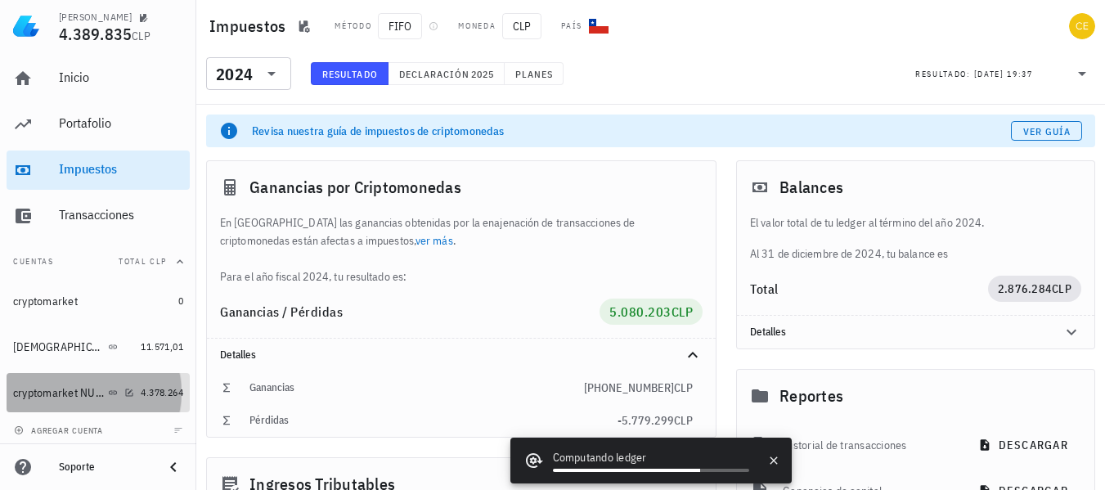
click at [54, 385] on div "cryptomarket NUEVA" at bounding box center [73, 393] width 121 height 16
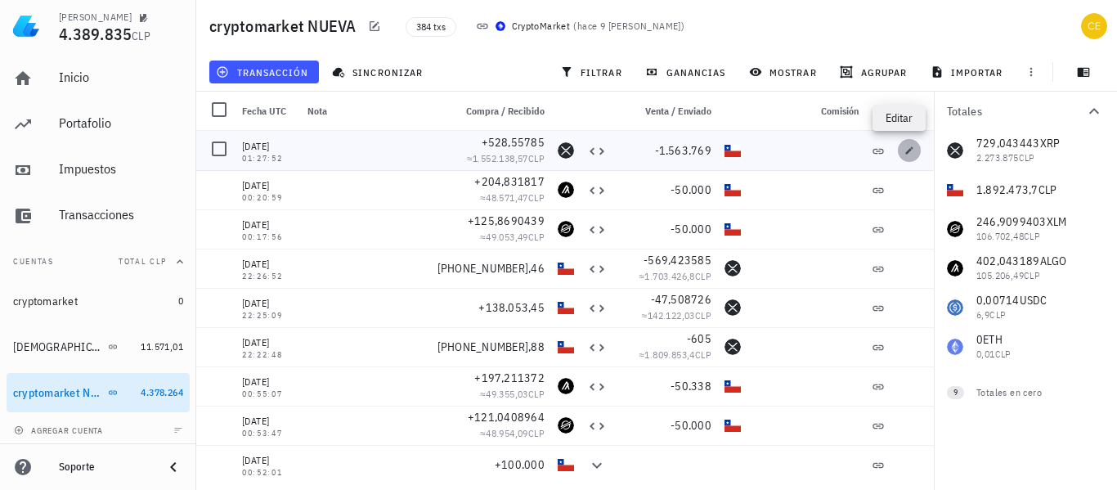
click at [904, 148] on icon "button" at bounding box center [909, 151] width 10 height 10
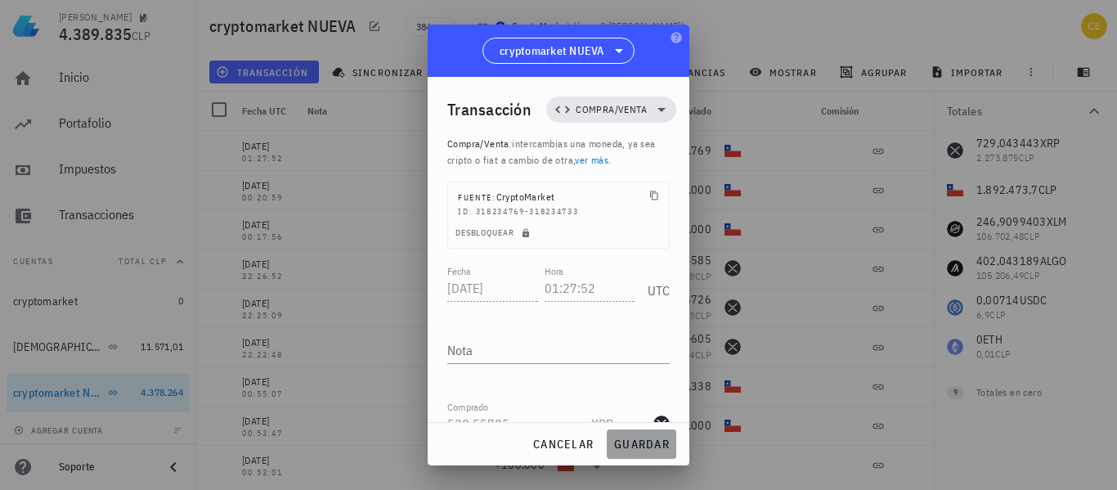
click at [633, 443] on span "guardar" at bounding box center [641, 444] width 56 height 15
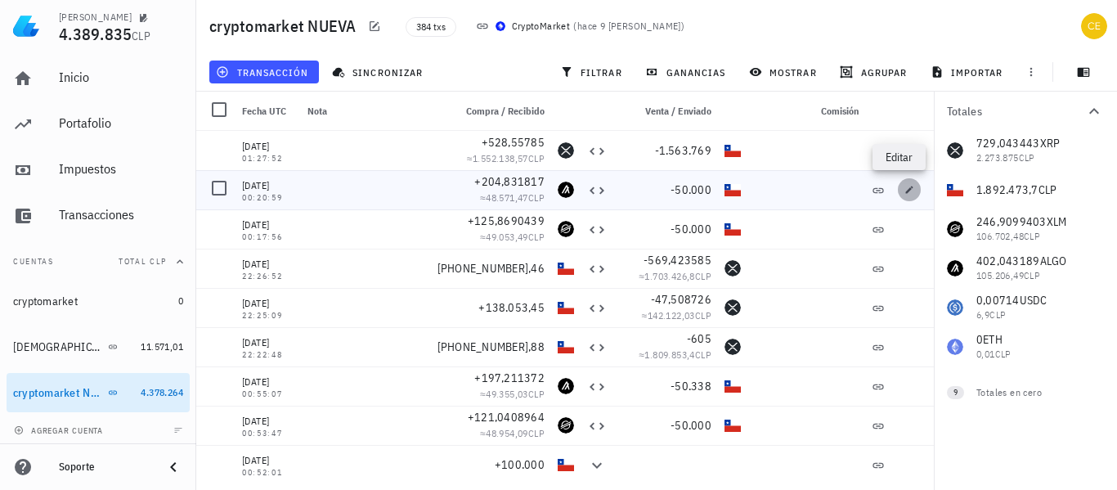
click at [899, 196] on button "button" at bounding box center [909, 189] width 23 height 23
type input "00:20:59"
type input "204,831817"
type input "ALGO"
type input "50.000"
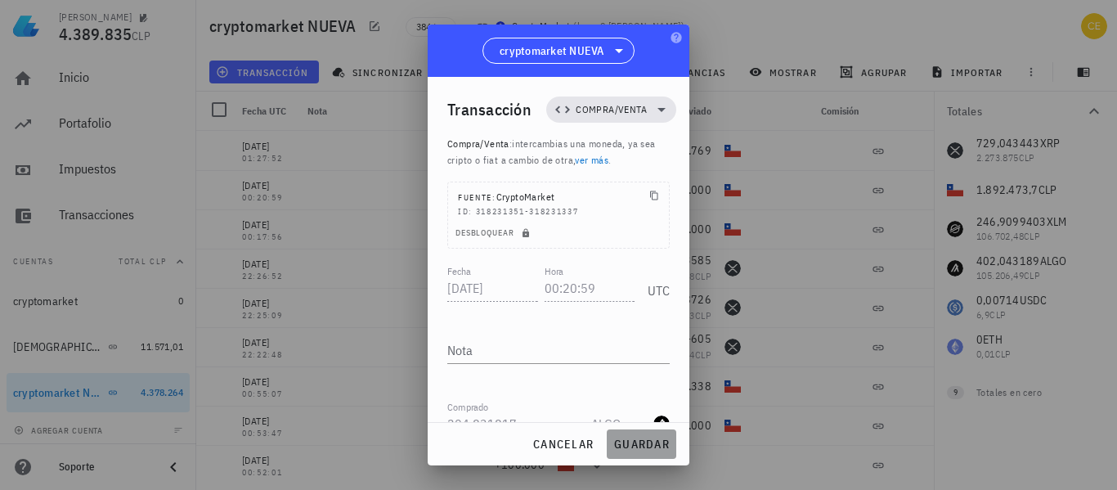
click at [660, 444] on span "guardar" at bounding box center [641, 444] width 56 height 15
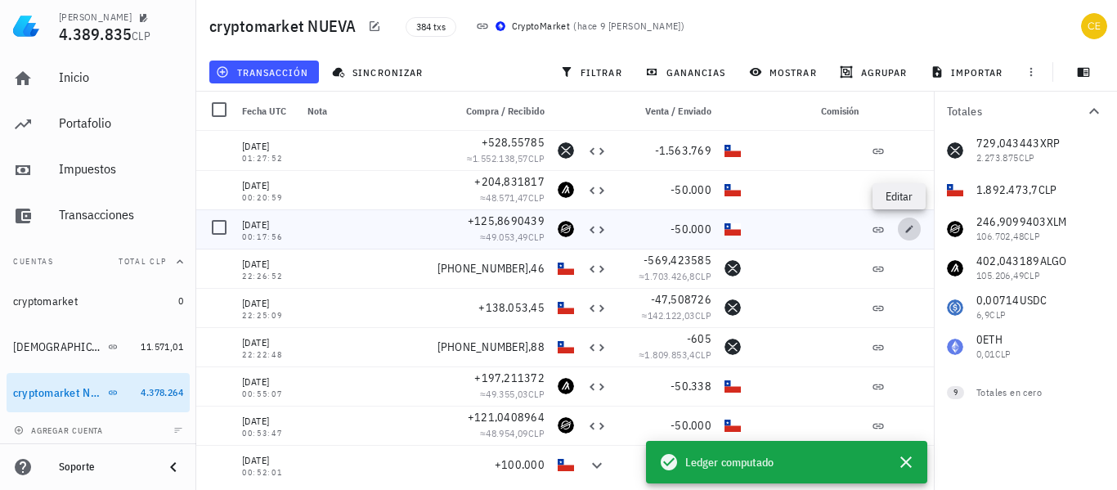
click at [906, 230] on icon "button" at bounding box center [909, 228] width 7 height 7
type input "00:17:56"
type input "125,8690439"
type input "XLM"
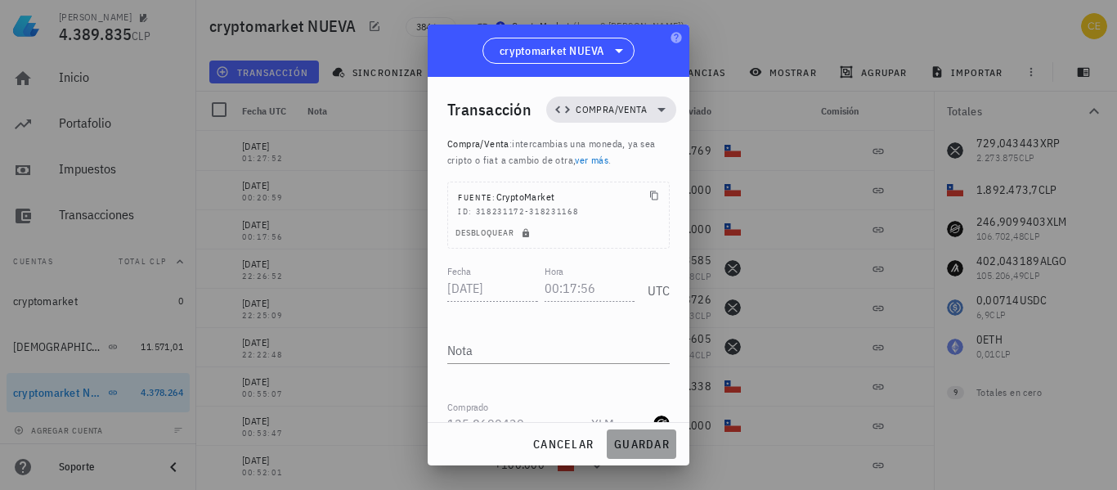
click at [640, 442] on span "guardar" at bounding box center [641, 444] width 56 height 15
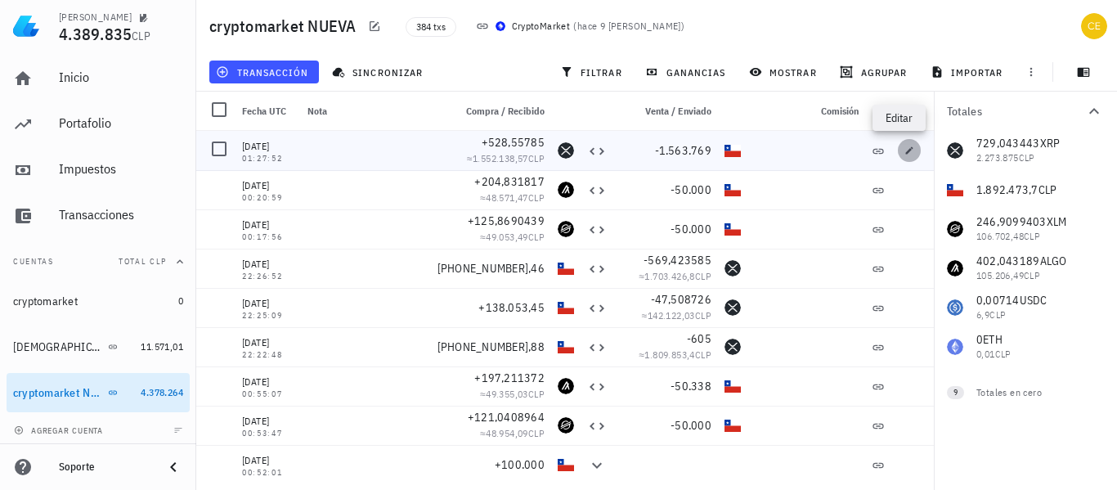
click at [904, 148] on icon "button" at bounding box center [909, 151] width 10 height 10
type input "01:27:52"
type input "528,55785"
type input "XRP"
type input "1.563.769"
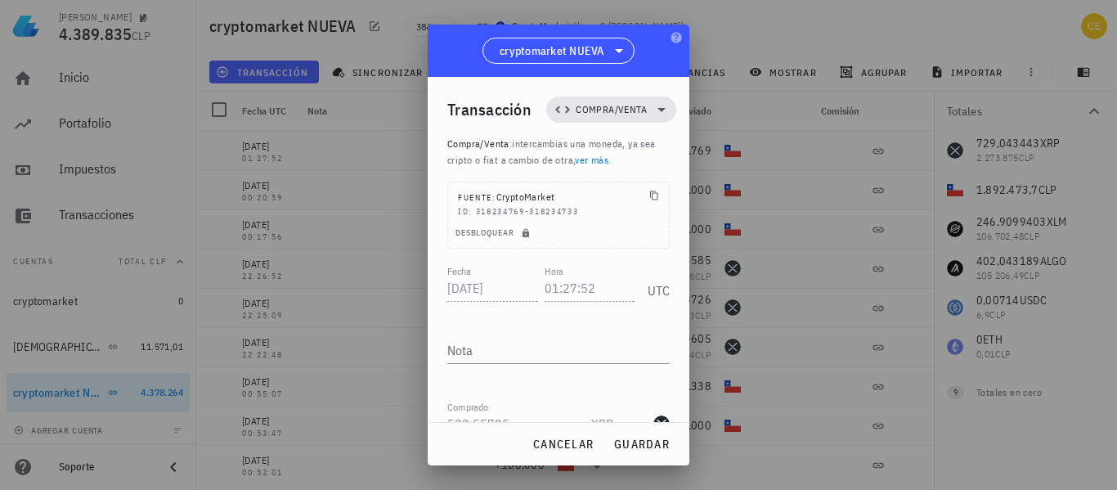
click at [896, 148] on div at bounding box center [558, 245] width 1117 height 490
click at [648, 441] on span "guardar" at bounding box center [641, 444] width 56 height 15
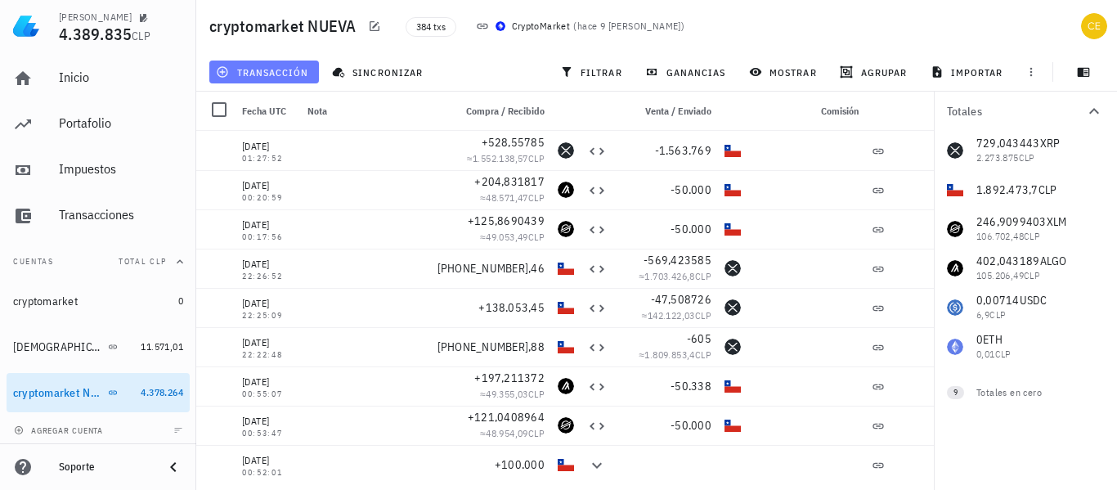
click at [288, 68] on span "transacción" at bounding box center [263, 71] width 89 height 13
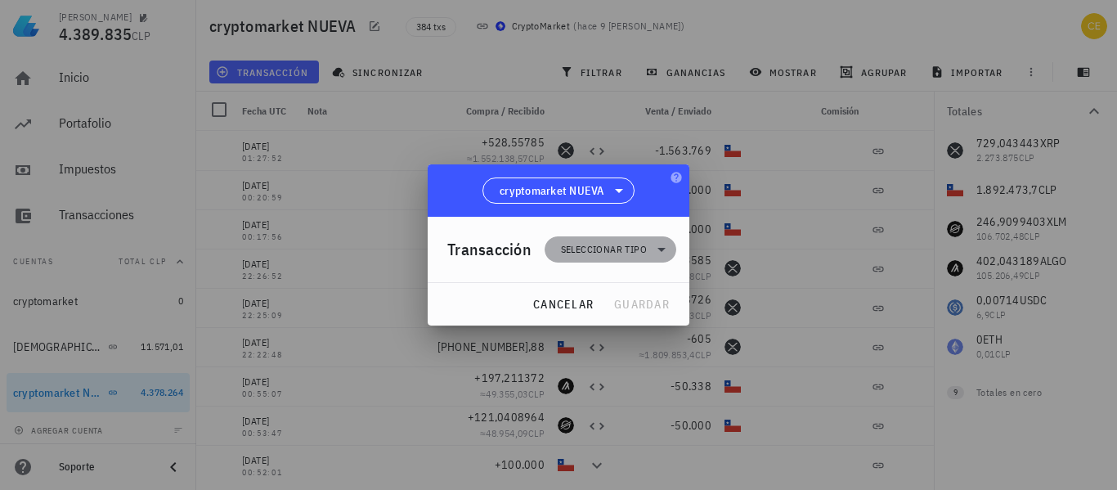
click at [667, 250] on icon at bounding box center [662, 250] width 20 height 20
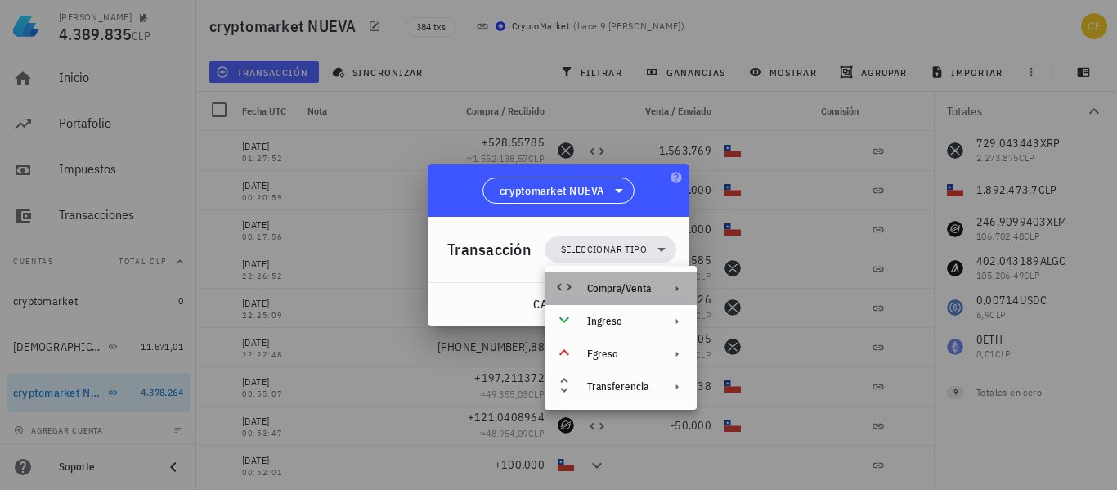
click at [647, 289] on div "Compra/Venta" at bounding box center [619, 288] width 64 height 13
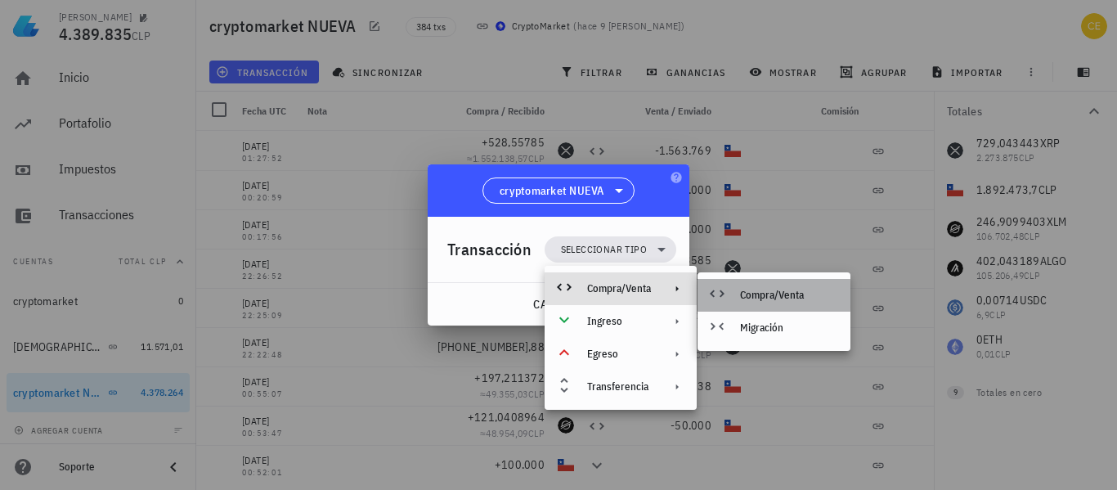
click at [747, 289] on div "Compra/Venta" at bounding box center [788, 295] width 97 height 13
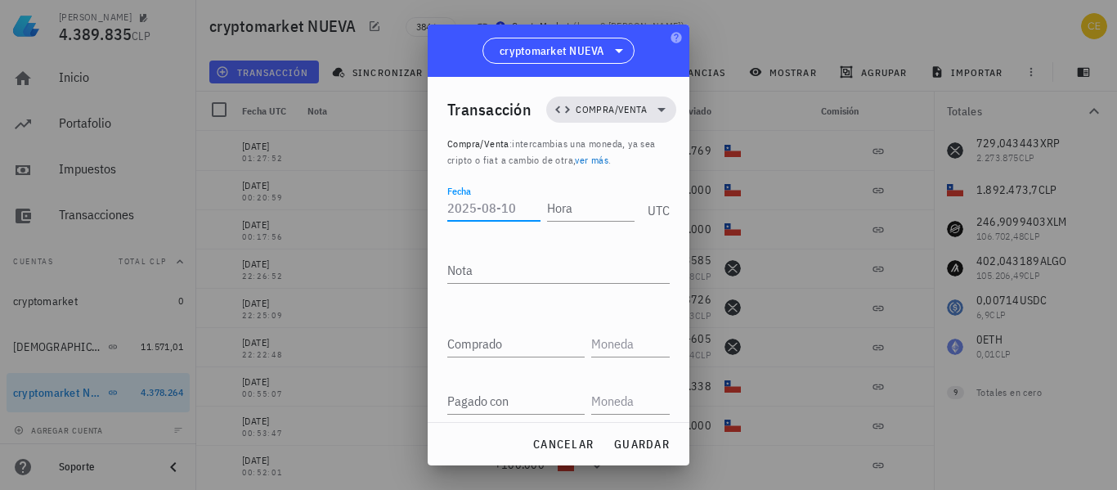
click at [505, 209] on input "Fecha" at bounding box center [493, 208] width 93 height 26
type input "[DATE]"
click at [561, 201] on input "Hora" at bounding box center [590, 208] width 87 height 26
type input "22:50:00"
click at [496, 346] on input "Comprado" at bounding box center [515, 343] width 137 height 26
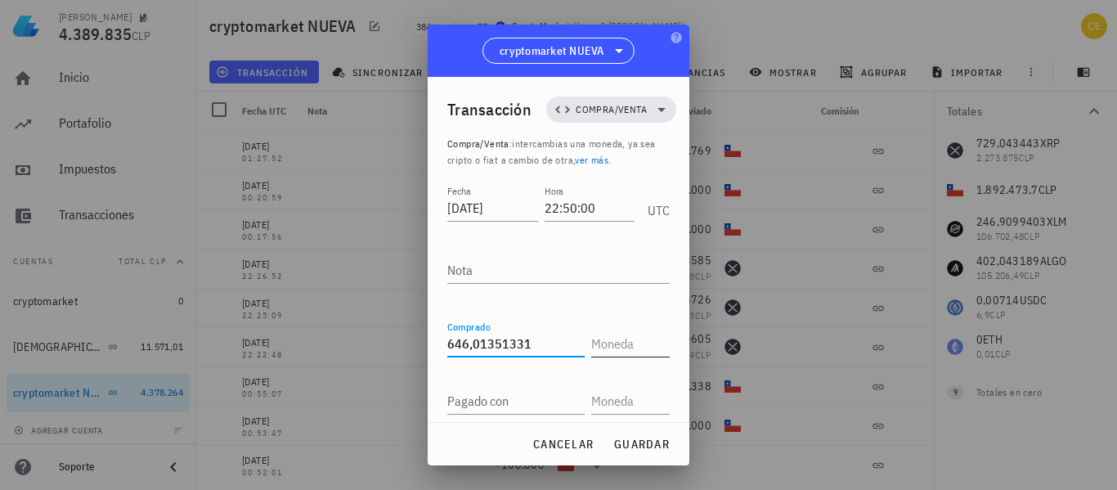
type input "646,01351331"
click at [609, 345] on input "text" at bounding box center [628, 343] width 75 height 26
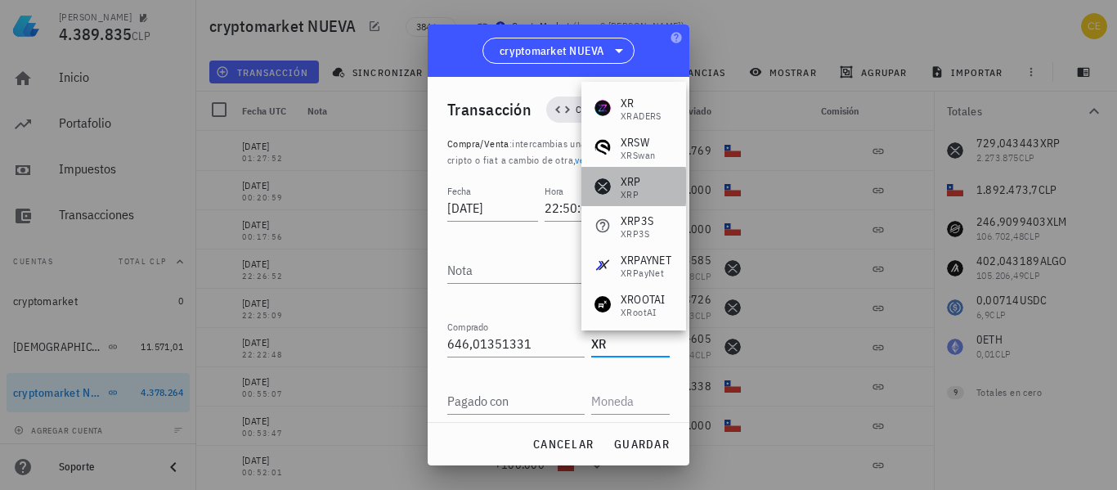
click at [639, 175] on div "XRP" at bounding box center [631, 181] width 20 height 16
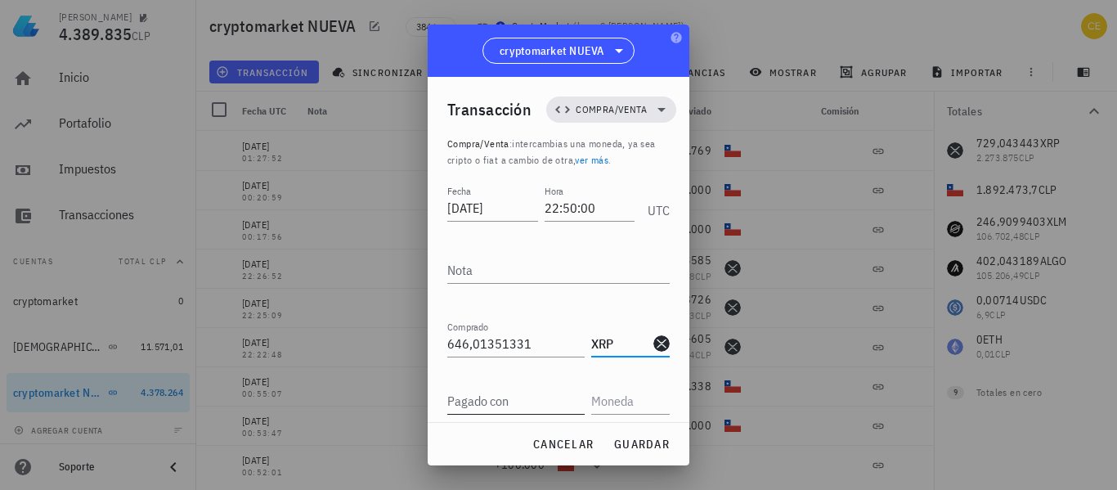
type input "XRP"
click at [497, 388] on input "Pagado con" at bounding box center [515, 401] width 137 height 26
type input "1.792.473"
click at [604, 401] on input "text" at bounding box center [628, 401] width 75 height 26
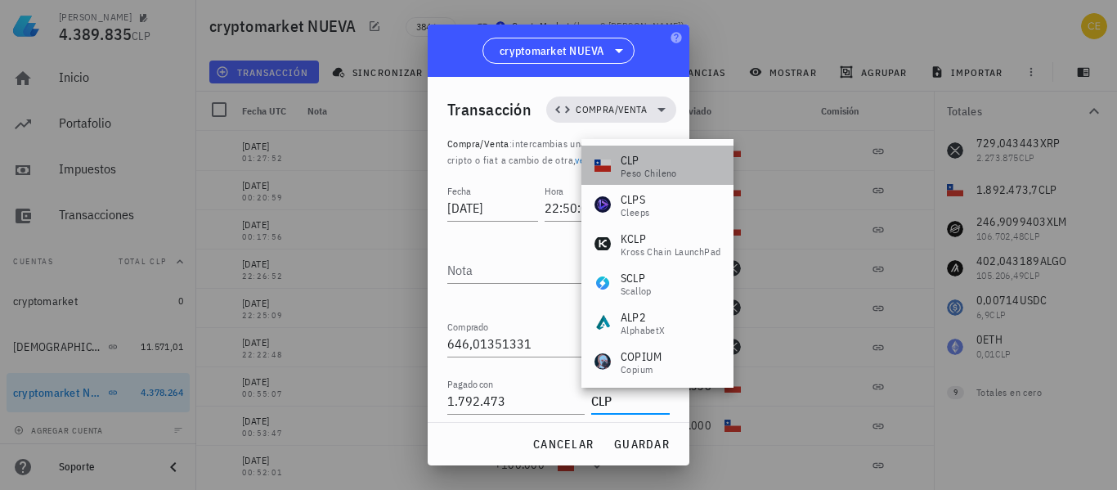
click at [654, 159] on div "CLP" at bounding box center [649, 160] width 56 height 16
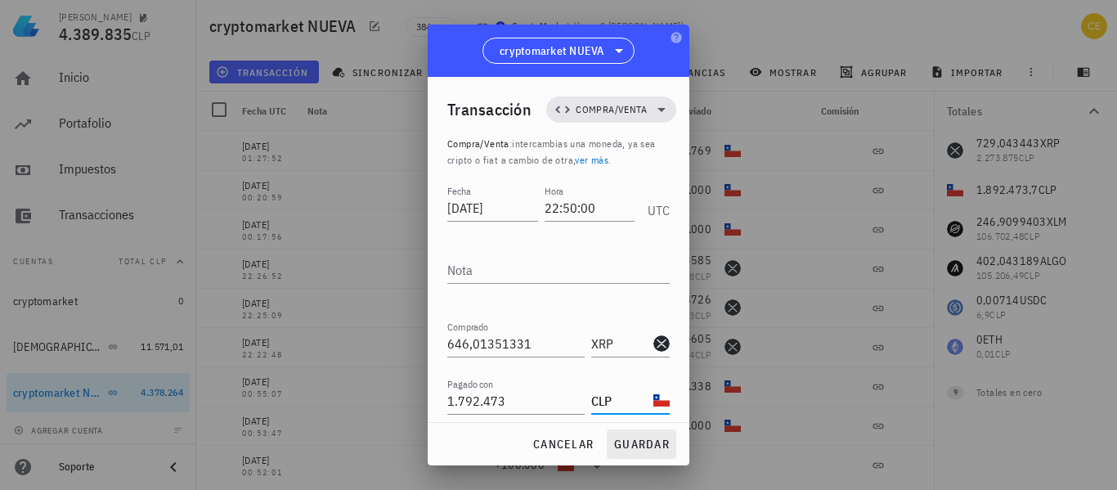
type input "CLP"
click at [632, 452] on button "guardar" at bounding box center [642, 443] width 70 height 29
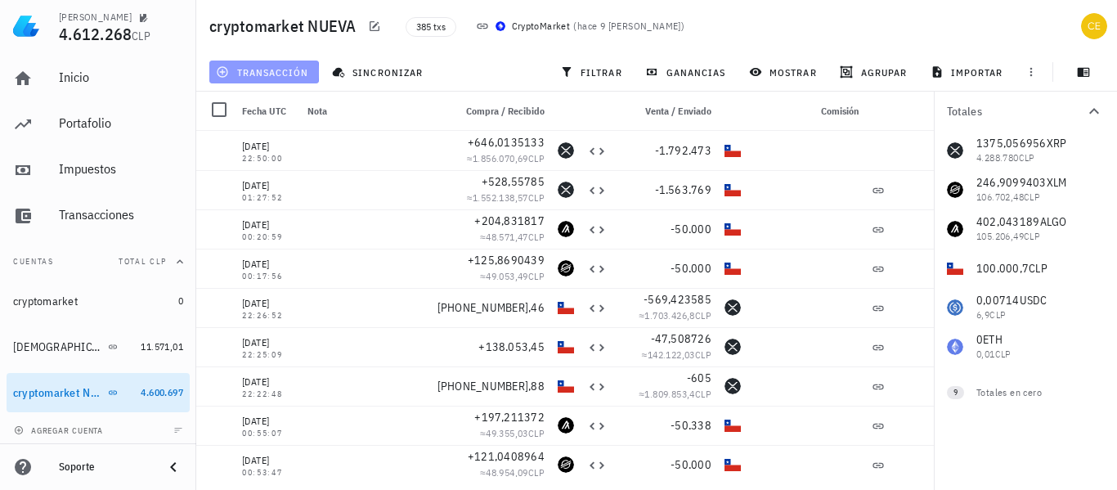
click at [290, 71] on span "transacción" at bounding box center [263, 71] width 89 height 13
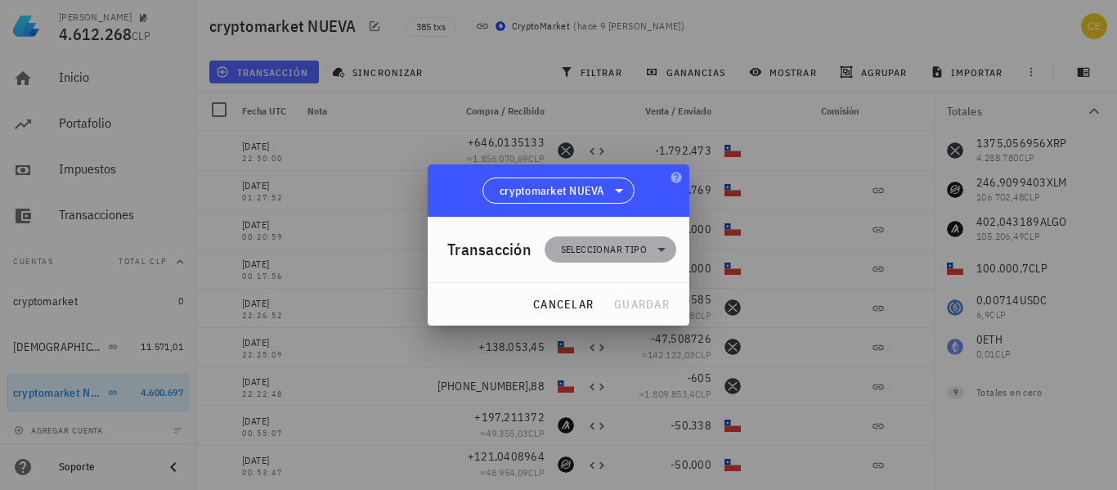
click at [662, 246] on icon at bounding box center [662, 250] width 20 height 20
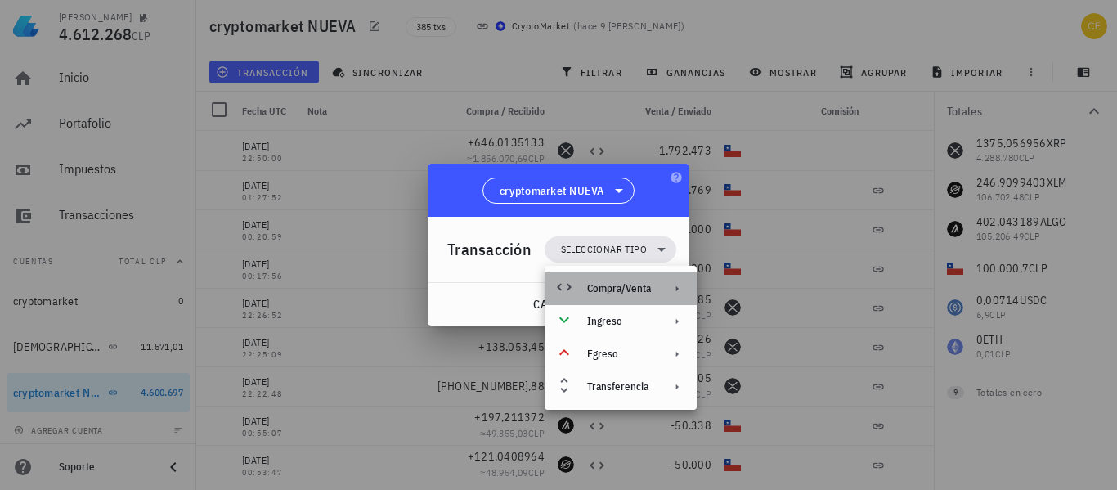
click at [619, 287] on div "Compra/Venta" at bounding box center [619, 288] width 64 height 13
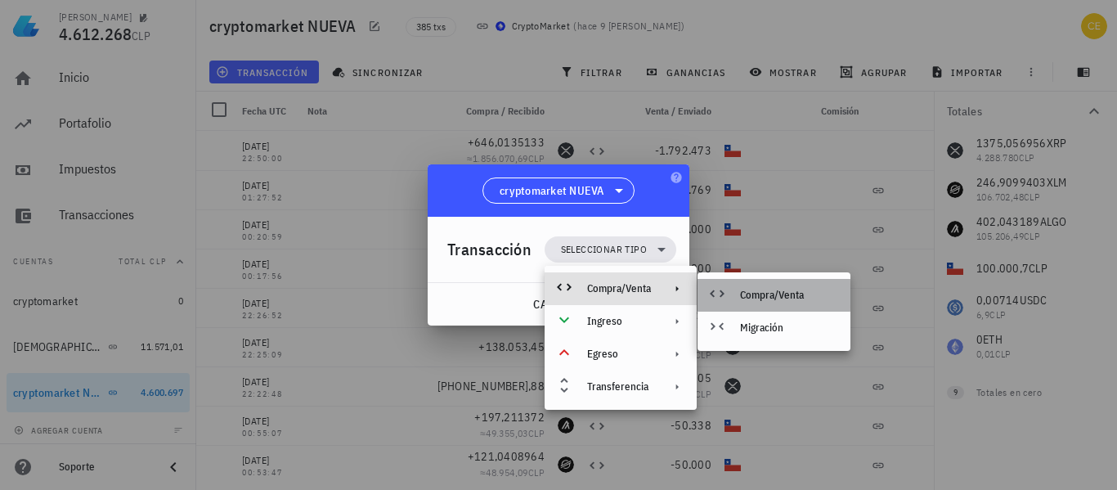
click at [751, 299] on div "Compra/Venta" at bounding box center [788, 295] width 97 height 13
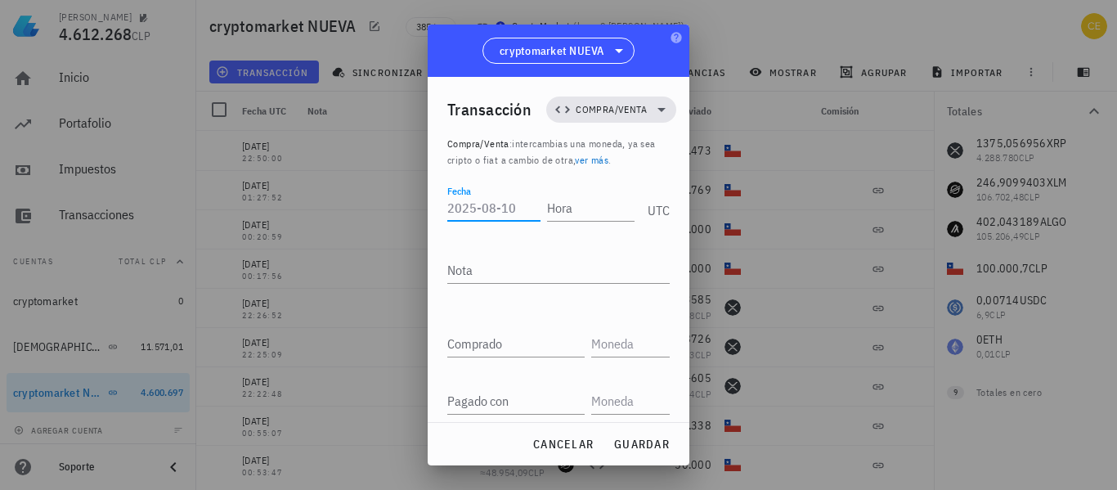
click at [504, 206] on input "Fecha" at bounding box center [493, 208] width 93 height 26
type input "[DATE]"
click at [557, 212] on input "Hora" at bounding box center [587, 208] width 93 height 26
type input "11:36:00"
click at [471, 345] on input "Comprado" at bounding box center [515, 343] width 137 height 26
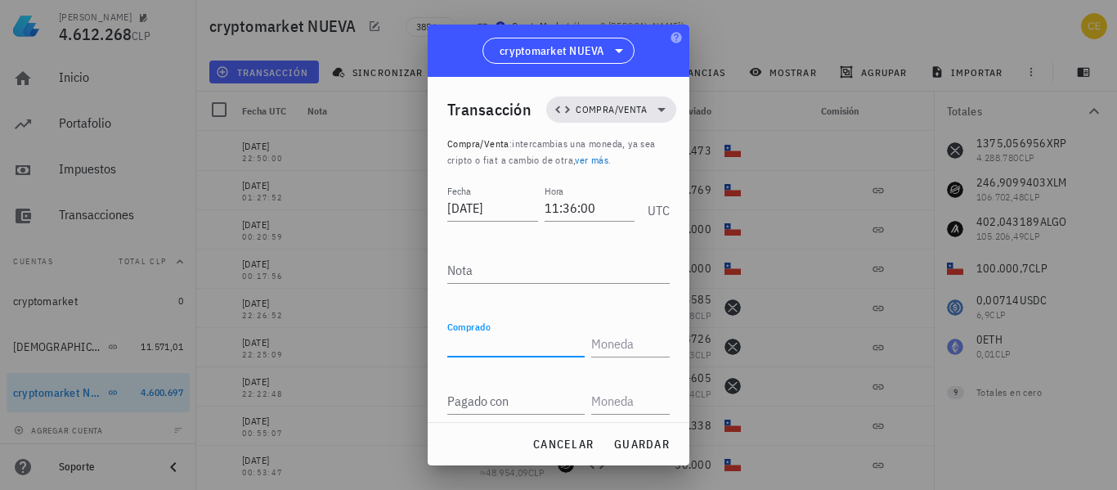
click at [487, 347] on input "Comprado" at bounding box center [515, 343] width 137 height 26
click at [557, 342] on input "Comprado" at bounding box center [515, 343] width 137 height 26
click at [615, 337] on input "text" at bounding box center [628, 343] width 75 height 26
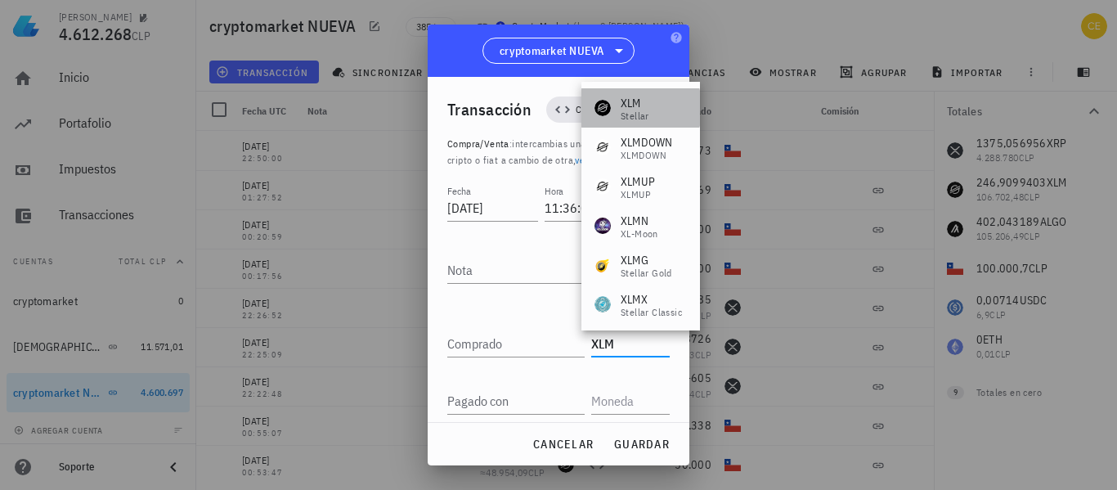
click at [634, 109] on div "XLM" at bounding box center [635, 103] width 29 height 16
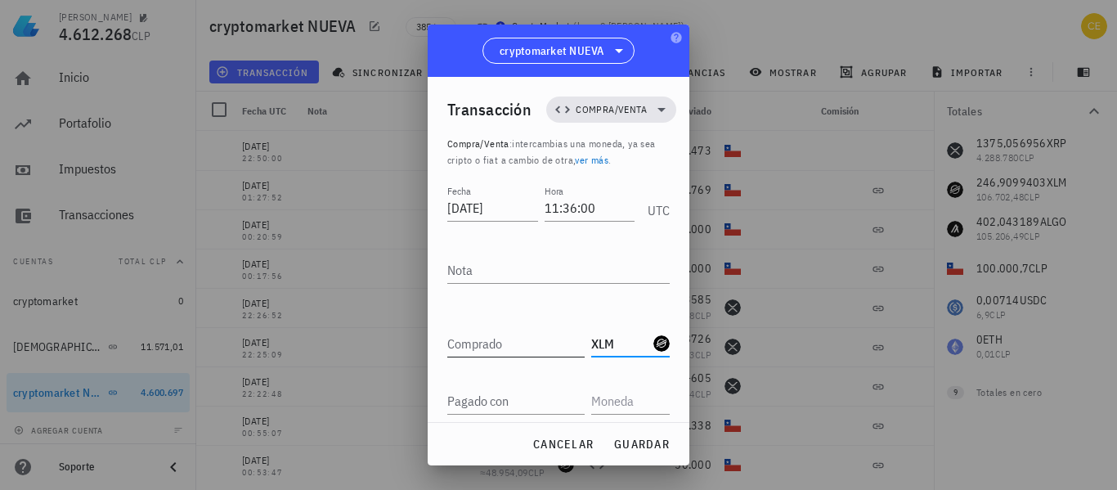
type input "XLM"
click at [509, 338] on input "Comprado" at bounding box center [515, 343] width 137 height 26
type input "271,18995"
click at [499, 403] on input "Pagado con" at bounding box center [515, 401] width 137 height 26
type input "100.000"
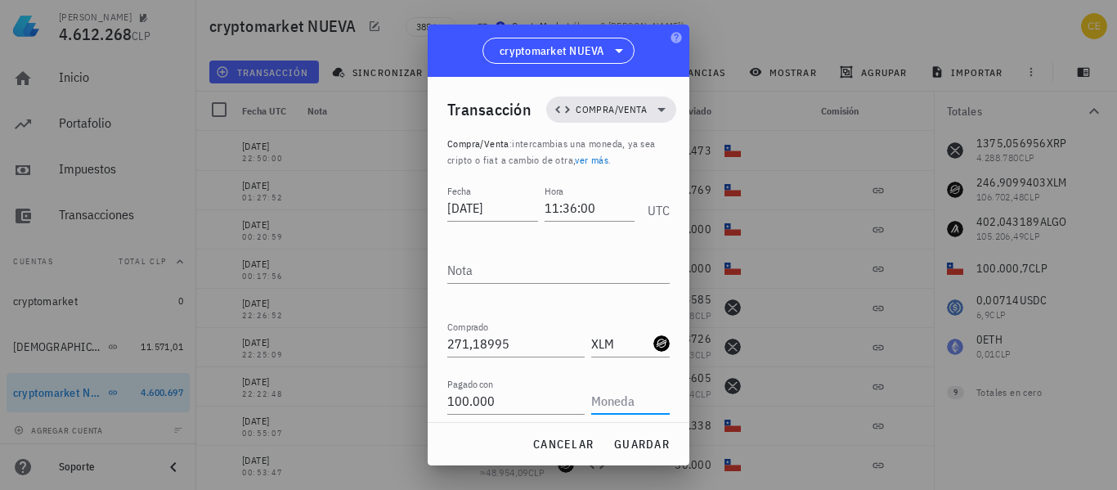
click at [608, 402] on input "text" at bounding box center [628, 401] width 75 height 26
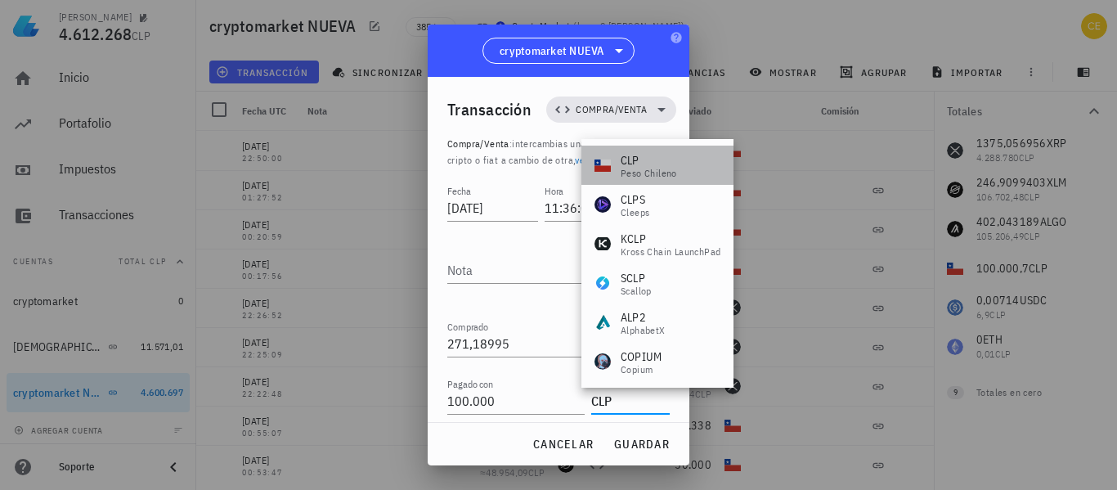
click at [645, 159] on div "CLP" at bounding box center [649, 160] width 56 height 16
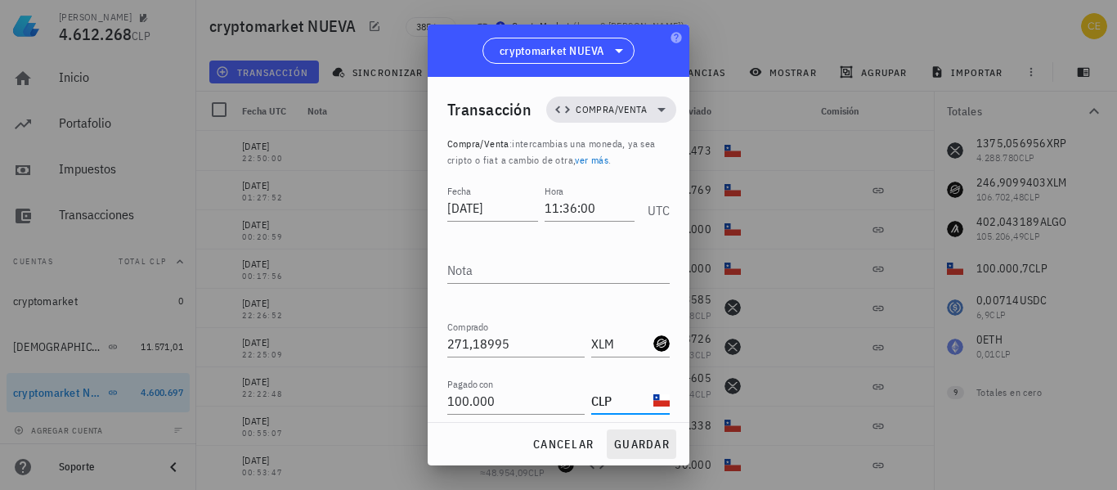
type input "CLP"
click at [644, 447] on span "guardar" at bounding box center [641, 444] width 56 height 15
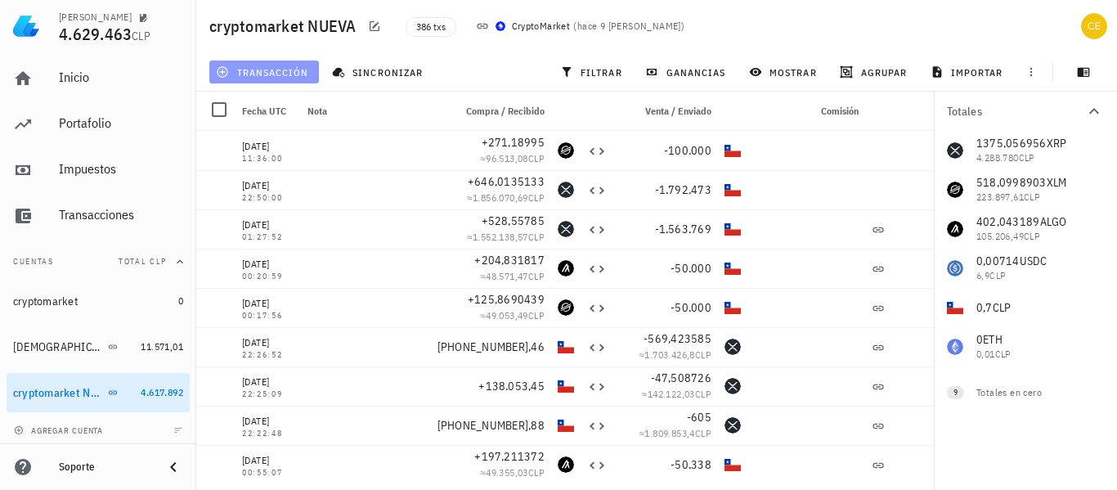
click at [238, 70] on span "transacción" at bounding box center [263, 71] width 89 height 13
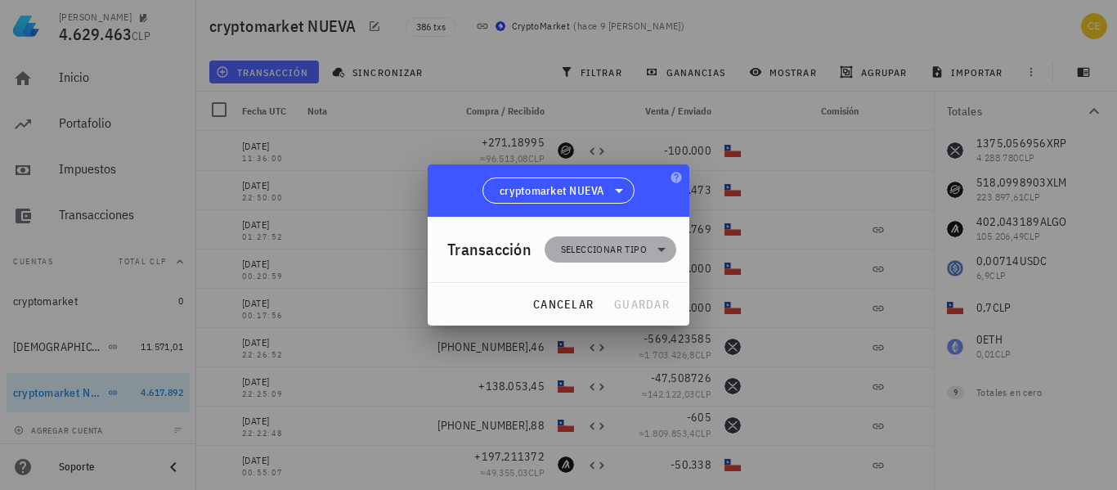
click at [601, 247] on span "Seleccionar tipo" at bounding box center [604, 249] width 86 height 16
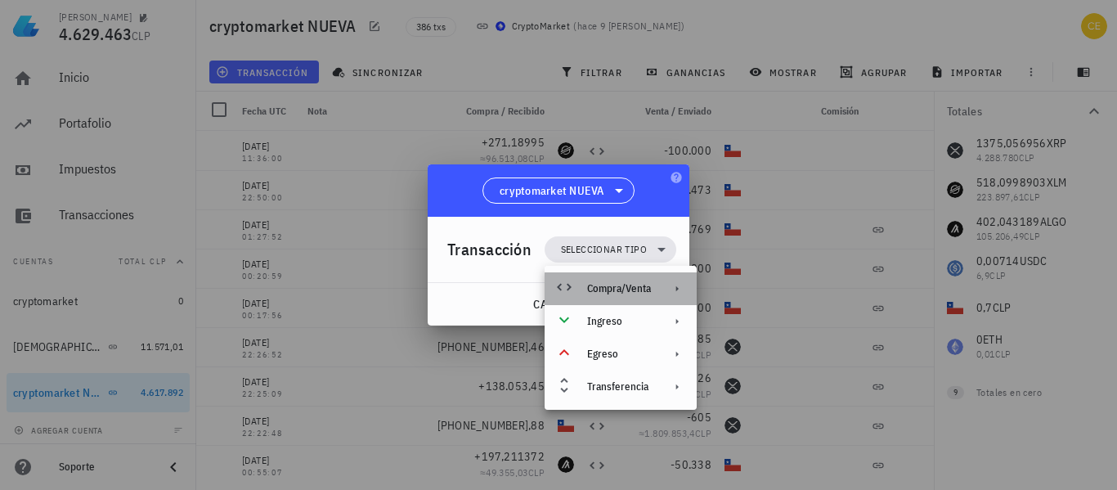
click at [635, 280] on div "Compra/Venta" at bounding box center [621, 288] width 152 height 33
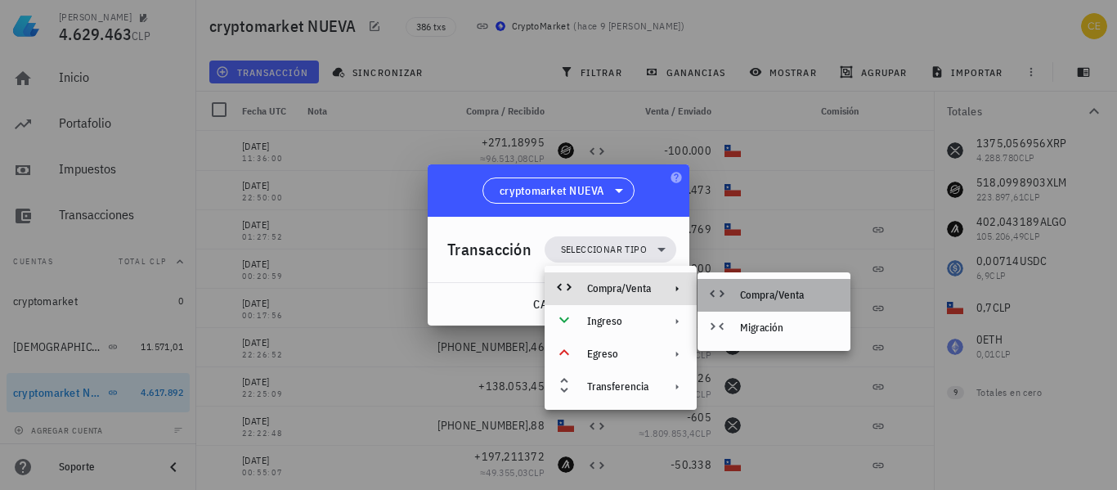
click at [768, 289] on div "Compra/Venta" at bounding box center [788, 295] width 97 height 13
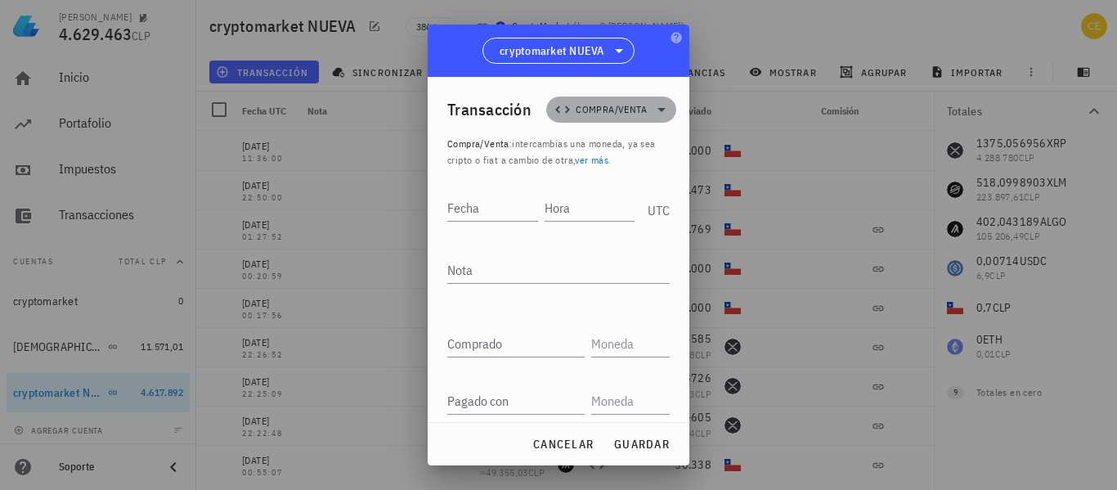
click at [657, 105] on icon at bounding box center [662, 110] width 20 height 20
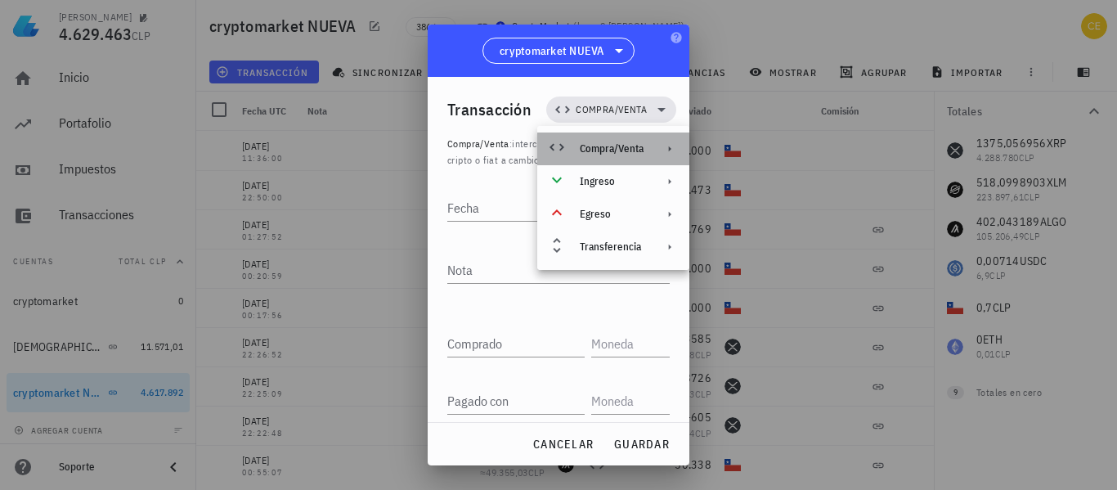
click at [659, 155] on div at bounding box center [667, 148] width 20 height 13
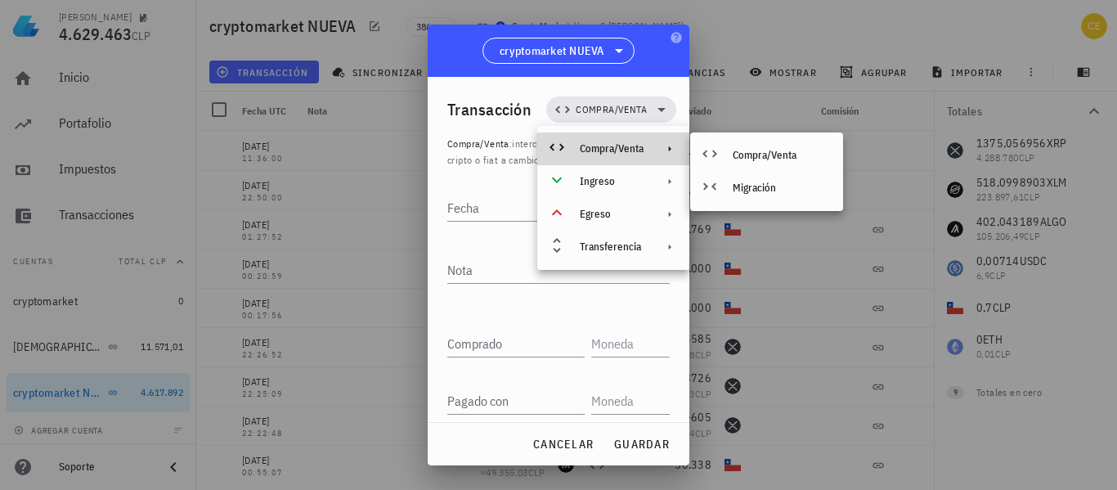
click at [562, 144] on icon at bounding box center [557, 147] width 20 height 20
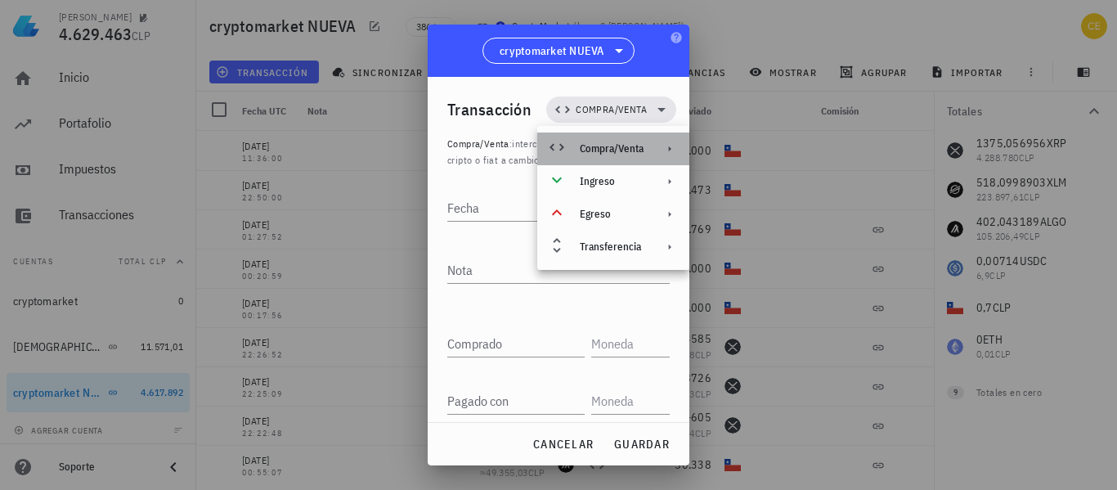
click at [562, 144] on icon at bounding box center [557, 147] width 20 height 20
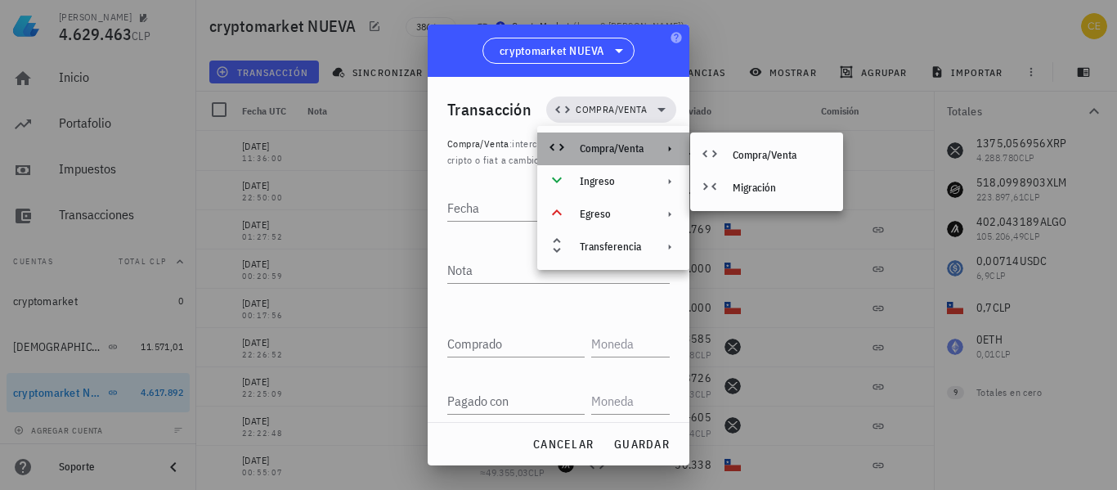
click at [542, 148] on div "Compra/Venta" at bounding box center [613, 148] width 152 height 33
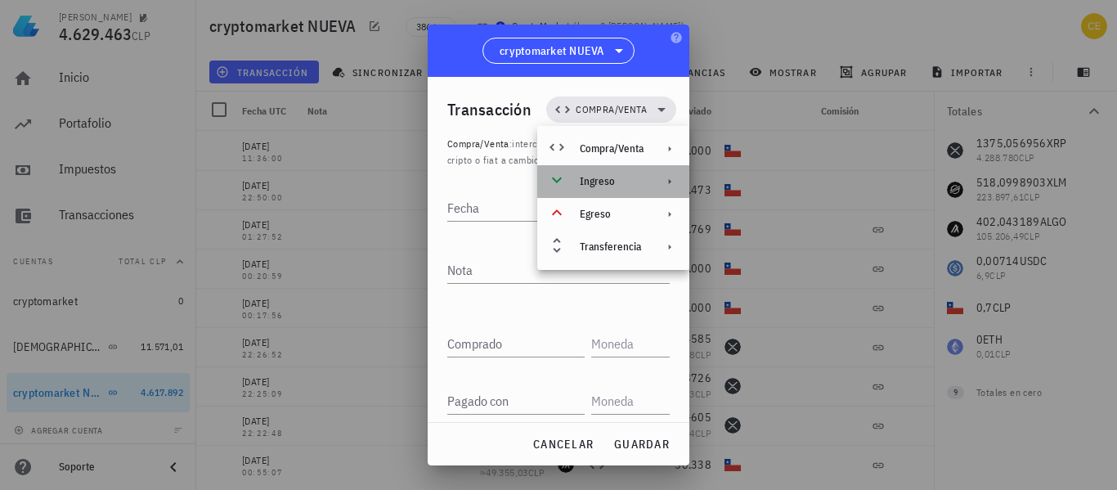
click at [635, 193] on div "Ingreso" at bounding box center [613, 181] width 152 height 33
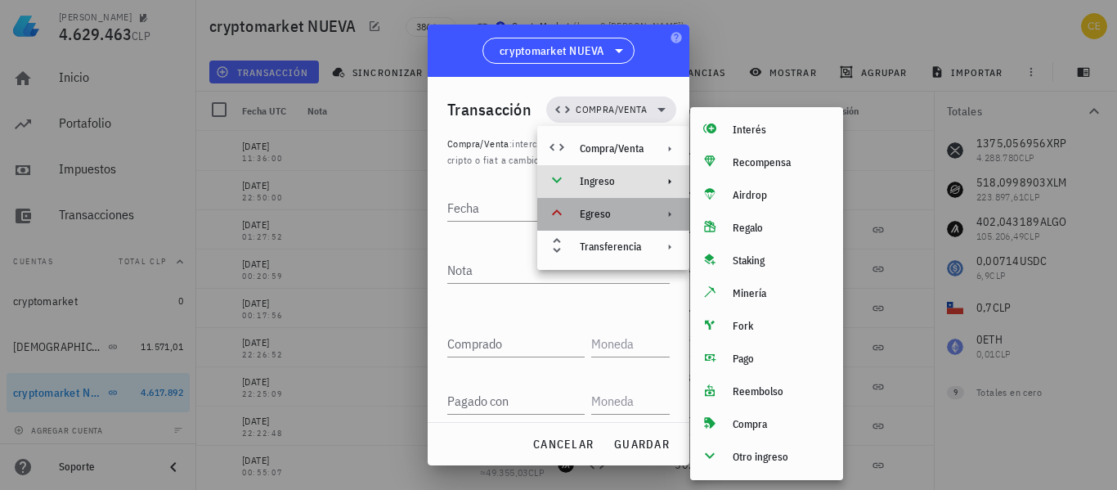
click at [647, 220] on div "Egreso" at bounding box center [613, 214] width 152 height 33
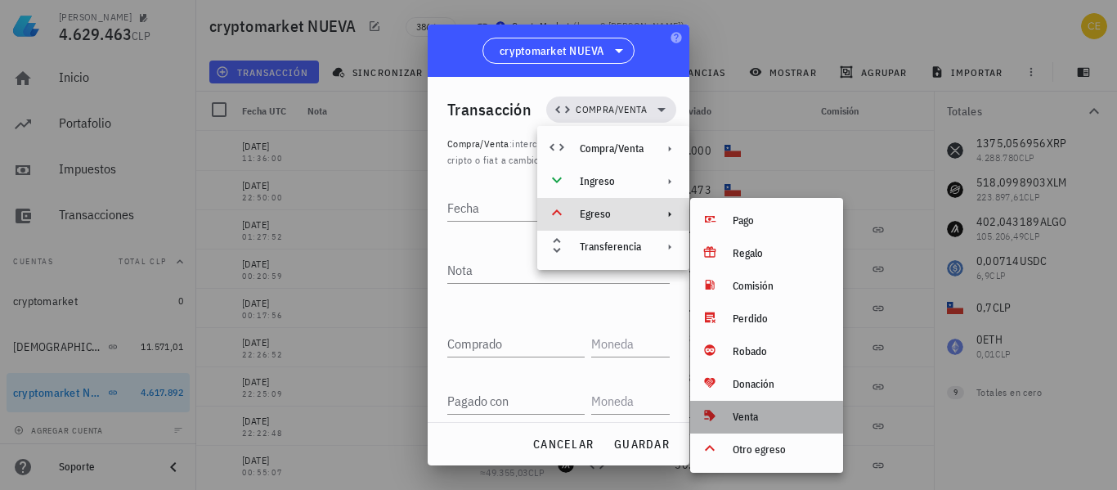
click at [741, 409] on div "Venta" at bounding box center [766, 417] width 153 height 33
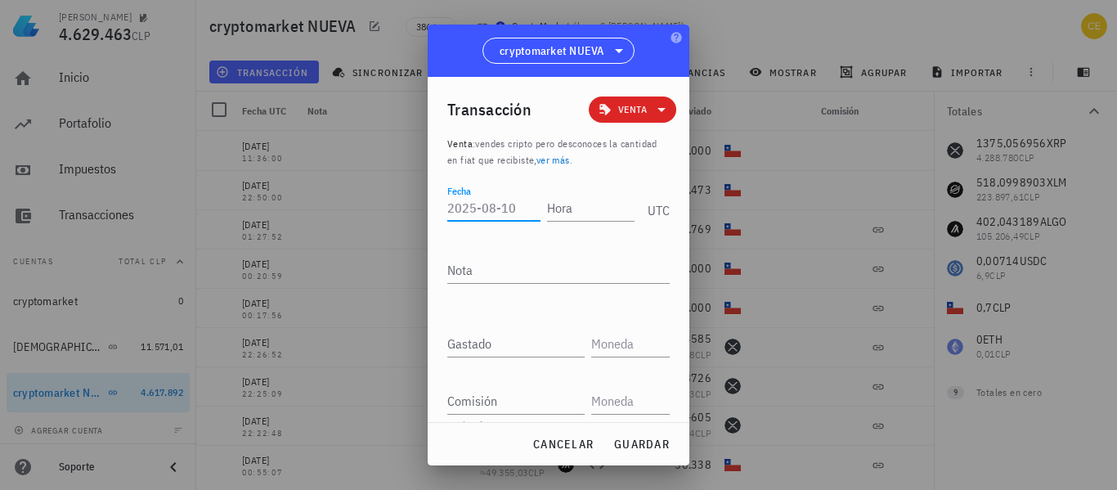
click at [493, 210] on input "Fecha" at bounding box center [493, 208] width 93 height 26
type input "[DATE]"
click at [552, 204] on input "Hora" at bounding box center [587, 208] width 93 height 26
type input "12:20:00"
click at [500, 348] on input "Gastado" at bounding box center [515, 343] width 137 height 26
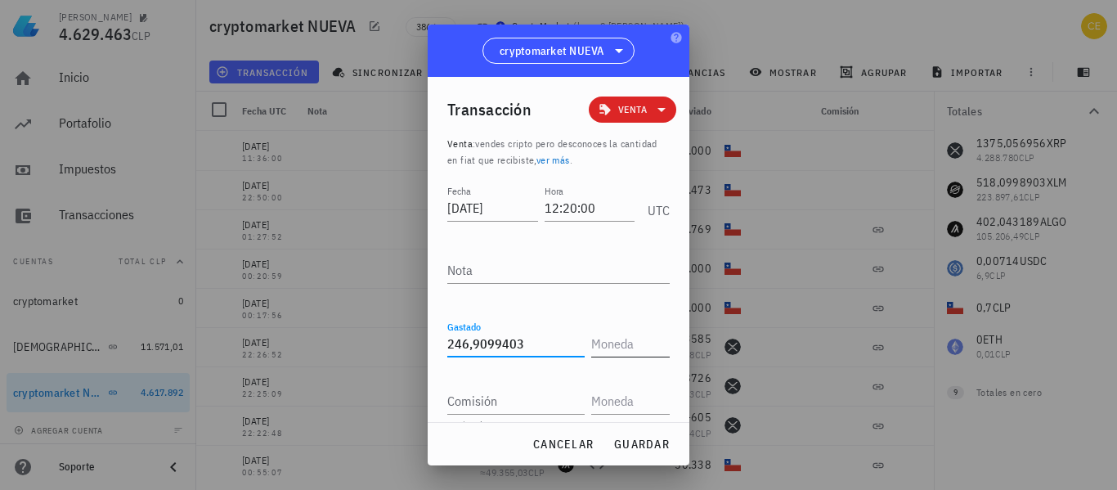
type input "246,9099403"
click at [620, 339] on input "text" at bounding box center [628, 343] width 75 height 26
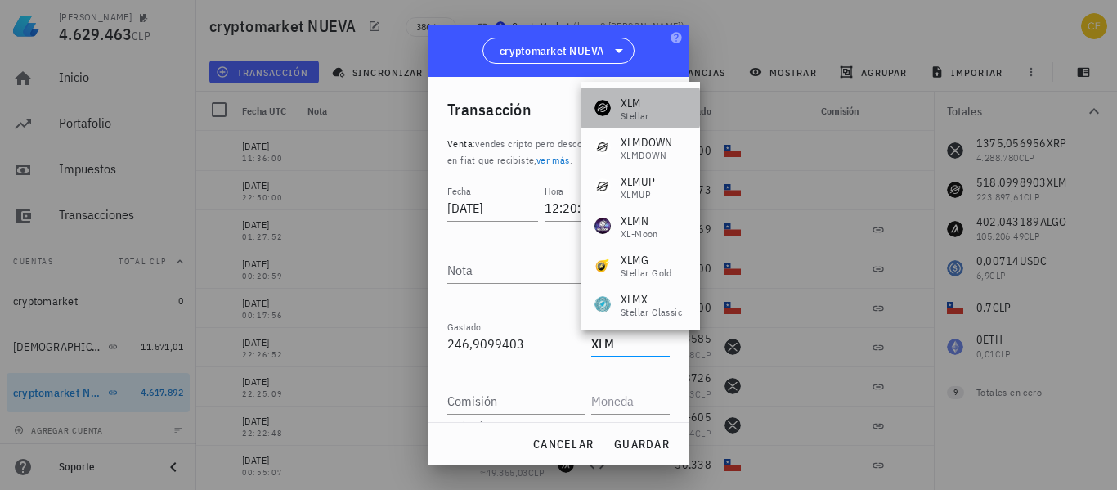
click at [625, 101] on div "XLM" at bounding box center [635, 103] width 29 height 16
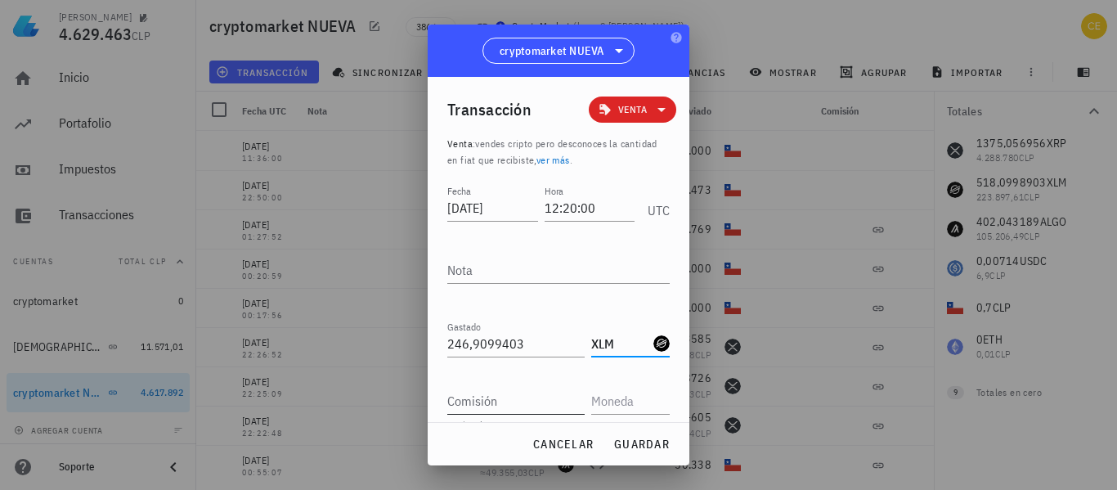
type input "XLM"
click at [504, 398] on input "Comisión" at bounding box center [515, 401] width 137 height 26
type input "95.112"
click at [612, 403] on input "text" at bounding box center [628, 401] width 75 height 26
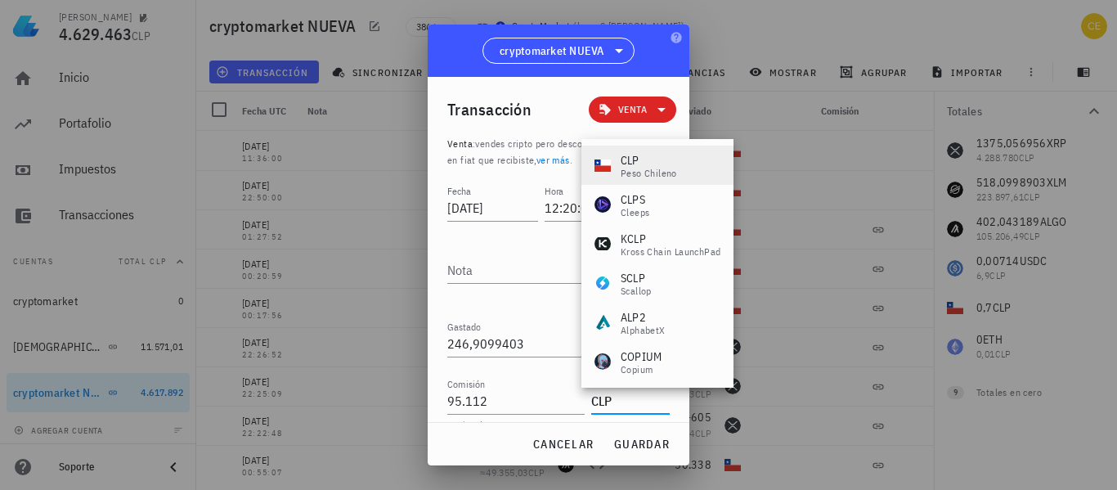
click at [657, 158] on div "CLP" at bounding box center [649, 160] width 56 height 16
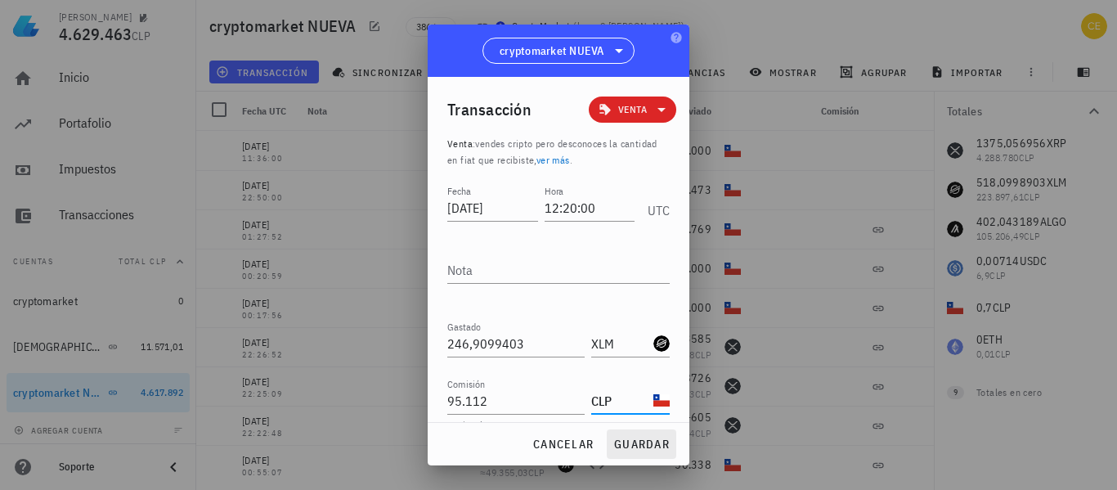
type input "CLP"
click at [632, 436] on button "guardar" at bounding box center [642, 443] width 70 height 29
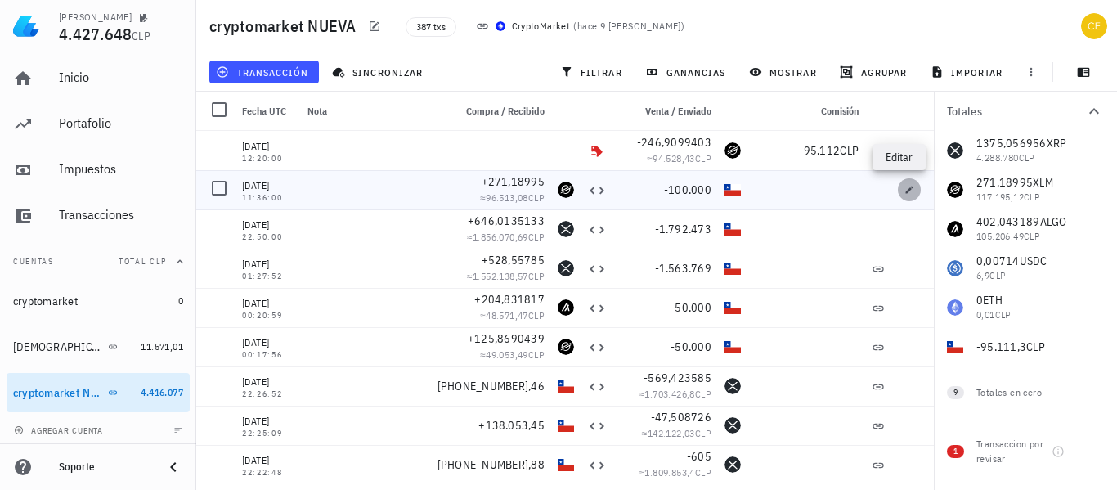
click at [904, 190] on icon "button" at bounding box center [909, 190] width 10 height 10
type input "[DATE]"
type input "11:36:00"
type input "271,18995"
type input "XLM"
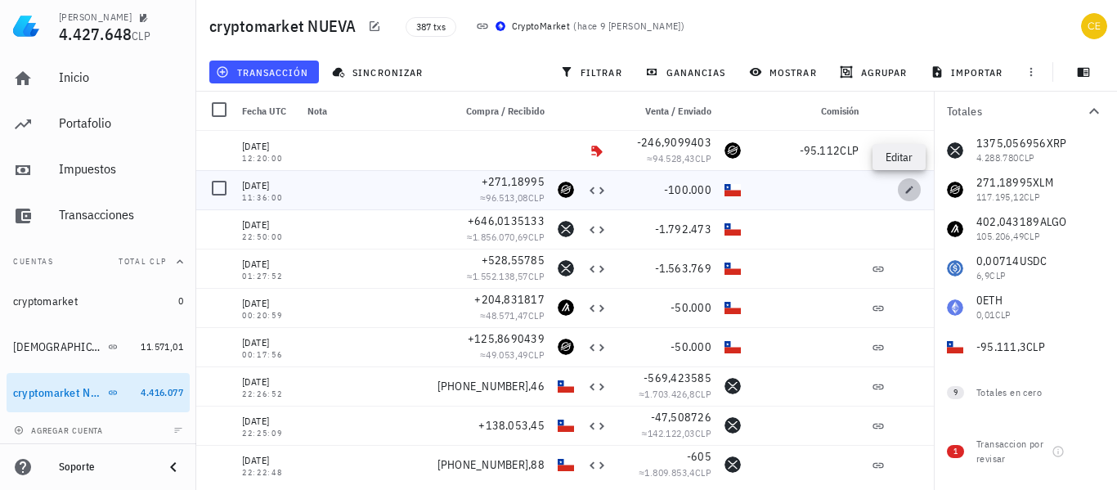
type input "100.000"
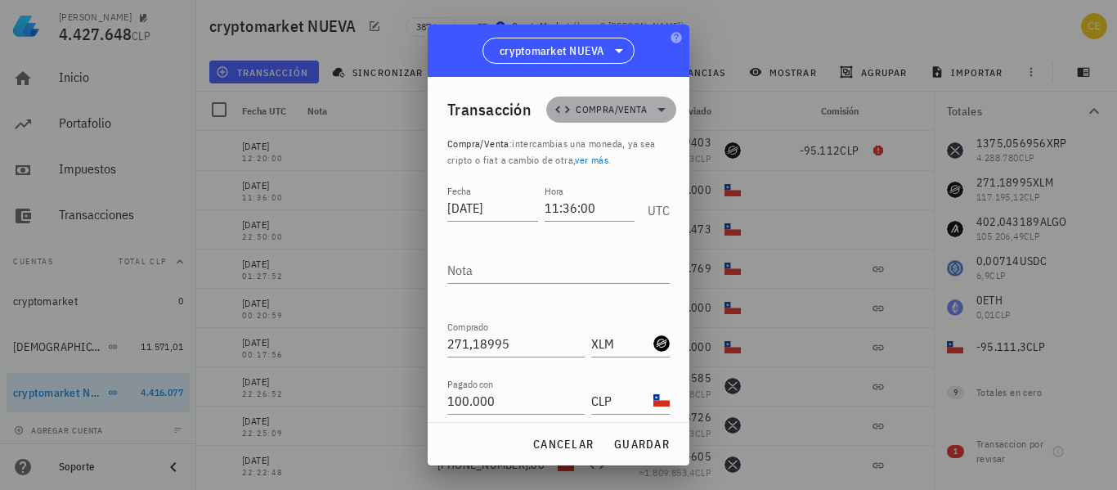
click at [652, 110] on icon at bounding box center [662, 110] width 20 height 20
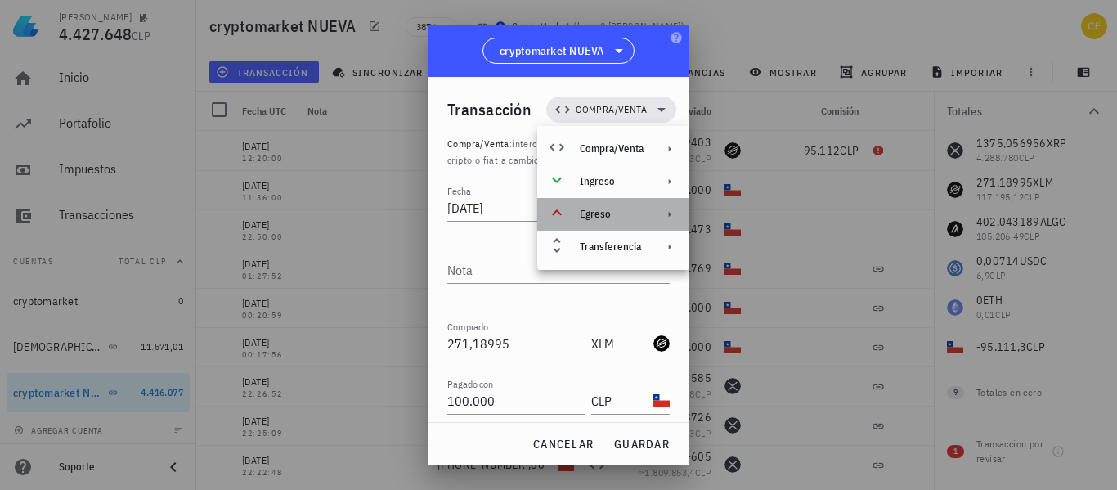
click at [659, 215] on div at bounding box center [667, 214] width 20 height 13
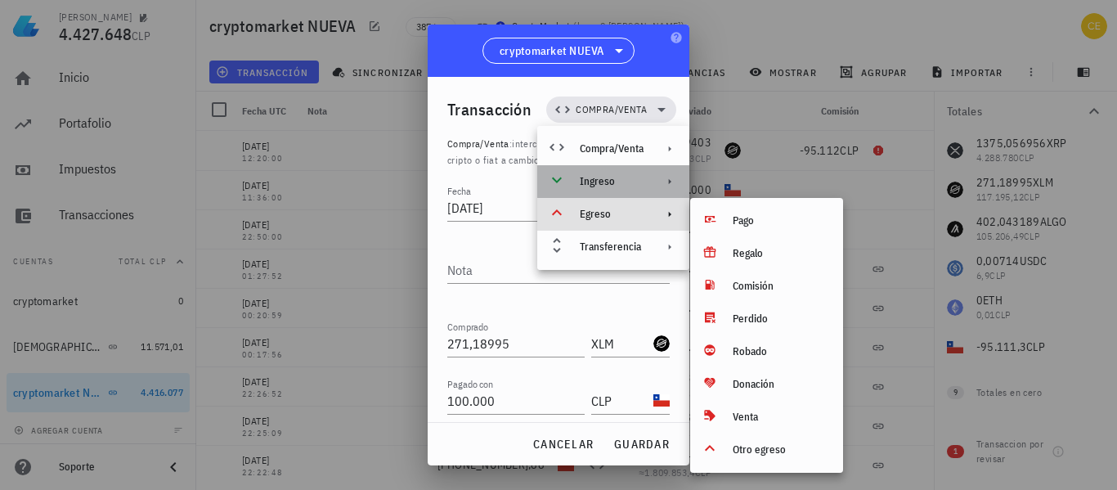
click at [671, 181] on icon at bounding box center [669, 181] width 13 height 13
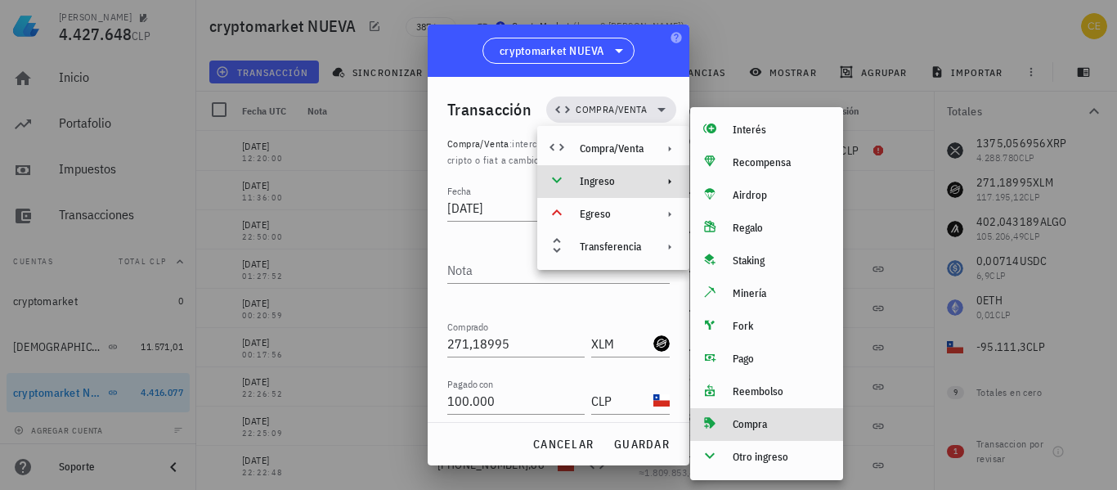
click at [752, 426] on div "Compra" at bounding box center [781, 424] width 97 height 13
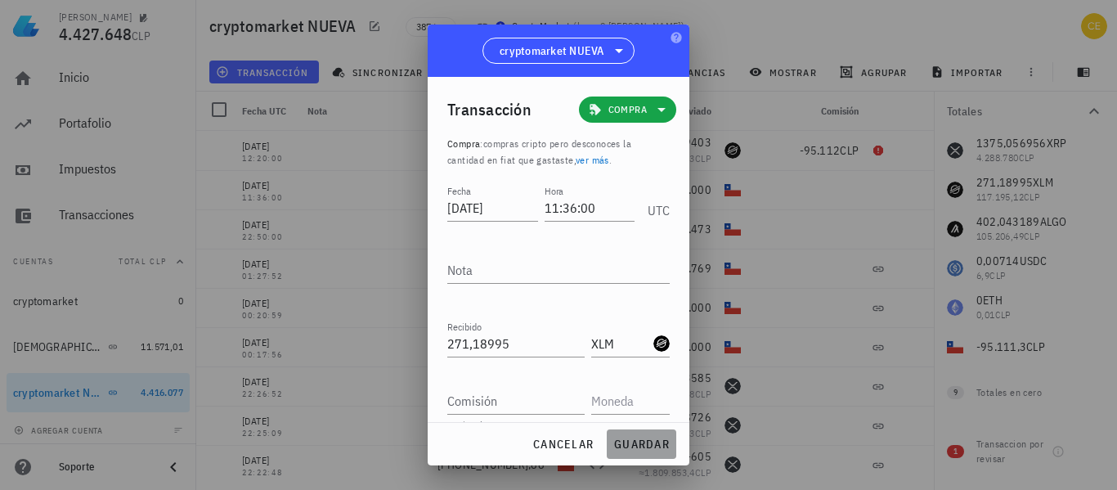
click at [638, 442] on span "guardar" at bounding box center [641, 444] width 56 height 15
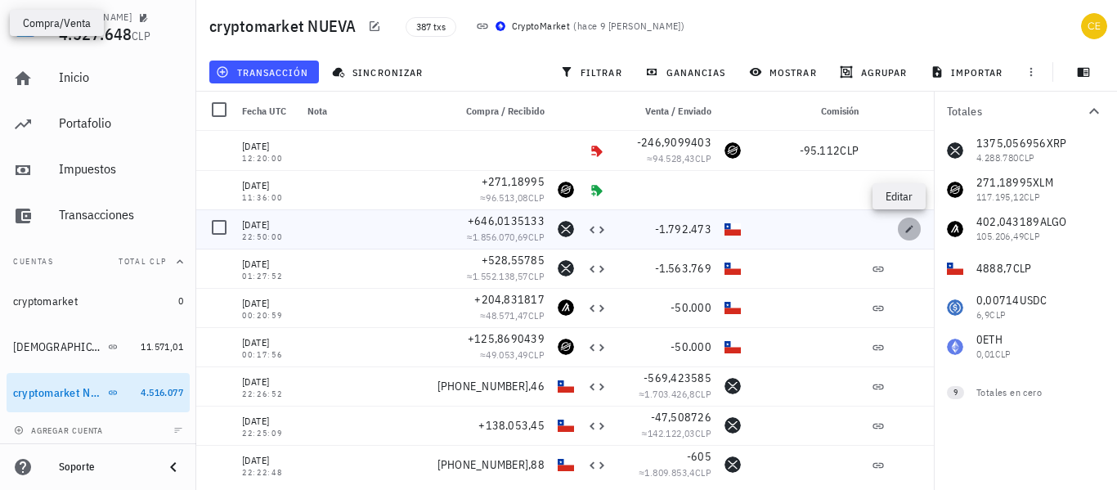
click at [904, 229] on icon "button" at bounding box center [909, 229] width 10 height 10
type input "[DATE]"
type input "22:50:00"
type input "646,01351331"
type input "XRP"
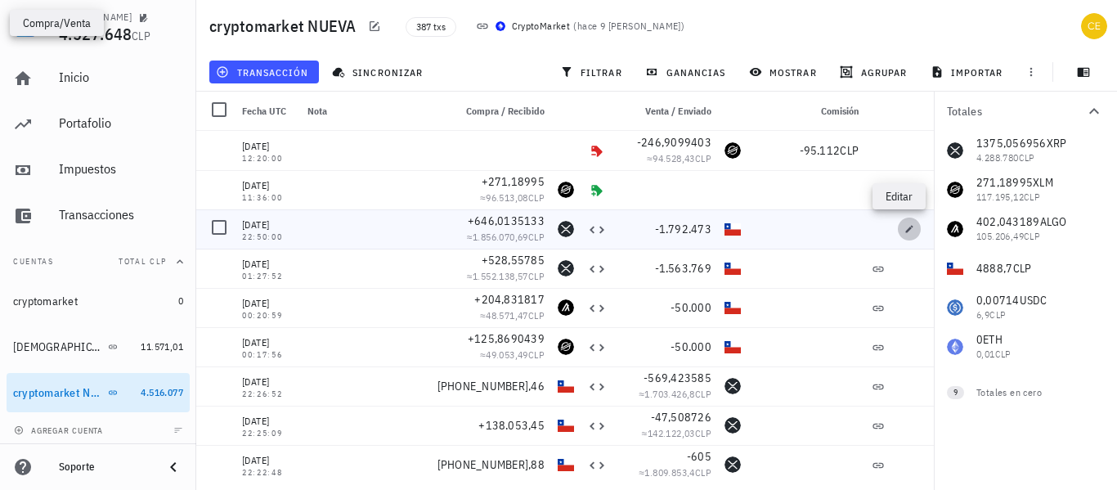
type input "1.792.473"
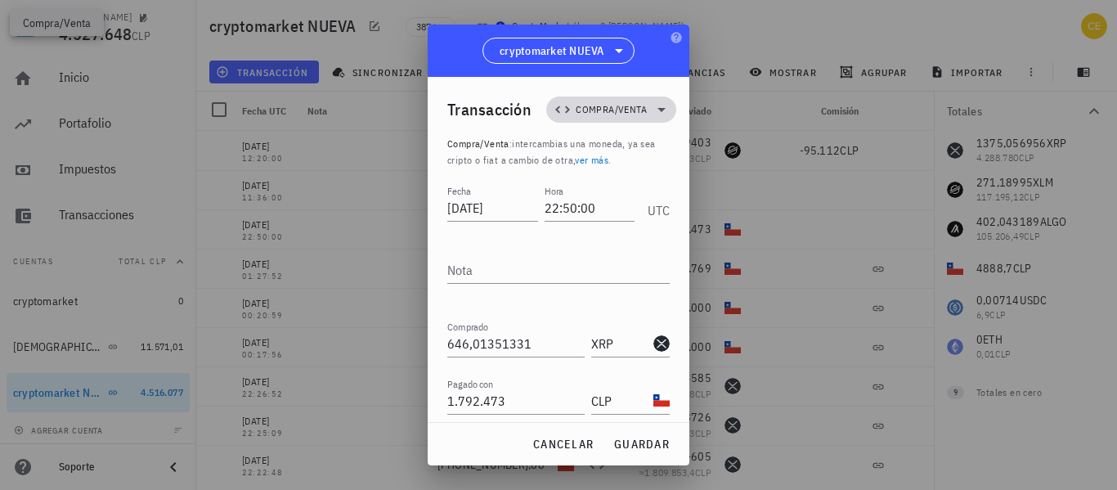
click at [652, 105] on icon at bounding box center [662, 110] width 20 height 20
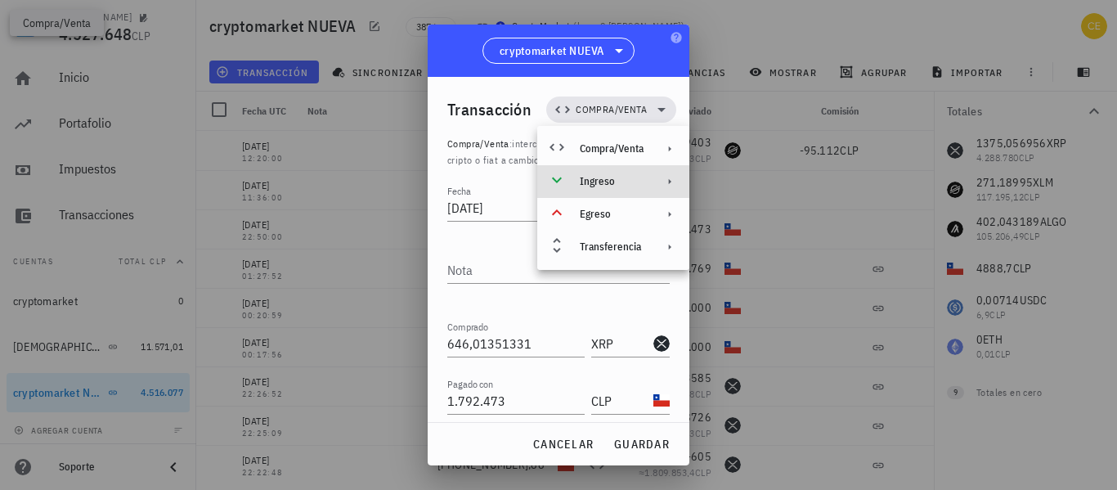
click at [648, 182] on div "Ingreso" at bounding box center [613, 181] width 152 height 33
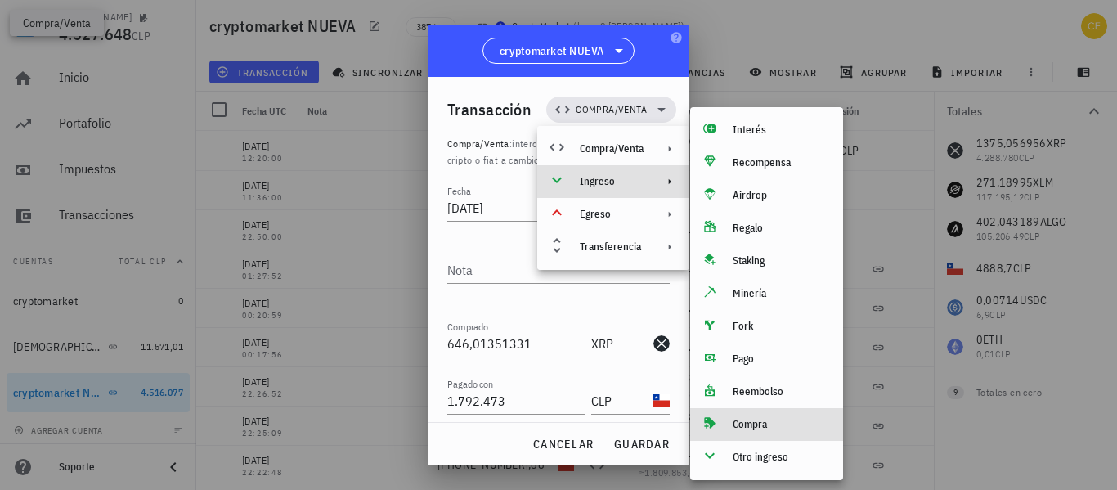
click at [747, 415] on div "Compra" at bounding box center [766, 424] width 153 height 33
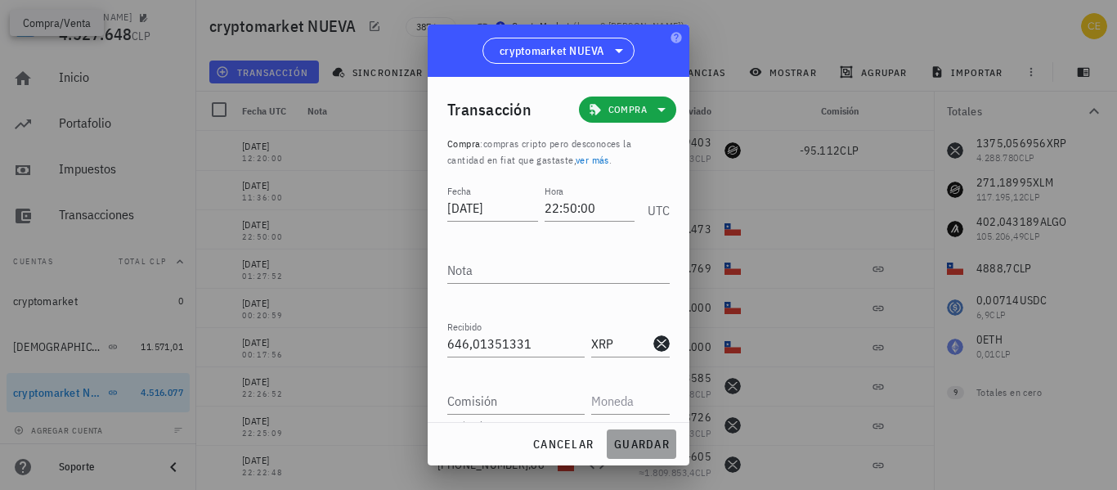
click at [661, 441] on span "guardar" at bounding box center [641, 444] width 56 height 15
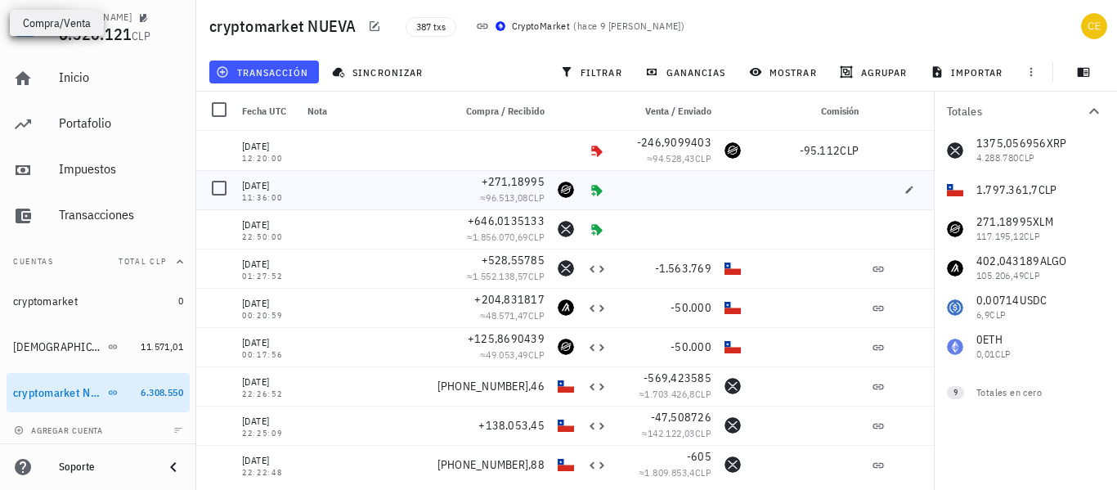
click at [590, 187] on icon at bounding box center [596, 190] width 13 height 13
click at [904, 348] on icon "button" at bounding box center [909, 347] width 10 height 10
type input "[DATE]"
type input "00:17:56"
type input "125,8690439"
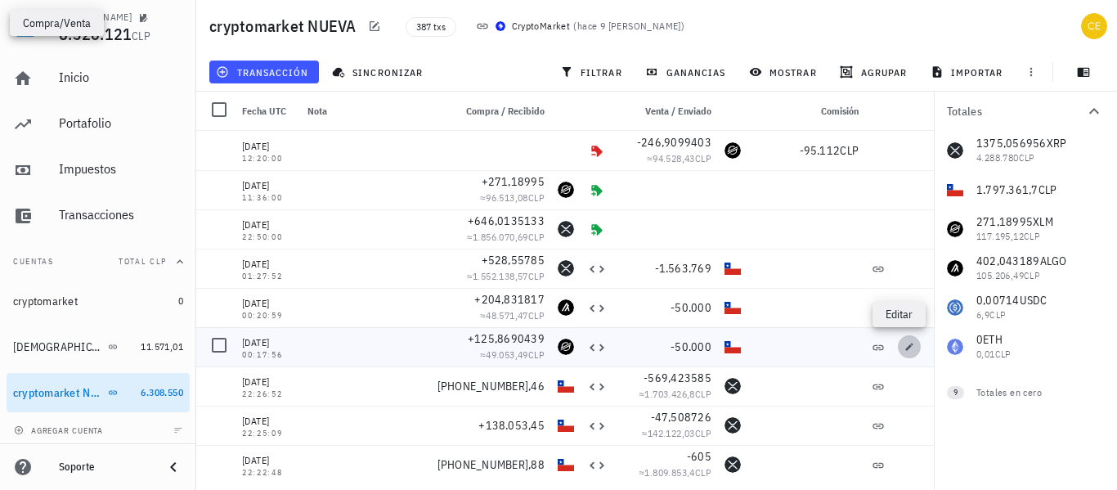
type input "XLM"
type input "50.000"
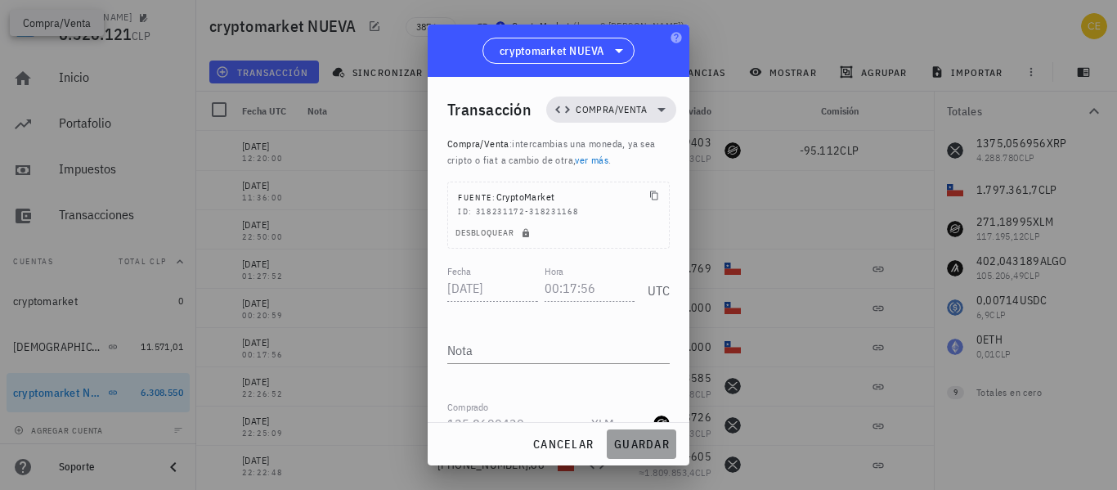
click at [665, 443] on span "guardar" at bounding box center [641, 444] width 56 height 15
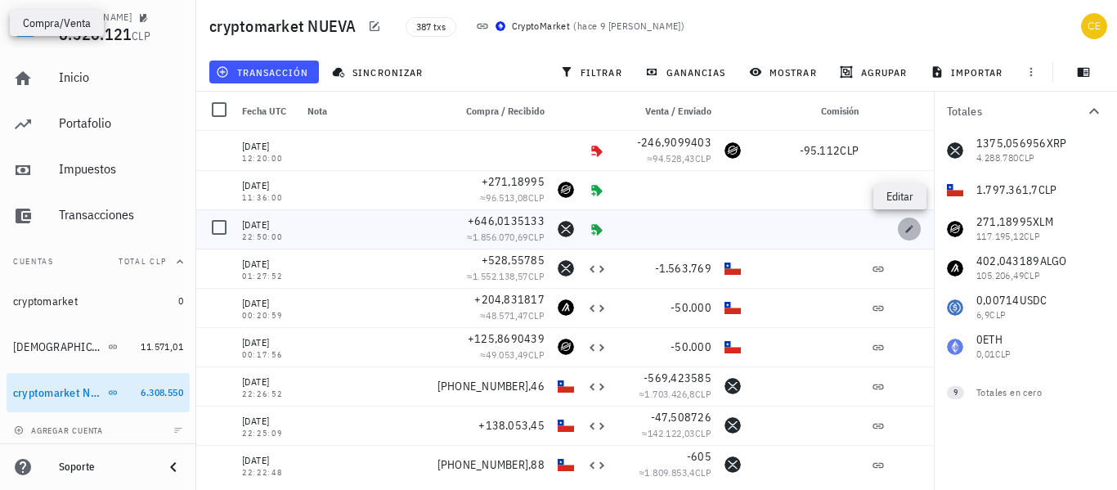
click at [906, 231] on icon "button" at bounding box center [909, 228] width 7 height 7
type input "[DATE]"
type input "22:50:00"
type input "646,01351331"
type input "XRP"
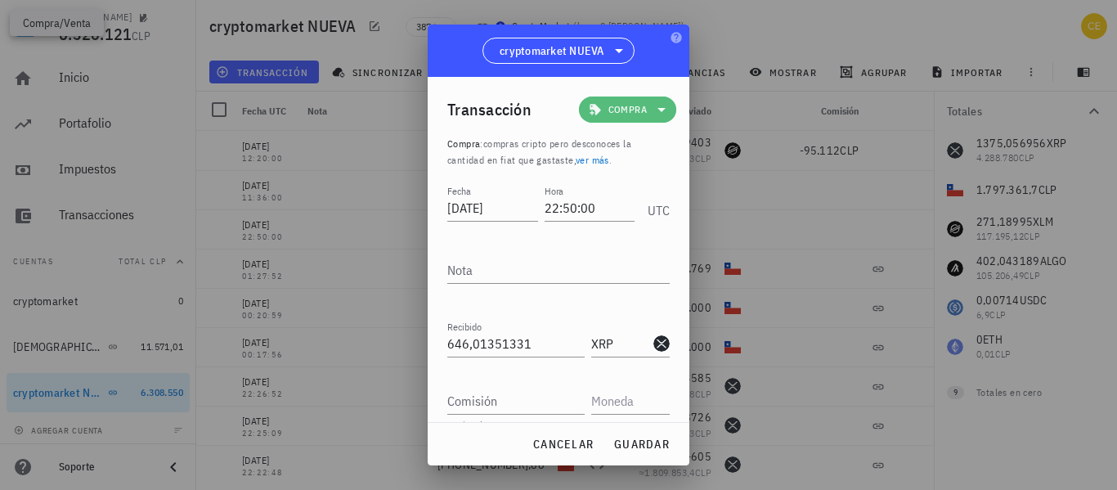
click at [652, 111] on icon at bounding box center [662, 110] width 20 height 20
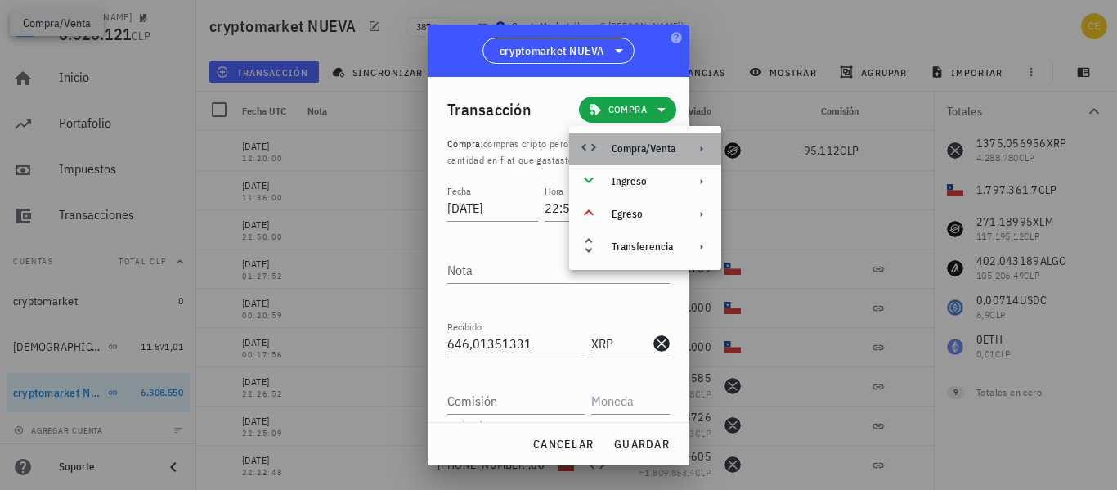
click at [634, 146] on div "Compra/Venta" at bounding box center [644, 148] width 64 height 13
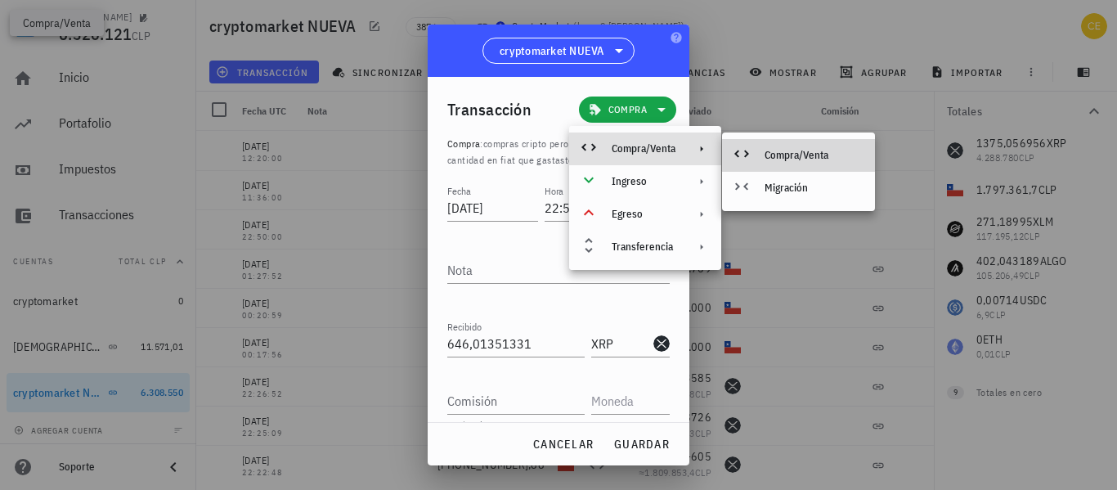
click at [739, 150] on icon at bounding box center [742, 154] width 20 height 20
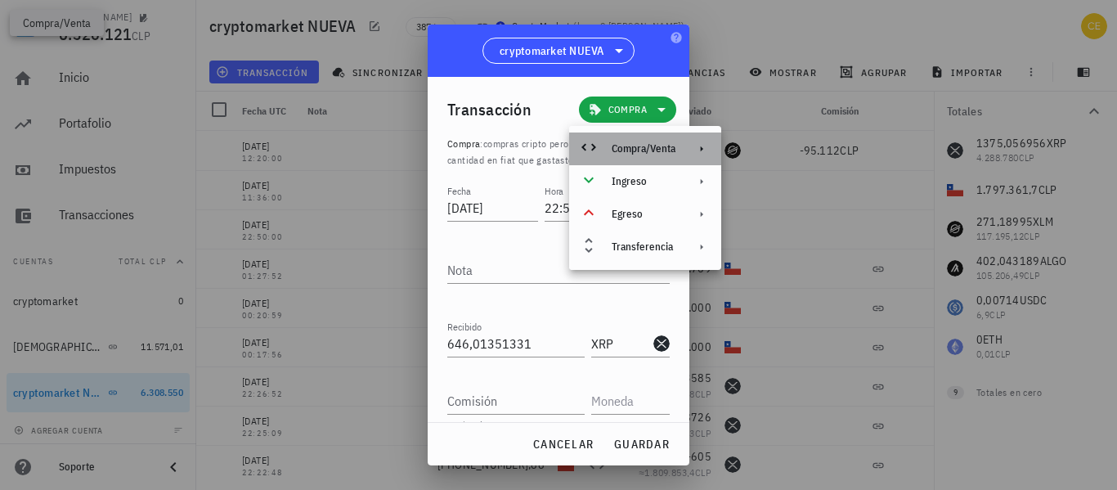
click at [643, 144] on div "Compra/Venta" at bounding box center [644, 148] width 64 height 13
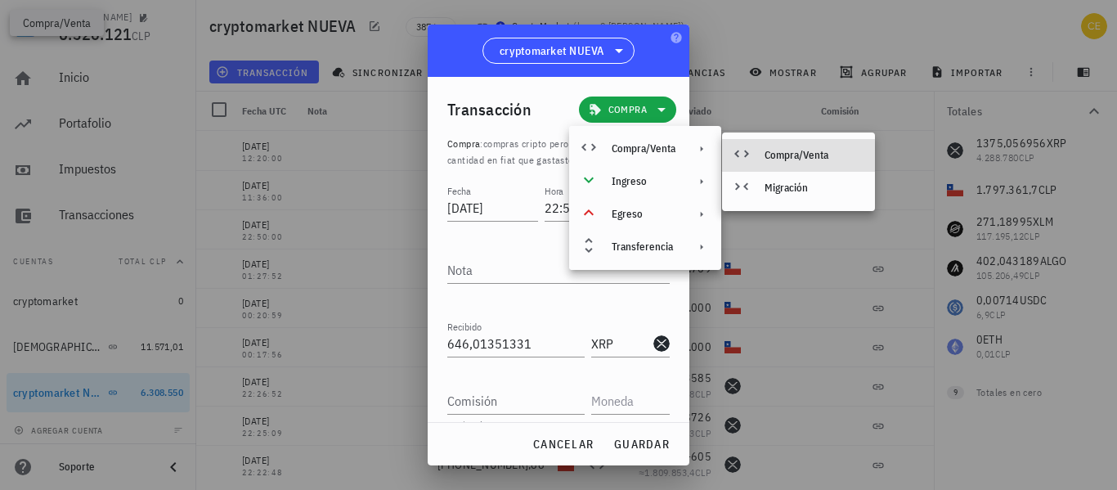
click at [800, 148] on div "Compra/Venta" at bounding box center [798, 155] width 153 height 33
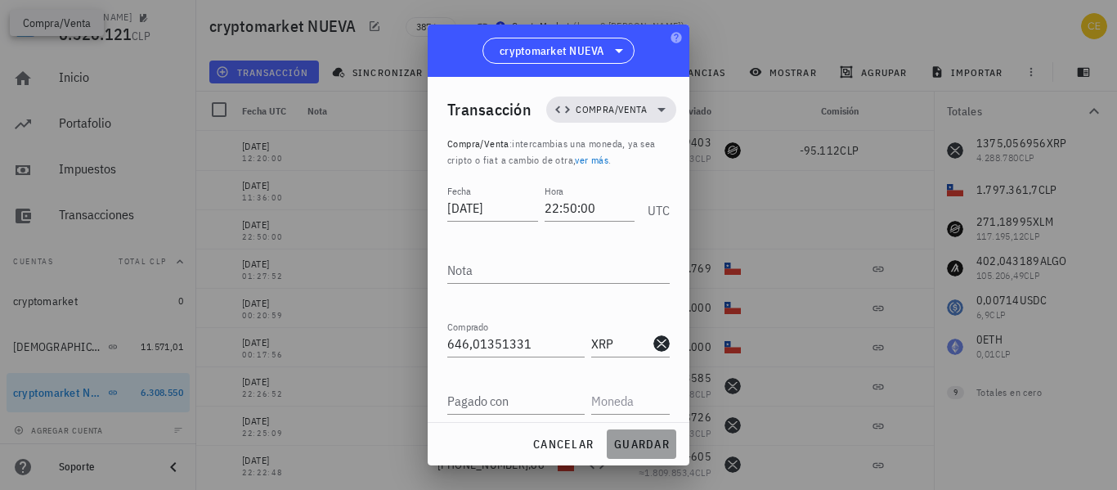
click at [623, 446] on span "guardar" at bounding box center [641, 444] width 56 height 15
click at [635, 442] on div "cancelar guardar" at bounding box center [559, 444] width 262 height 43
click at [801, 295] on div at bounding box center [558, 245] width 1117 height 490
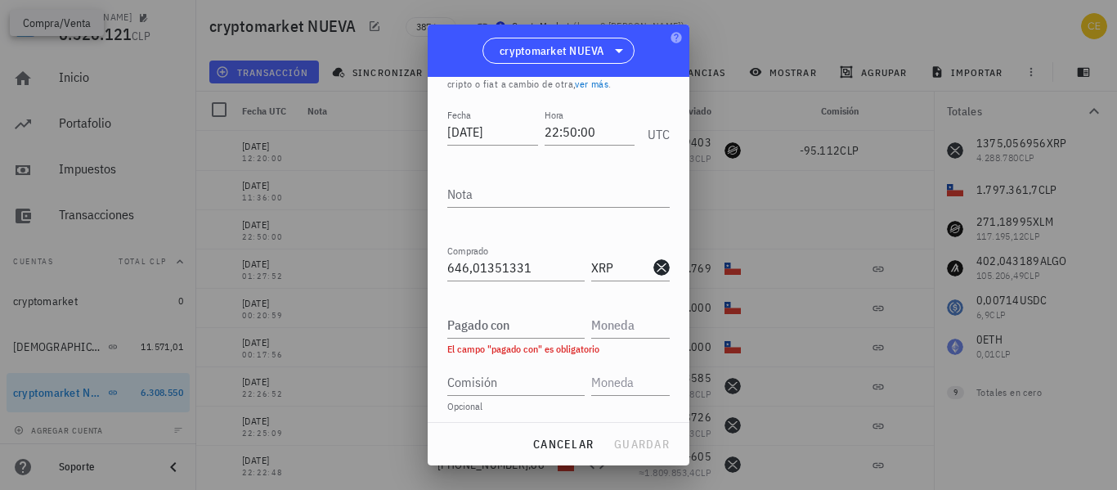
scroll to position [78, 0]
drag, startPoint x: 464, startPoint y: 367, endPoint x: 476, endPoint y: 310, distance: 58.4
click at [476, 310] on div "Fecha [DATE] Hora 22:50:00 UTC Nota Comprado 646,01351331 XRP Pagado con El cam…" at bounding box center [558, 281] width 222 height 357
click at [476, 310] on div "Pagado con" at bounding box center [515, 322] width 137 height 26
click at [497, 327] on input "Pagado con" at bounding box center [515, 322] width 137 height 26
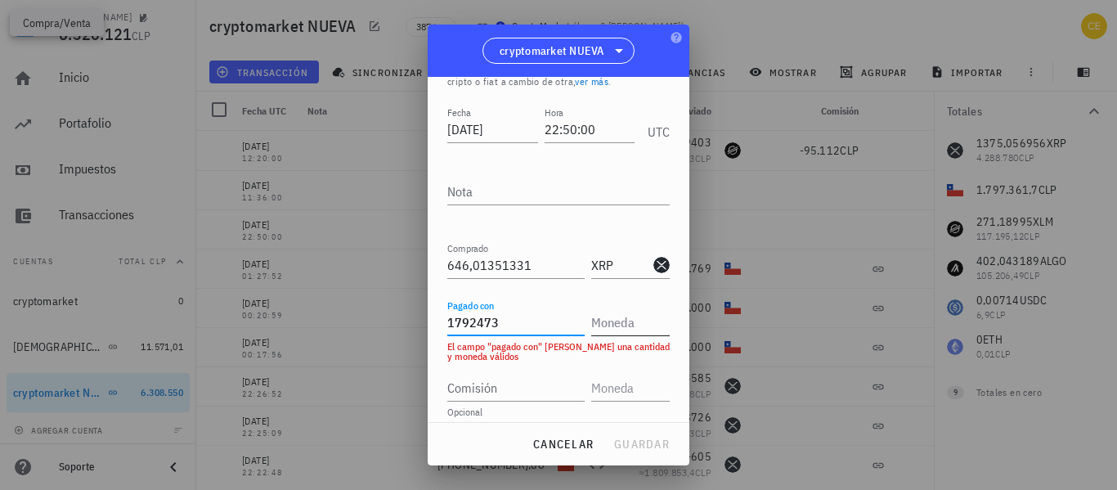
type input "1.792.473"
click at [627, 330] on input "text" at bounding box center [628, 322] width 75 height 26
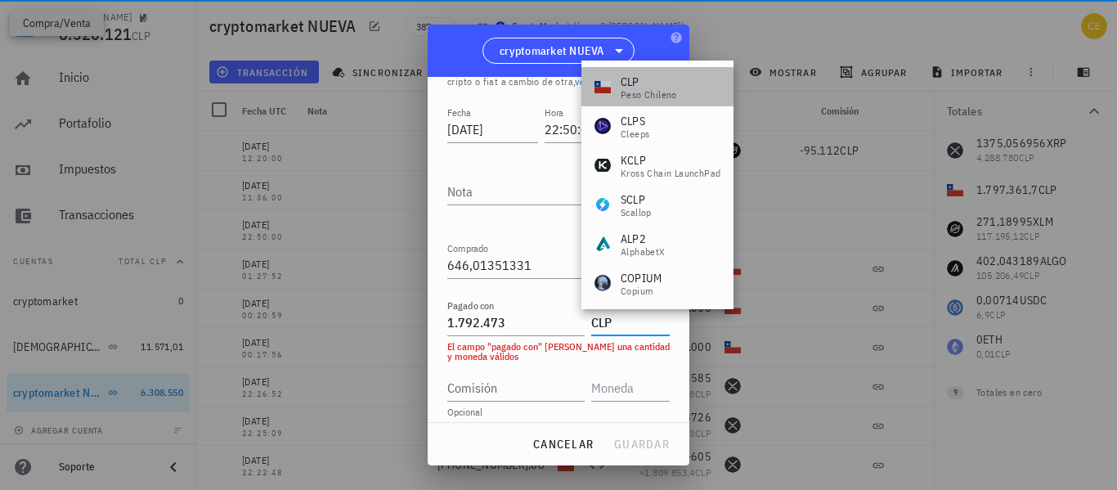
click at [648, 96] on div "peso chileno" at bounding box center [649, 95] width 56 height 10
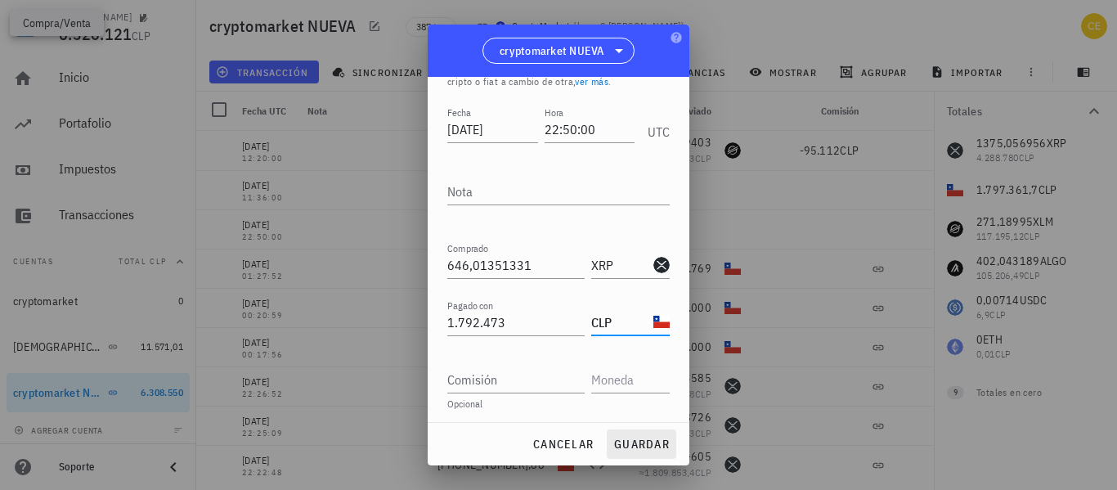
type input "CLP"
click at [649, 442] on span "guardar" at bounding box center [641, 444] width 56 height 15
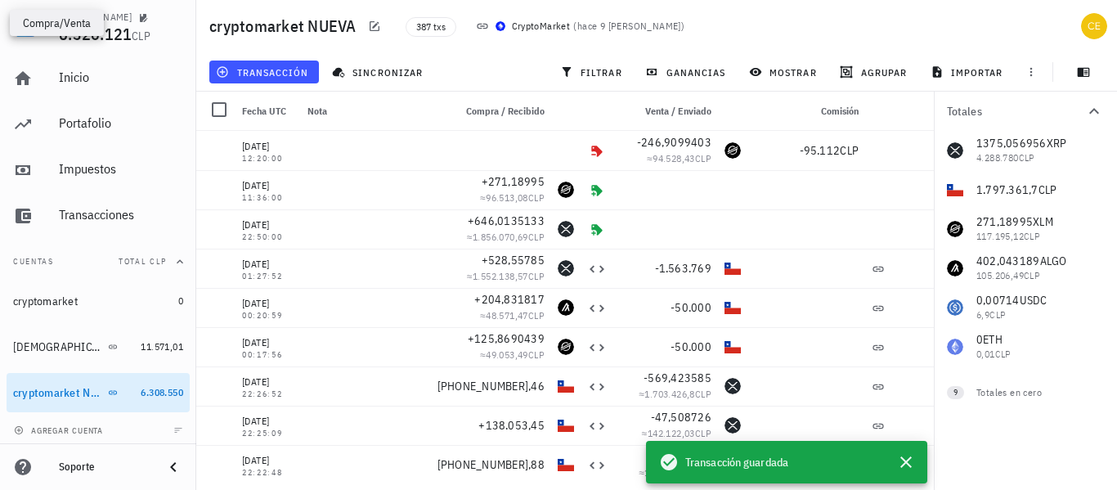
scroll to position [0, 0]
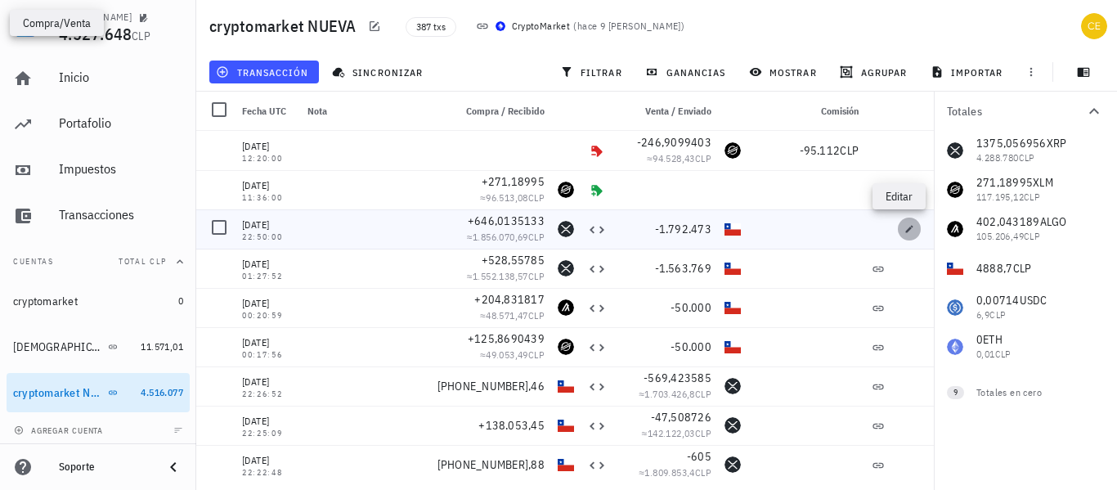
click at [906, 231] on icon "button" at bounding box center [909, 228] width 7 height 7
type input "1.792.473"
type input "CLP"
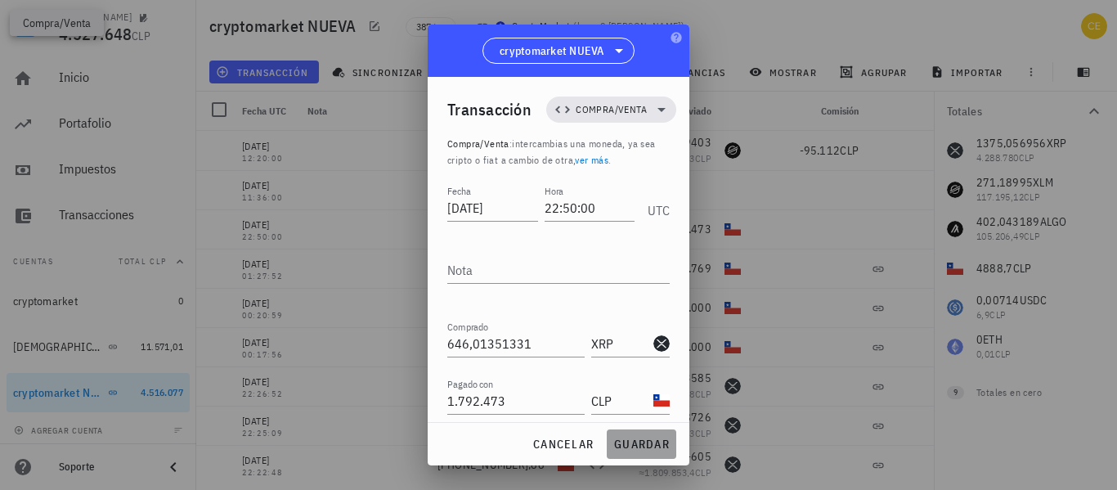
click at [635, 441] on span "guardar" at bounding box center [641, 444] width 56 height 15
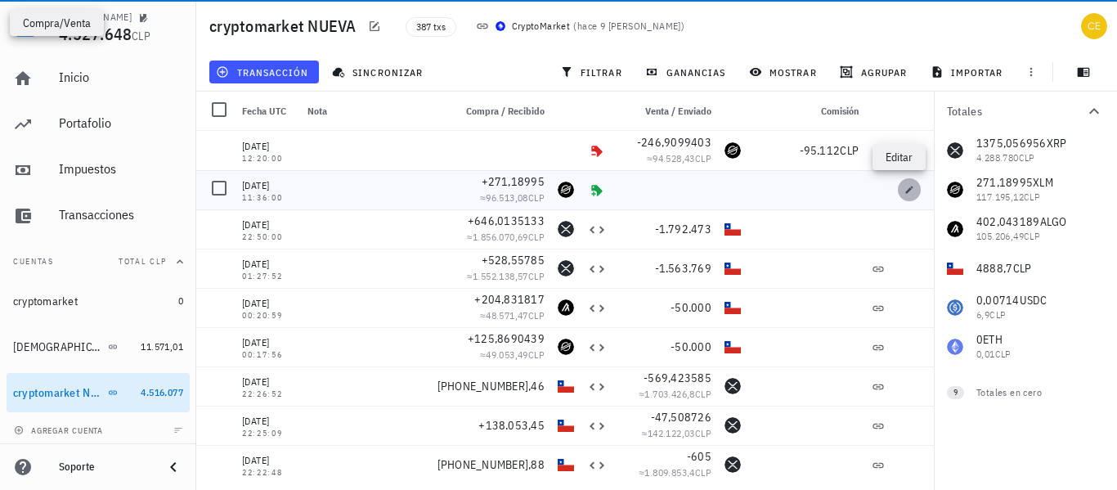
click at [904, 186] on icon "button" at bounding box center [909, 190] width 10 height 10
type input "[DATE]"
type input "11:36:00"
type input "271,18995"
type input "XLM"
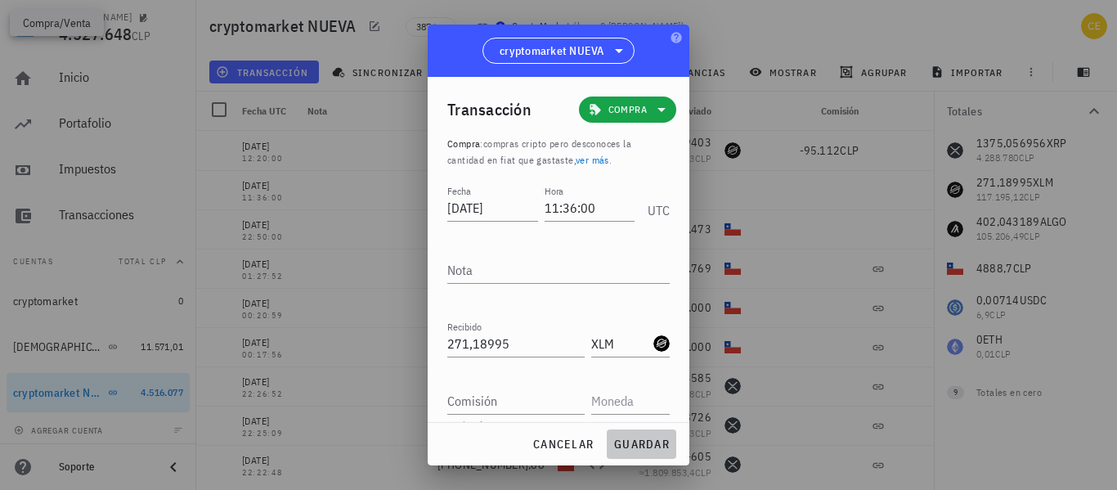
click at [657, 442] on span "guardar" at bounding box center [641, 444] width 56 height 15
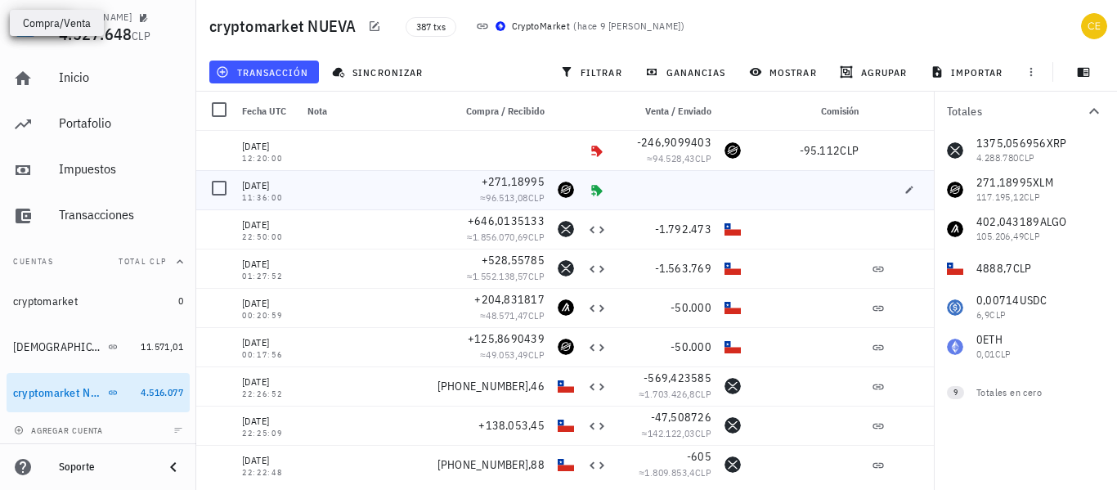
click at [591, 190] on icon at bounding box center [596, 190] width 11 height 11
click at [898, 188] on span "button" at bounding box center [909, 190] width 23 height 10
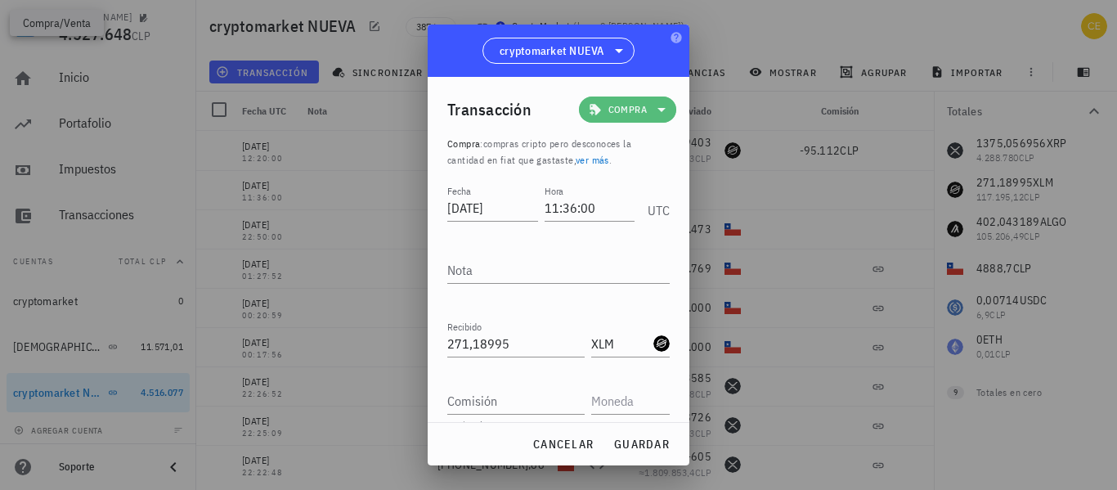
click at [657, 108] on icon at bounding box center [661, 110] width 8 height 4
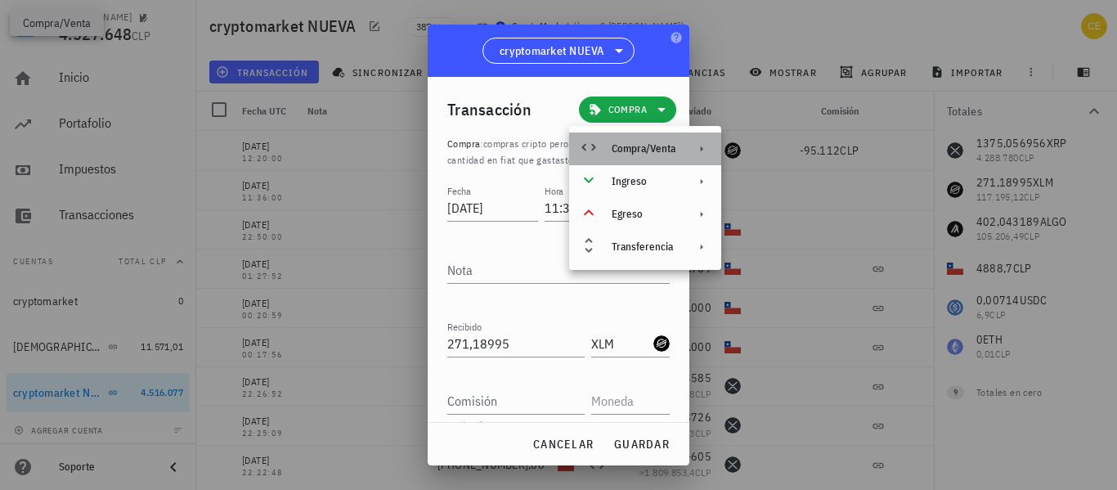
click at [661, 136] on div "Compra/Venta" at bounding box center [645, 148] width 152 height 33
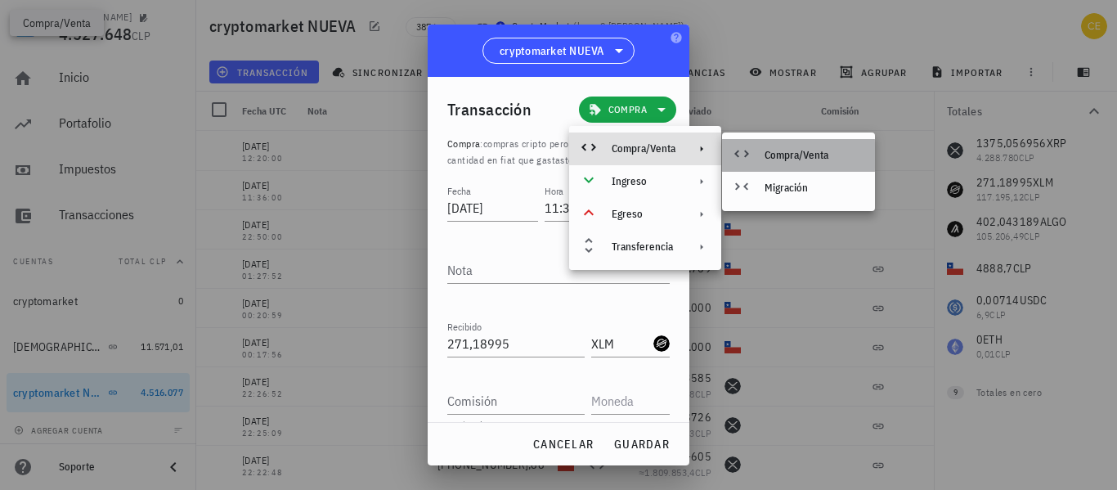
click at [752, 149] on div at bounding box center [745, 156] width 20 height 20
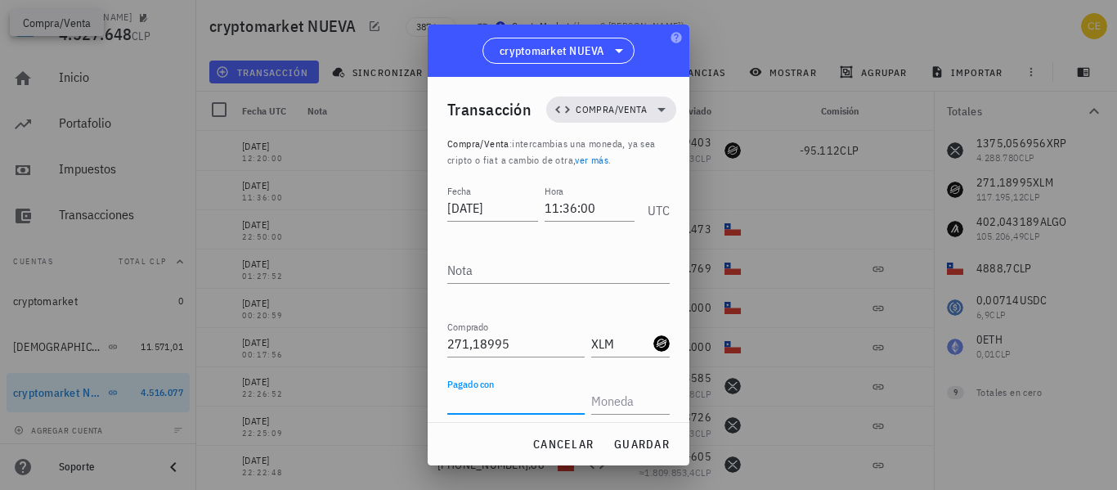
click at [523, 402] on input "Pagado con" at bounding box center [515, 401] width 137 height 26
type input "100.000"
click at [620, 395] on input "text" at bounding box center [628, 401] width 75 height 26
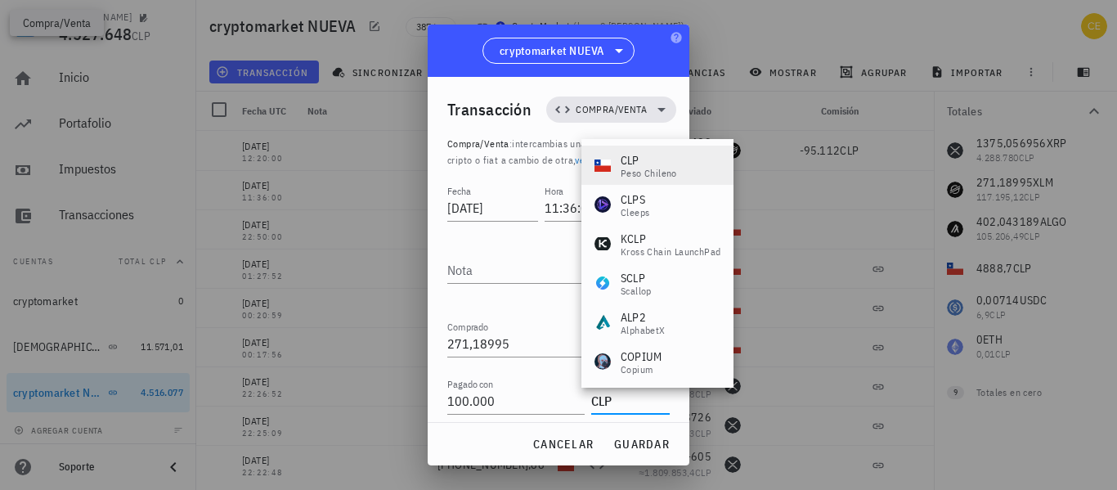
click at [704, 148] on div "CLP peso chileno" at bounding box center [657, 165] width 152 height 39
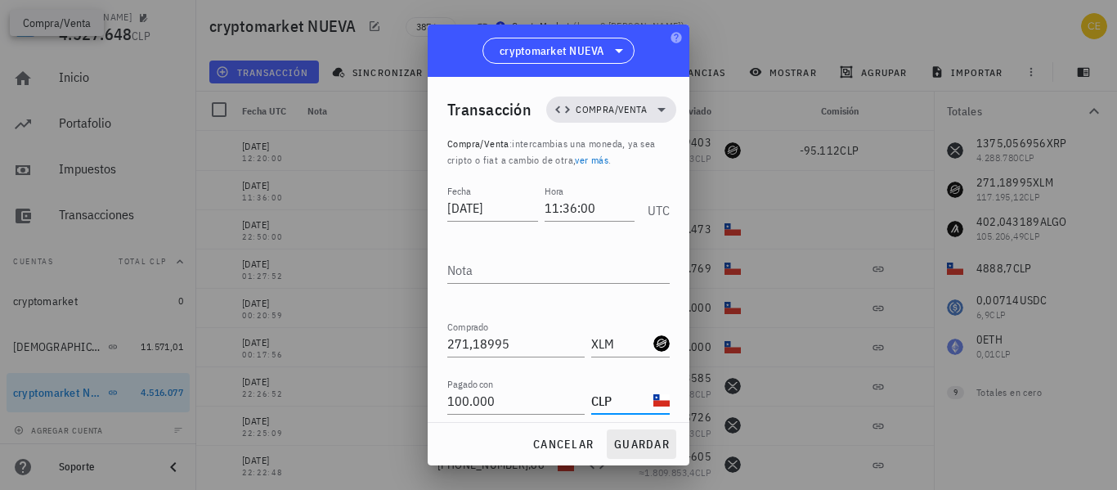
type input "CLP"
click at [622, 445] on span "guardar" at bounding box center [641, 444] width 56 height 15
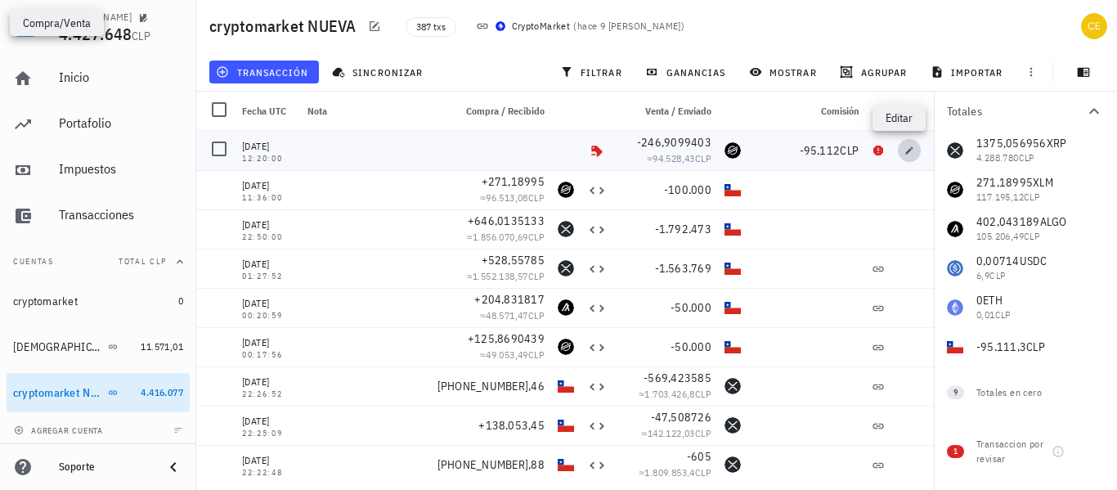
click at [906, 152] on icon "button" at bounding box center [909, 149] width 7 height 7
type input "[DATE]"
type input "12:20:00"
type input "246,9099403"
type input "XLM"
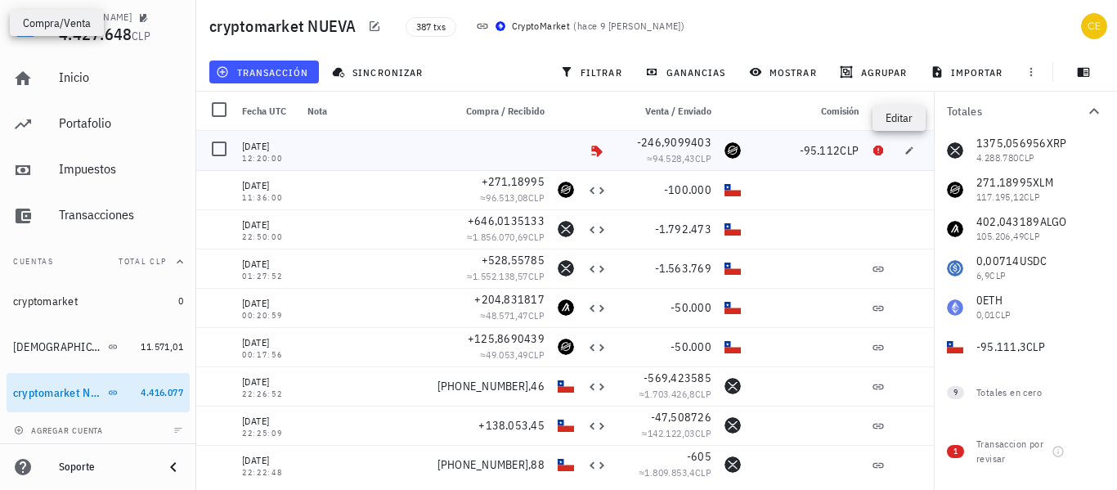
type input "95.112"
type input "CLP"
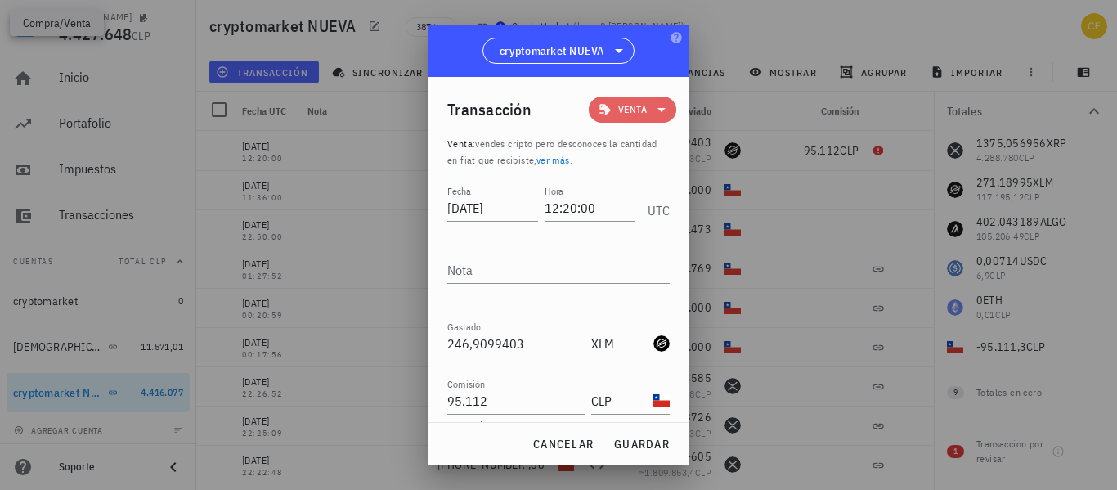
click at [657, 109] on icon at bounding box center [661, 110] width 8 height 4
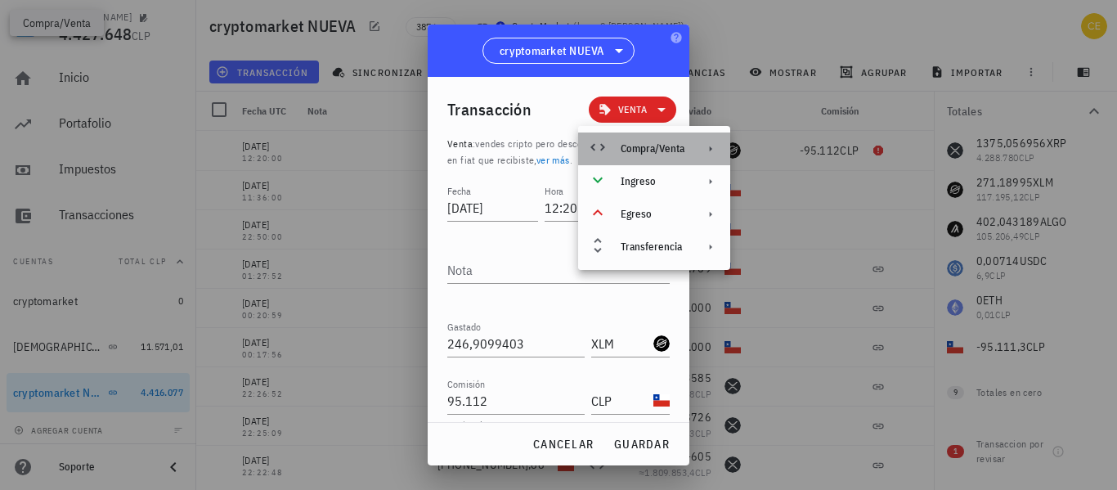
click at [683, 152] on div "Compra/Venta" at bounding box center [653, 148] width 64 height 13
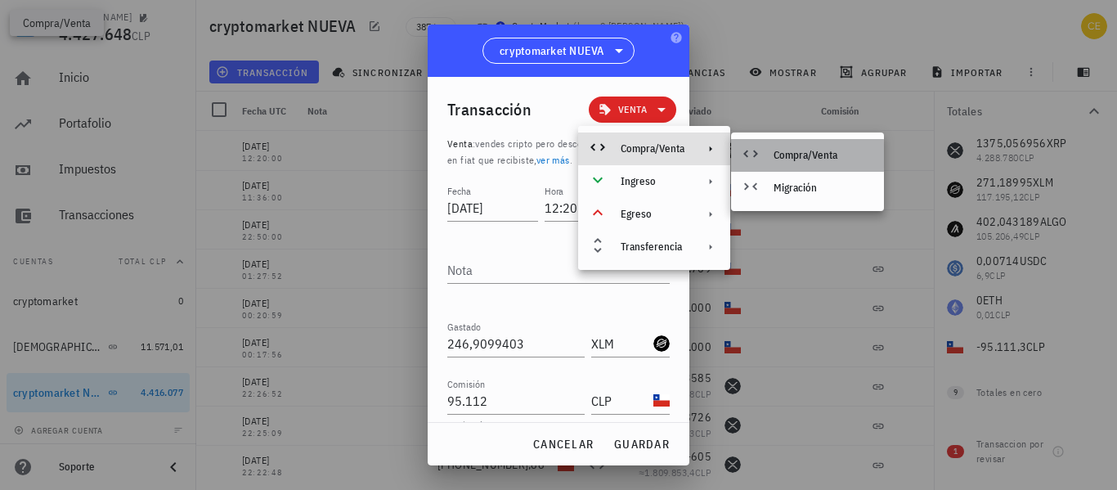
click at [774, 150] on div "Compra/Venta" at bounding box center [822, 155] width 97 height 13
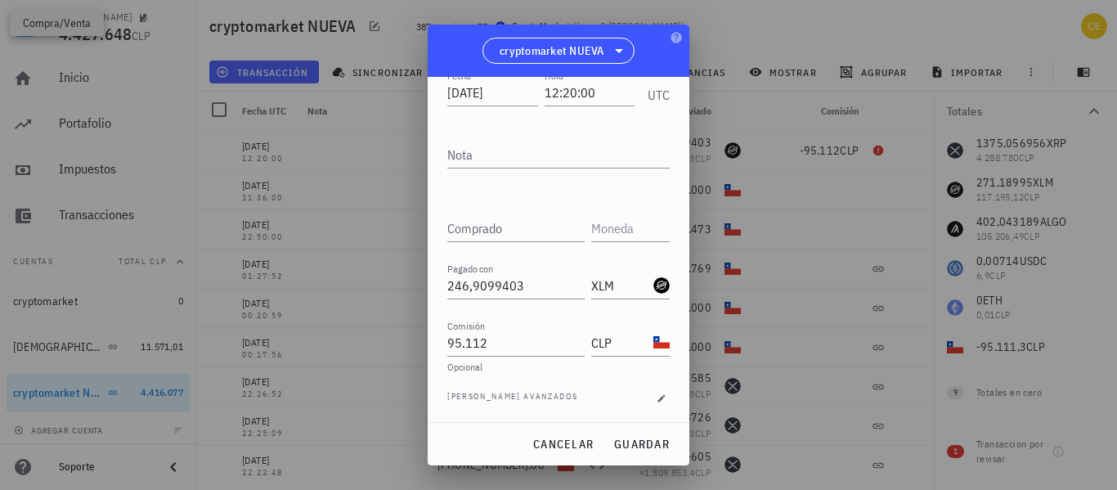
scroll to position [116, 0]
click at [607, 345] on input "CLP" at bounding box center [620, 342] width 59 height 26
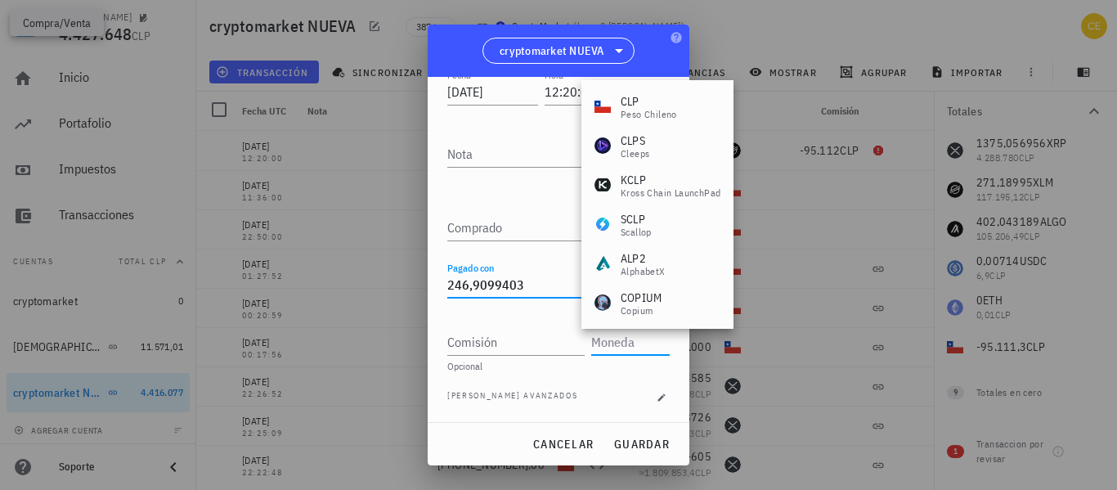
click at [550, 286] on input "246,9099403" at bounding box center [515, 284] width 137 height 26
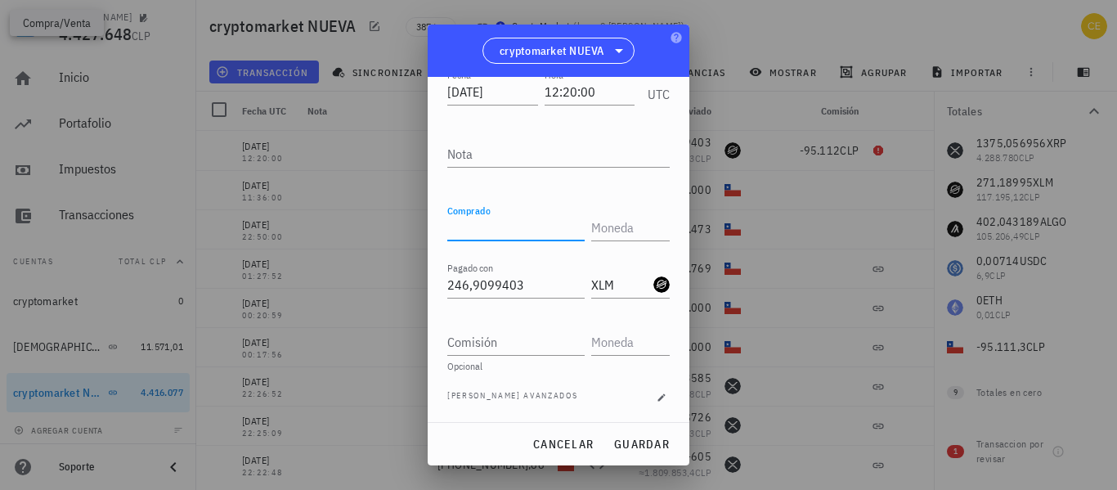
click at [520, 233] on input "Comprado" at bounding box center [515, 227] width 137 height 26
type input "95.112"
click at [598, 225] on input "text" at bounding box center [628, 227] width 75 height 26
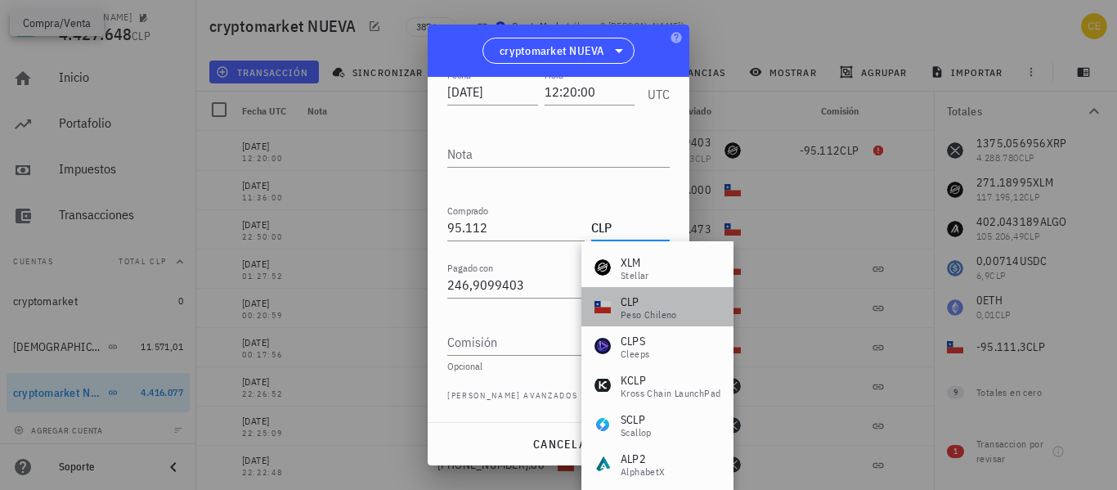
click at [682, 315] on div "CLP peso chileno" at bounding box center [657, 306] width 152 height 39
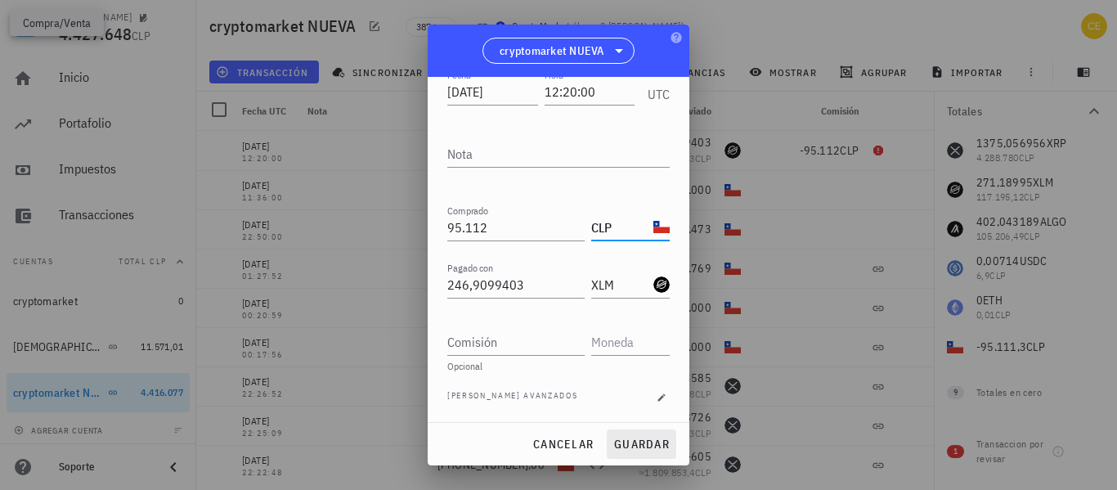
type input "CLP"
click at [645, 447] on span "guardar" at bounding box center [641, 444] width 56 height 15
type input "95.112"
type input "CLP"
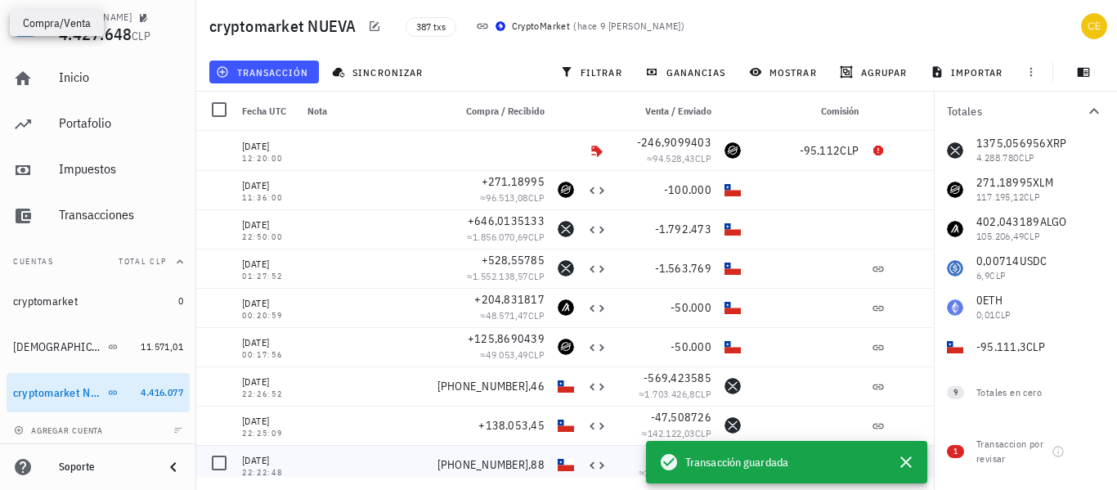
scroll to position [59, 0]
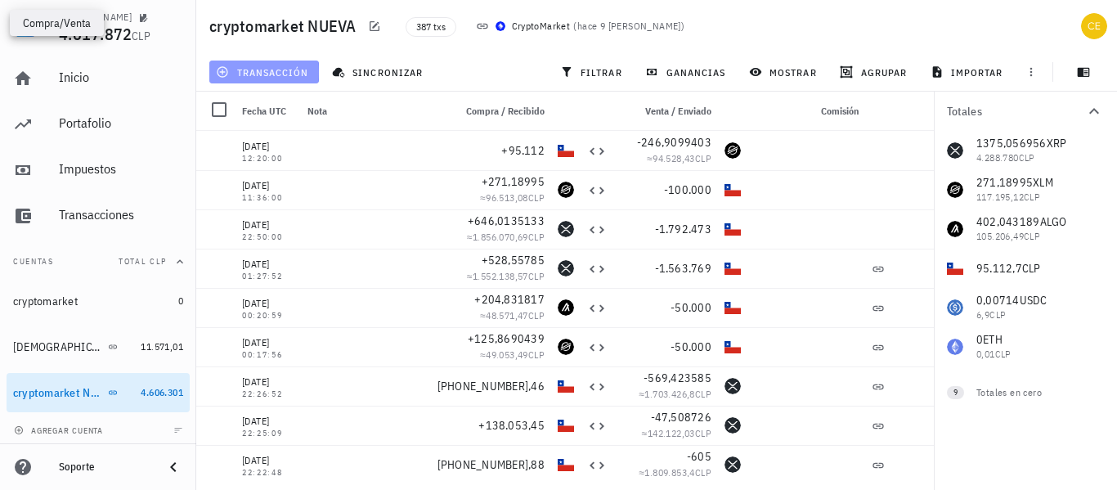
click at [254, 70] on span "transacción" at bounding box center [263, 71] width 89 height 13
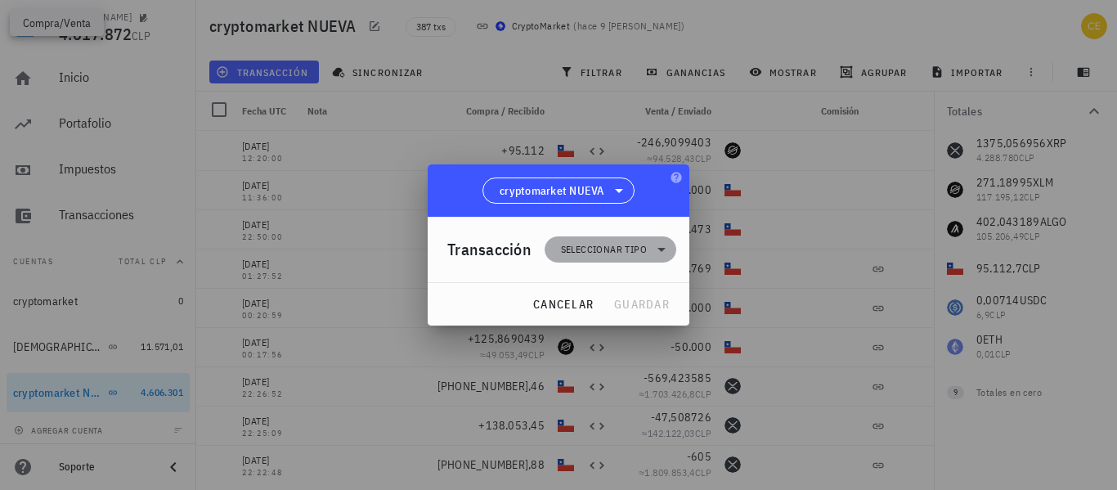
click at [628, 250] on span "Seleccionar tipo" at bounding box center [604, 249] width 86 height 16
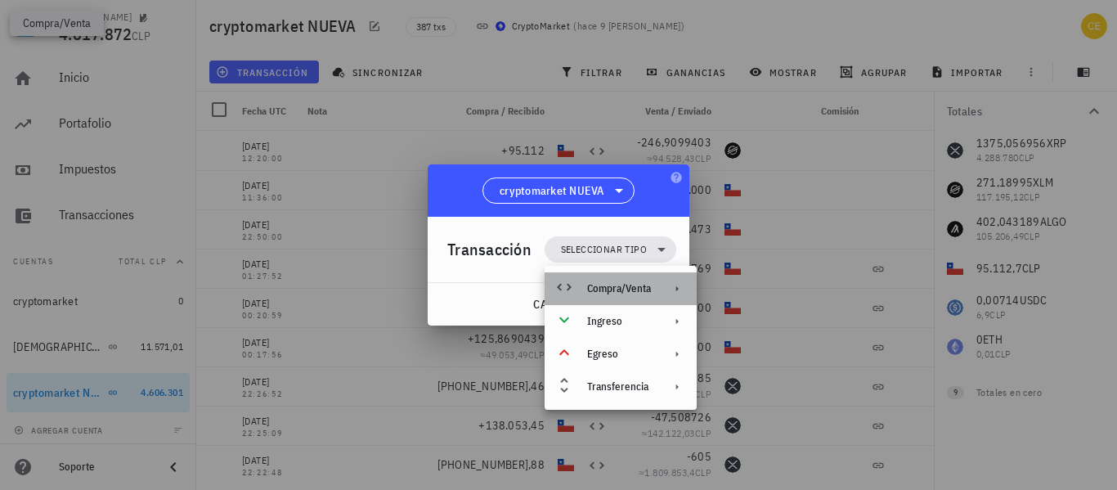
click at [629, 277] on div "Compra/Venta" at bounding box center [621, 288] width 152 height 33
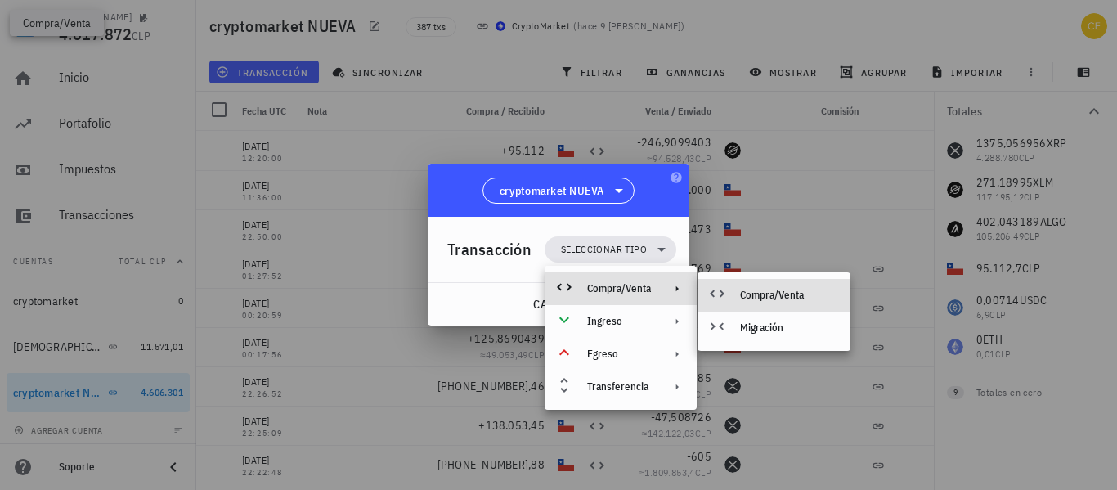
click at [734, 288] on div "Compra/Venta" at bounding box center [773, 295] width 153 height 33
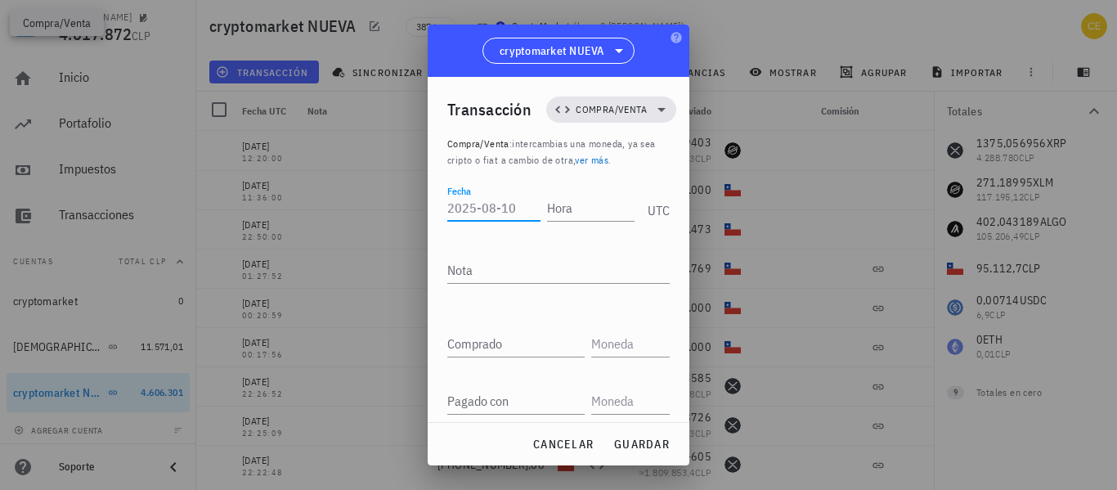
click at [496, 209] on input "Fecha" at bounding box center [493, 208] width 93 height 26
type input "[DATE]"
click at [558, 207] on input "Hora" at bounding box center [587, 208] width 93 height 26
type input "12:20:10"
click at [502, 342] on input "Comprado" at bounding box center [515, 343] width 137 height 26
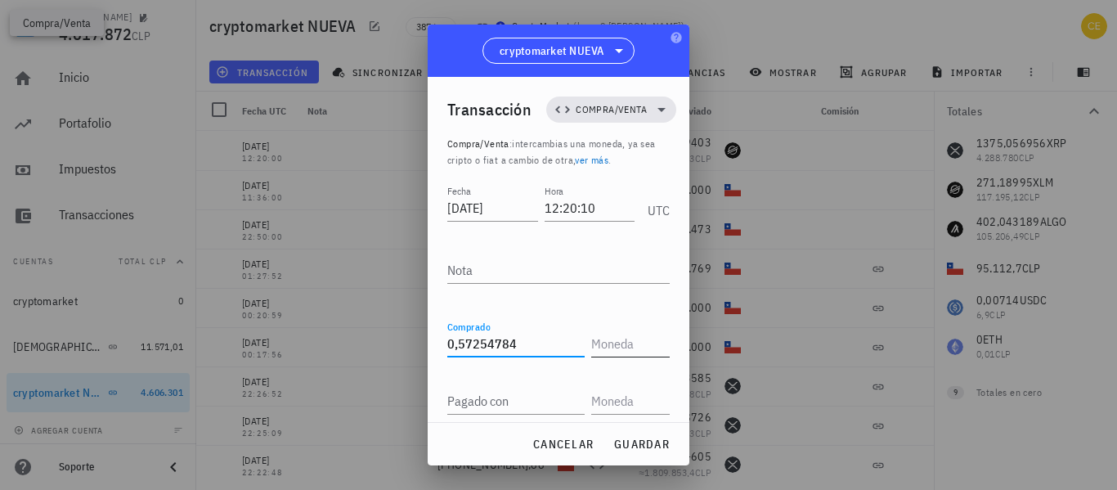
type input "0,57254784"
click at [591, 345] on input "text" at bounding box center [628, 343] width 75 height 26
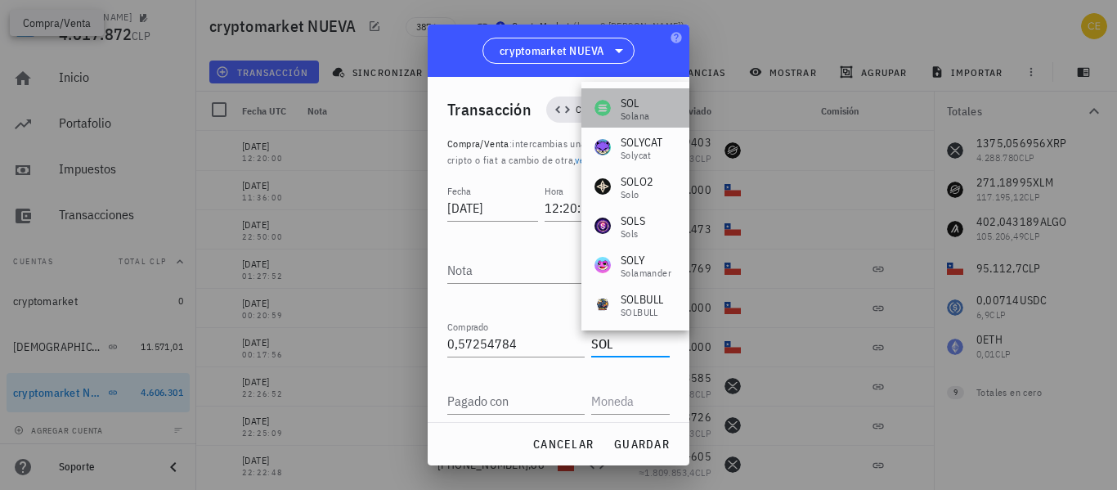
click at [650, 113] on div "[PERSON_NAME]" at bounding box center [635, 107] width 108 height 39
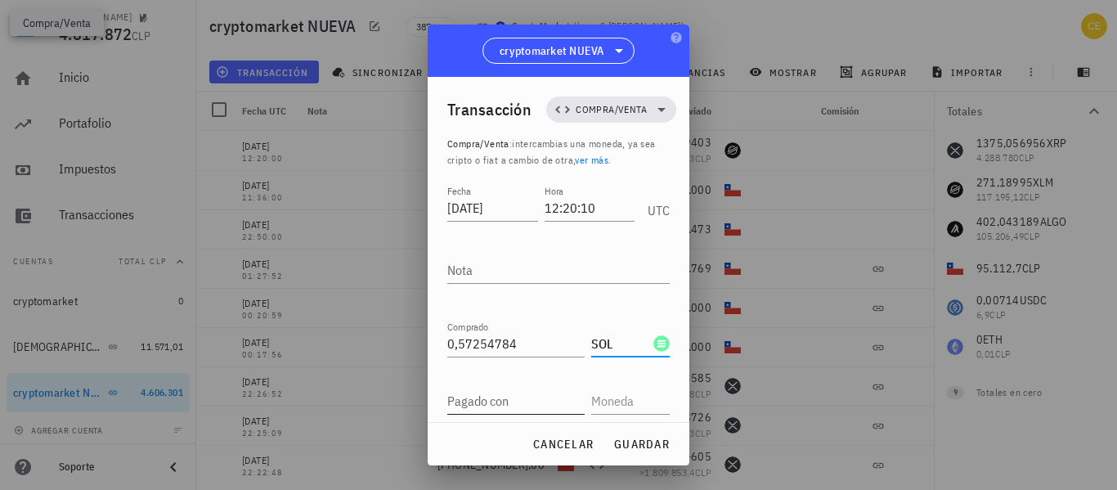
type input "SOL"
click at [506, 401] on input "Pagado con" at bounding box center [515, 401] width 137 height 26
type input "95.112"
click at [603, 396] on input "text" at bounding box center [628, 401] width 75 height 26
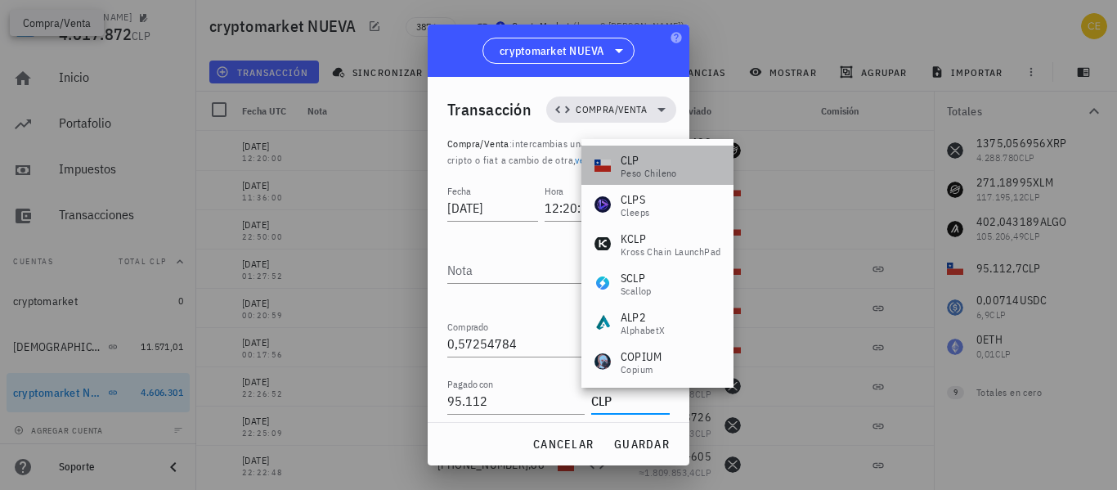
click at [651, 179] on div "CLP peso chileno" at bounding box center [657, 165] width 152 height 39
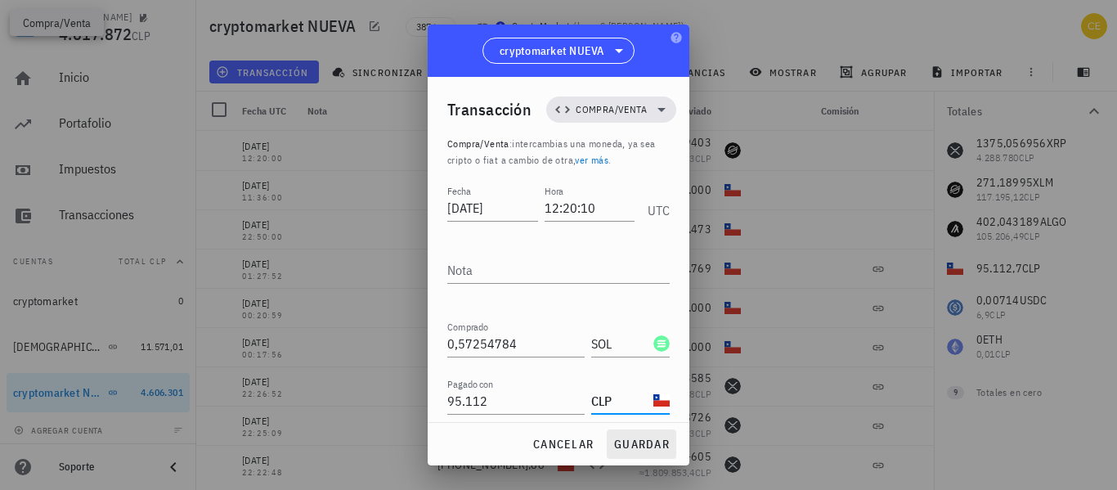
type input "CLP"
click at [652, 438] on span "guardar" at bounding box center [641, 444] width 56 height 15
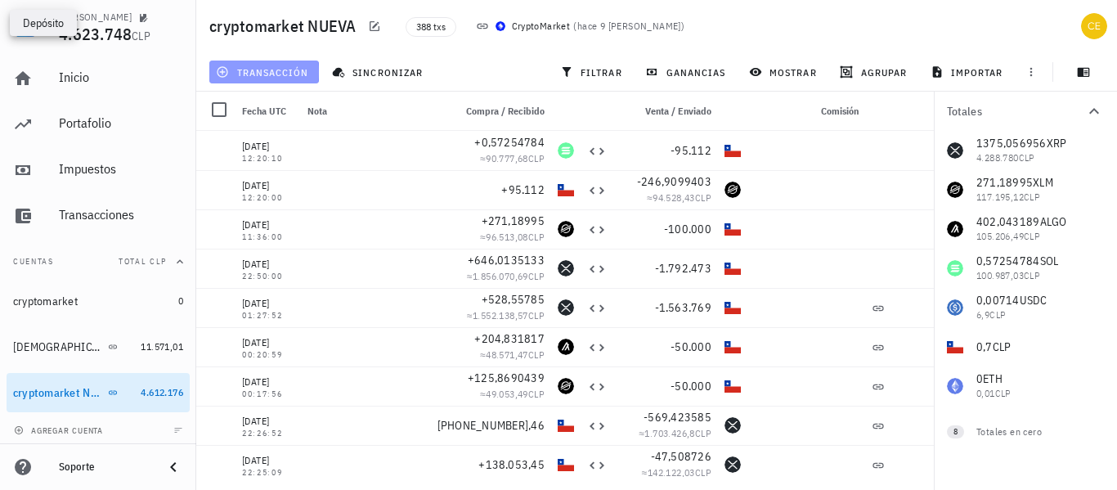
click at [290, 69] on span "transacción" at bounding box center [263, 71] width 89 height 13
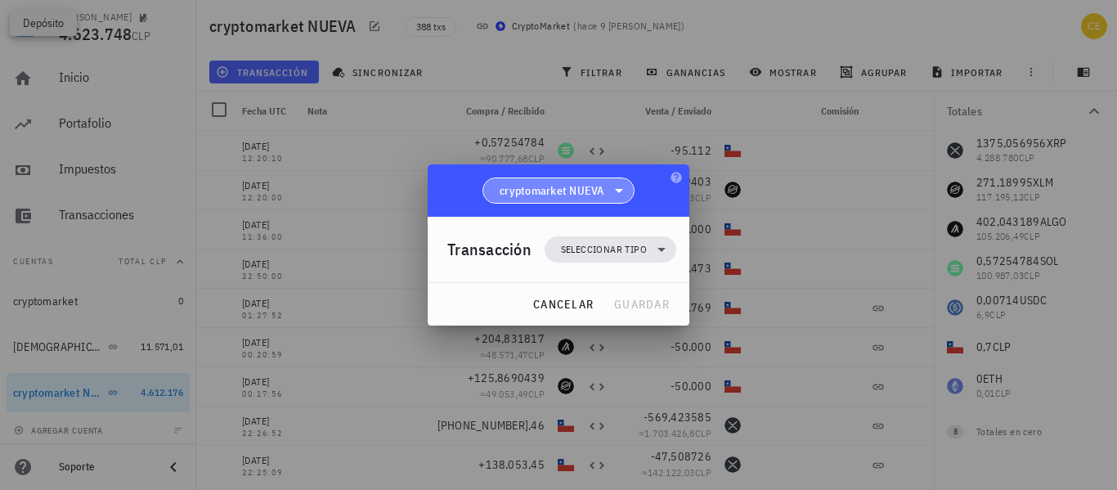
click at [569, 180] on span "cryptomarket NUEVA" at bounding box center [558, 190] width 131 height 25
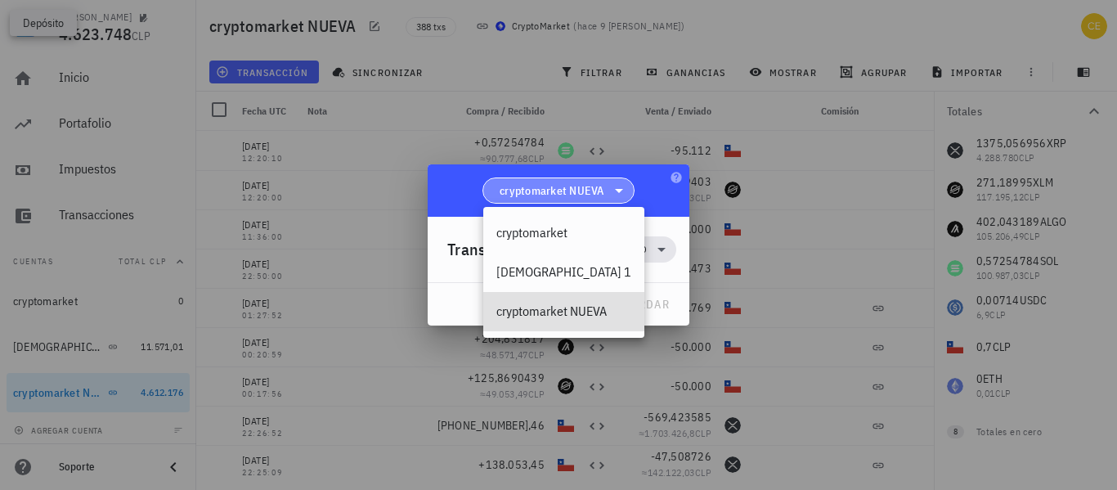
click at [567, 180] on span "cryptomarket NUEVA" at bounding box center [558, 190] width 131 height 25
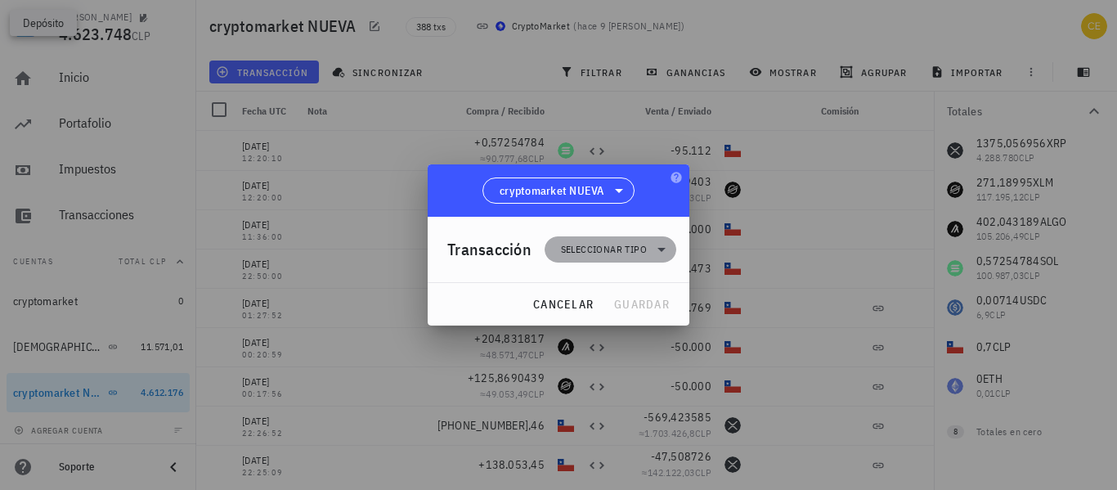
click at [655, 253] on icon at bounding box center [662, 250] width 20 height 20
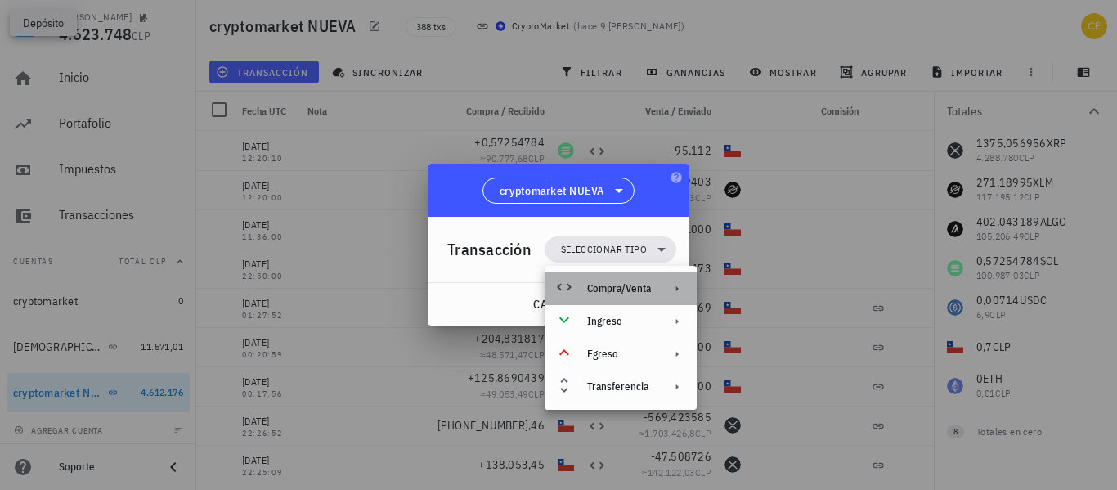
click at [633, 292] on div "Compra/Venta" at bounding box center [619, 288] width 64 height 13
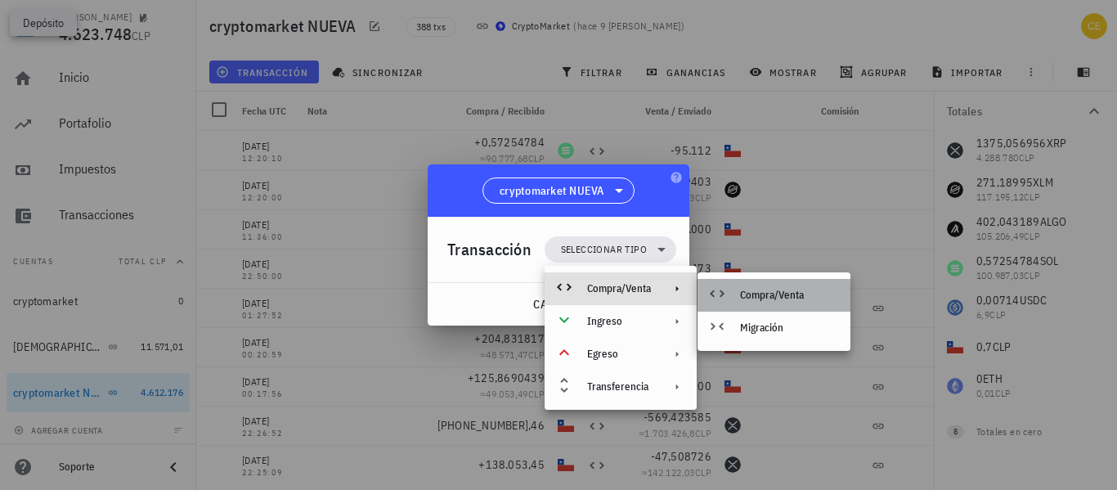
click at [736, 289] on div "Compra/Venta" at bounding box center [773, 295] width 153 height 33
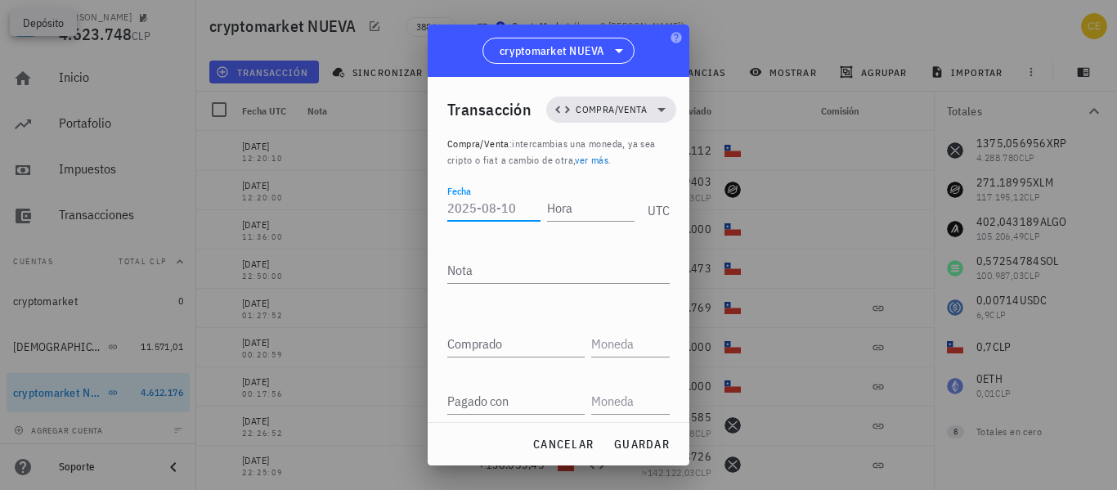
click at [478, 209] on input "Fecha" at bounding box center [493, 208] width 93 height 26
type input "[DATE]"
click at [549, 210] on input "Hora" at bounding box center [587, 208] width 93 height 26
type input "12:21:00"
click at [495, 348] on input "Comprado" at bounding box center [515, 343] width 137 height 26
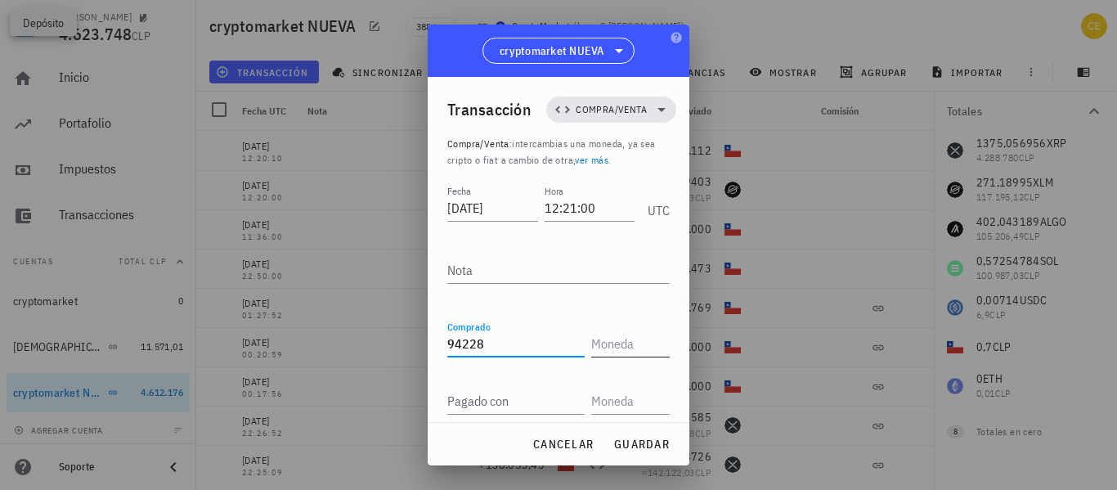
type input "94.228"
click at [612, 338] on input "text" at bounding box center [628, 343] width 75 height 26
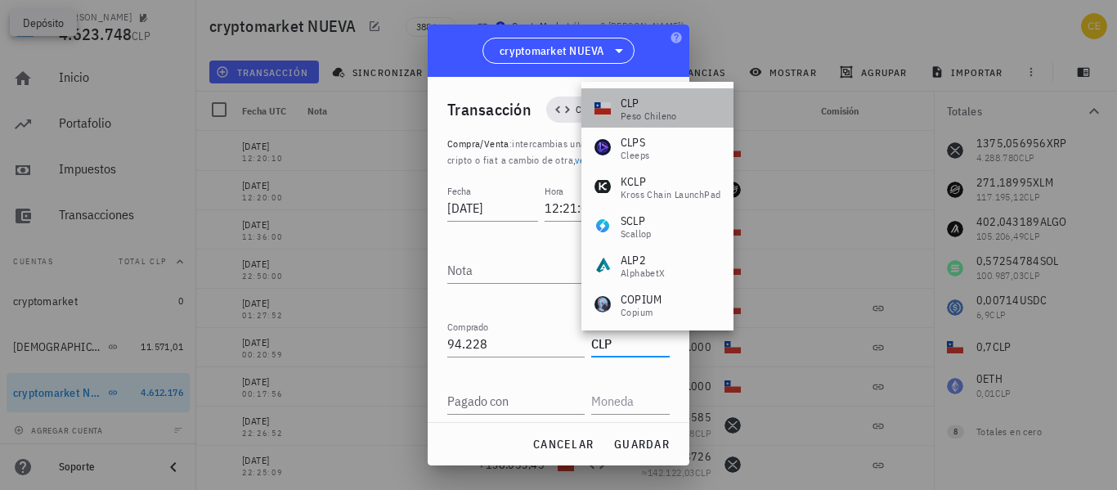
click at [652, 102] on div "CLP" at bounding box center [649, 103] width 56 height 16
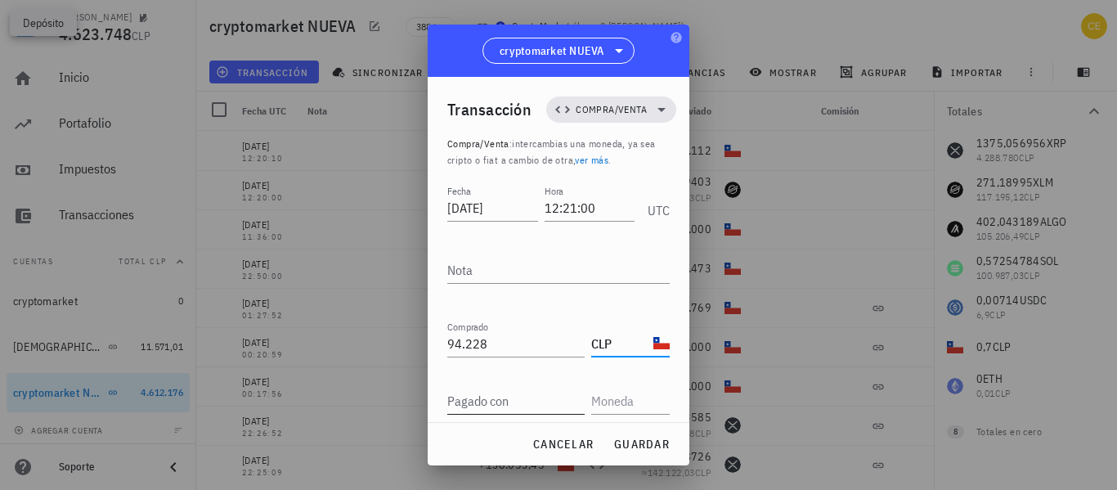
type input "CLP"
click at [527, 399] on input "Pagado con" at bounding box center [515, 401] width 137 height 26
type input "402,043189"
click at [631, 399] on input "text" at bounding box center [628, 401] width 75 height 26
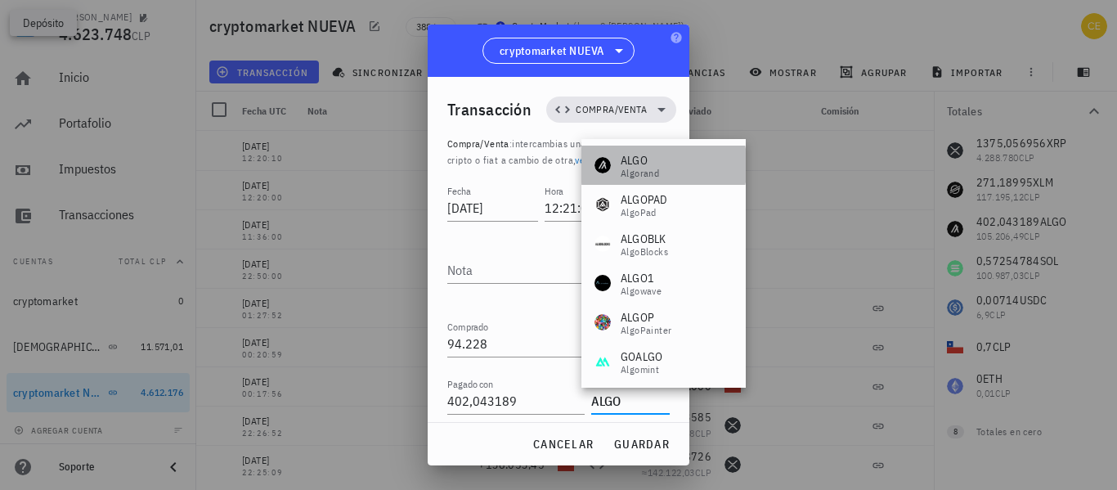
click at [639, 168] on div "Algorand" at bounding box center [640, 173] width 38 height 10
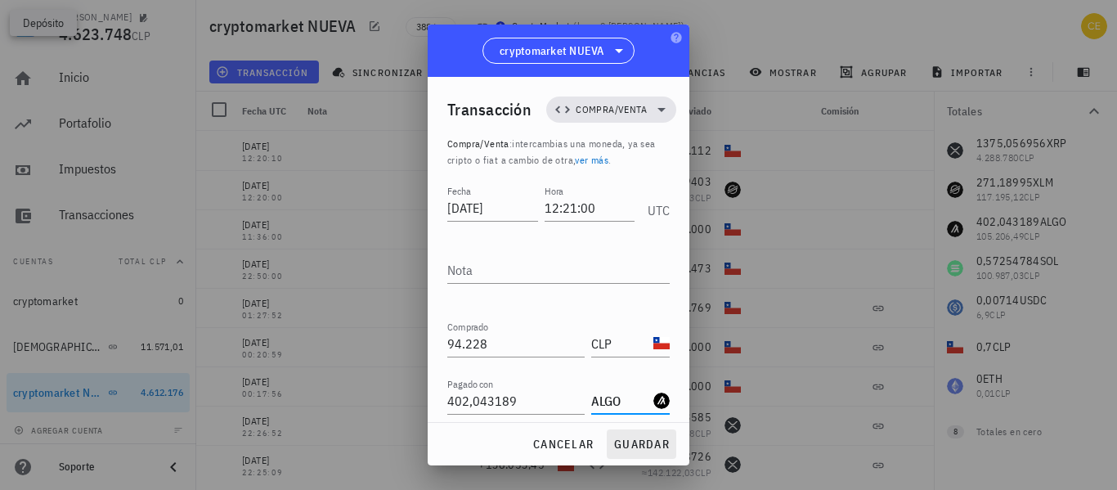
type input "ALGO"
click at [648, 446] on span "guardar" at bounding box center [641, 444] width 56 height 15
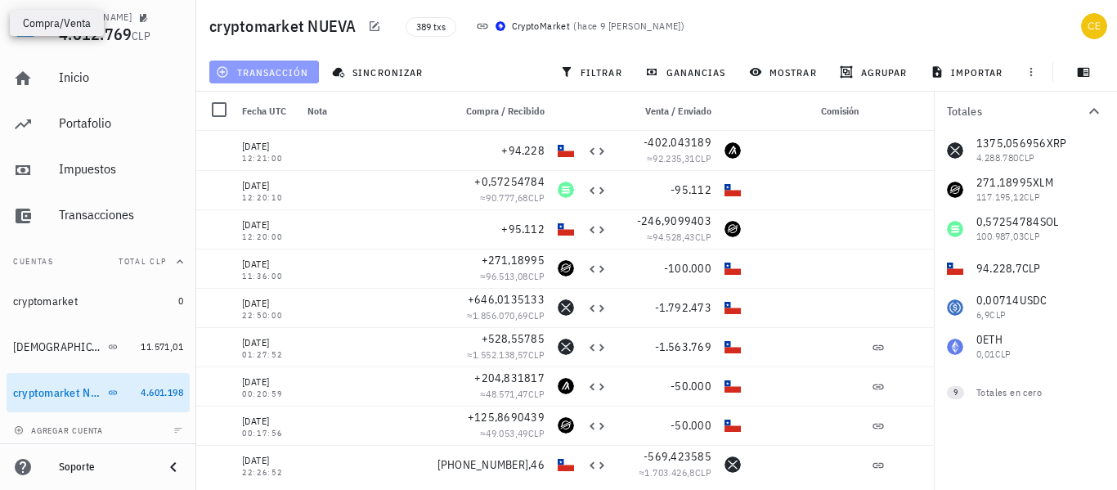
click at [300, 65] on span "transacción" at bounding box center [263, 71] width 89 height 13
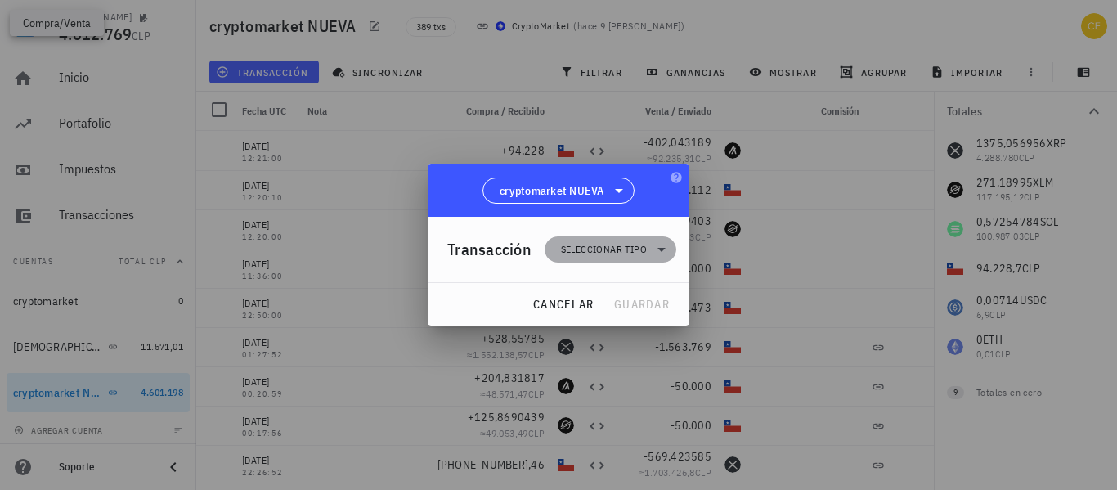
click at [567, 246] on span "Seleccionar tipo" at bounding box center [604, 249] width 86 height 16
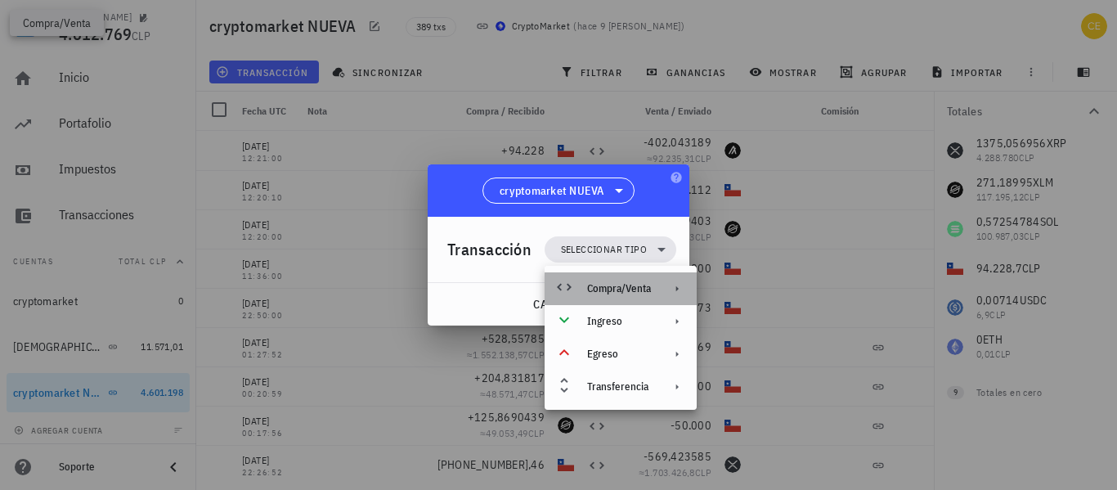
click at [633, 291] on div "Compra/Venta" at bounding box center [619, 288] width 64 height 13
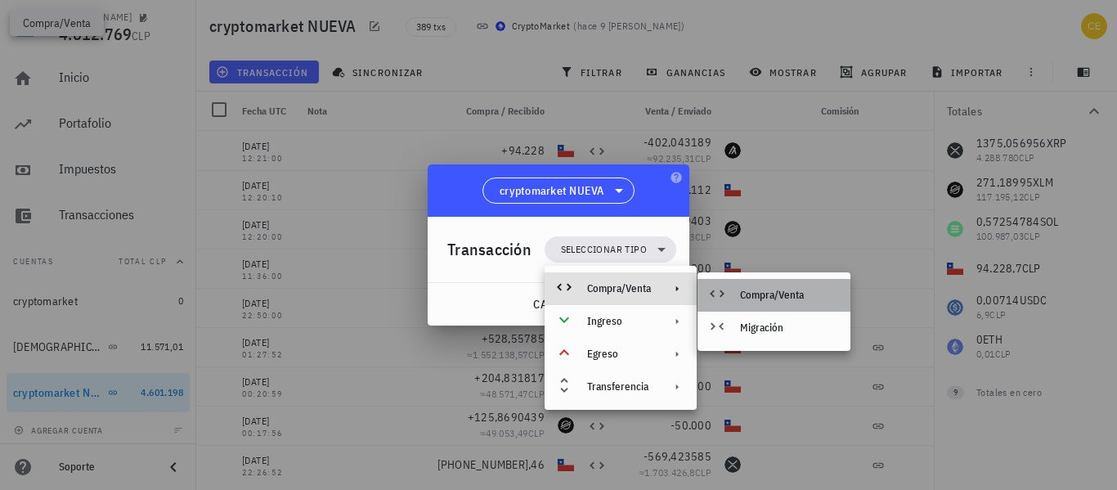
click at [725, 294] on icon at bounding box center [717, 294] width 20 height 20
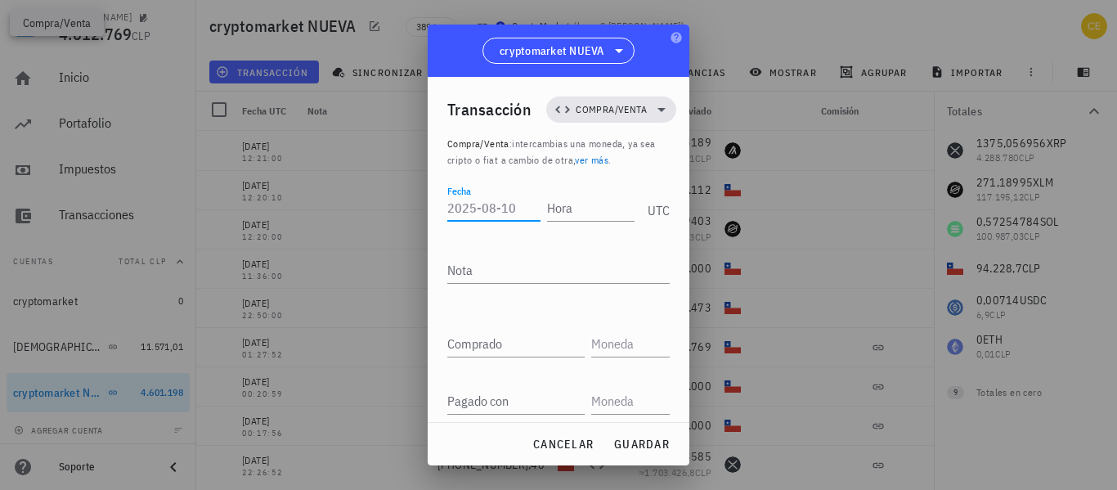
click at [496, 207] on input "Fecha" at bounding box center [493, 208] width 93 height 26
type input "[DATE]"
click at [552, 212] on input "Hora" at bounding box center [587, 208] width 93 height 26
type input "12:21:20"
click at [498, 349] on input "Comprado" at bounding box center [515, 343] width 137 height 26
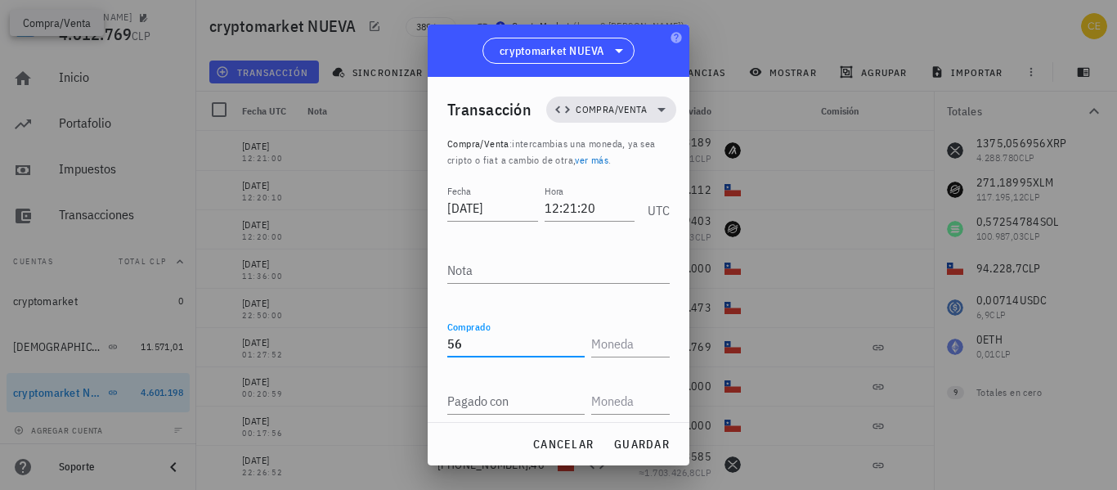
type input "5"
type input "0,56633722"
click at [596, 347] on input "text" at bounding box center [628, 343] width 75 height 26
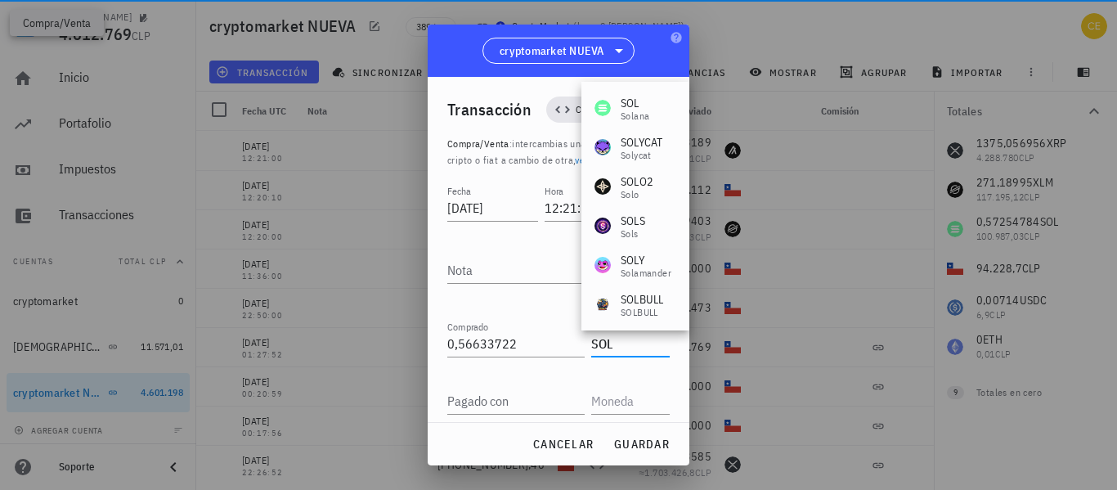
click at [645, 83] on div "SOL Solana SOLYCAT Solycat SOLO2 Solo SOLS sols SOLY Solamander SOLBULL SOLBULL…" at bounding box center [635, 481] width 108 height 798
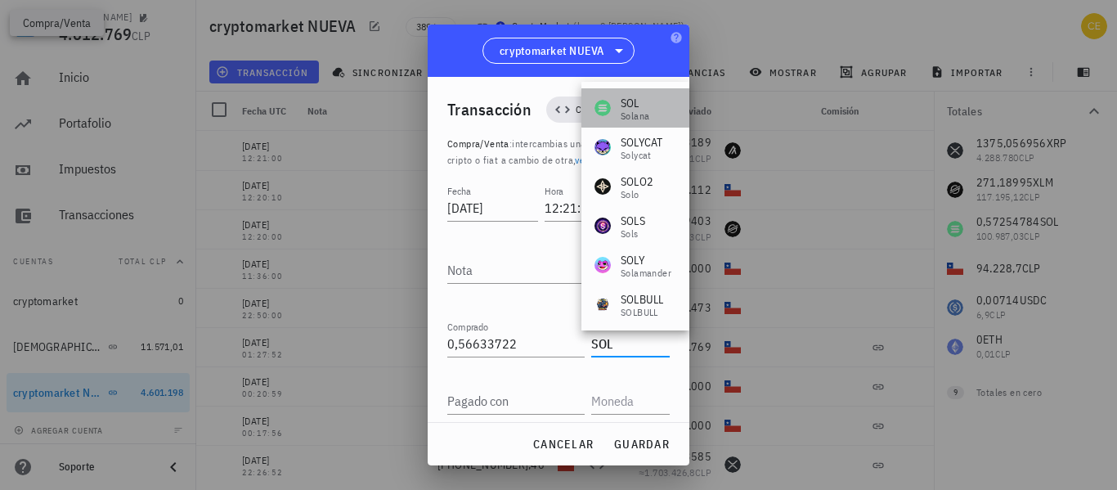
click at [645, 98] on div "SOL" at bounding box center [635, 103] width 29 height 16
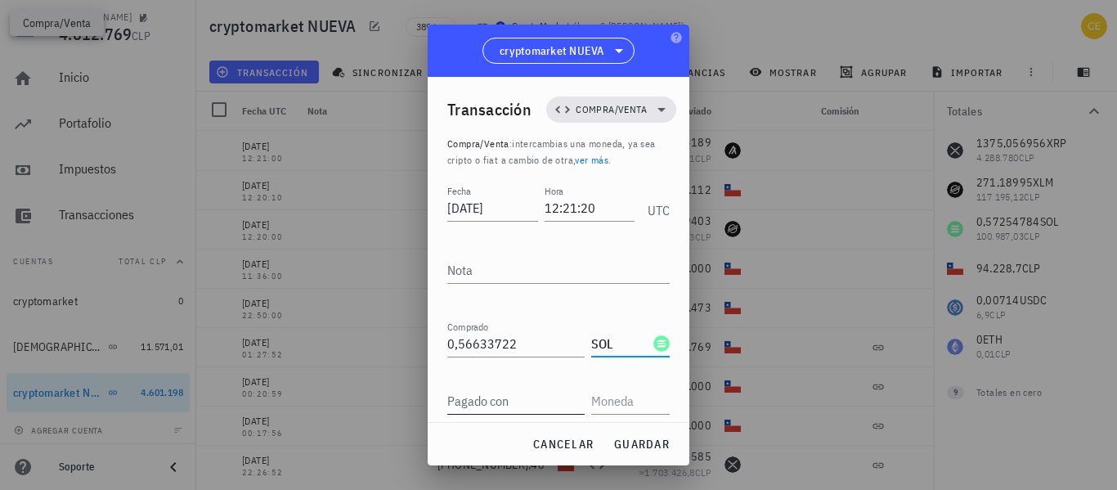
type input "SOL"
click at [468, 403] on input "Pagado con" at bounding box center [515, 401] width 137 height 26
type input "94.228"
click at [600, 407] on input "text" at bounding box center [628, 401] width 75 height 26
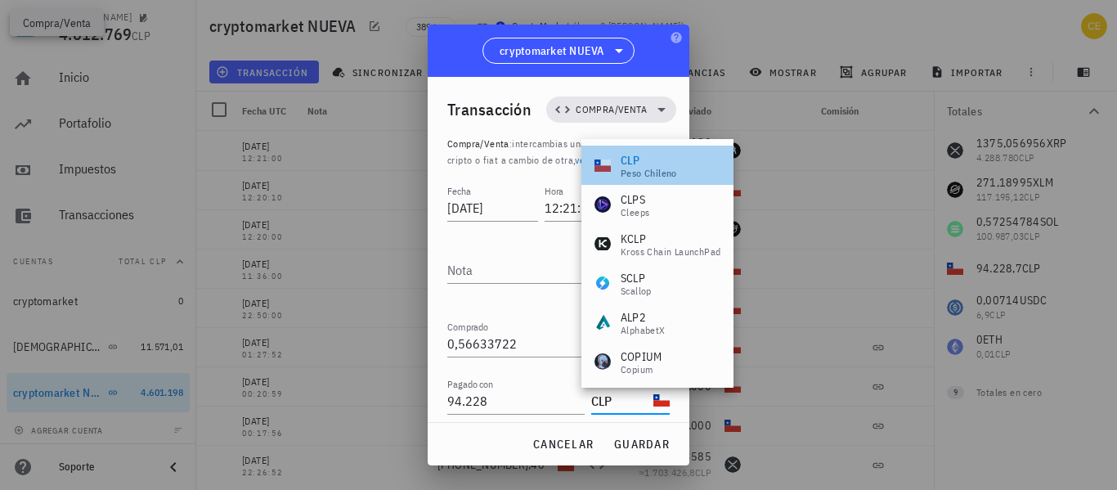
click at [667, 164] on div "CLP" at bounding box center [649, 160] width 56 height 16
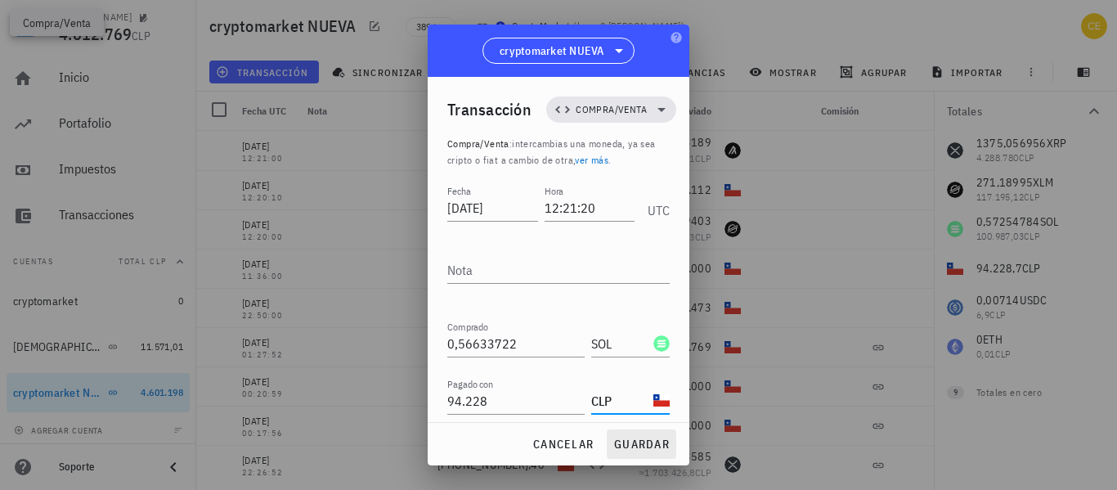
type input "CLP"
click at [643, 447] on span "guardar" at bounding box center [641, 444] width 56 height 15
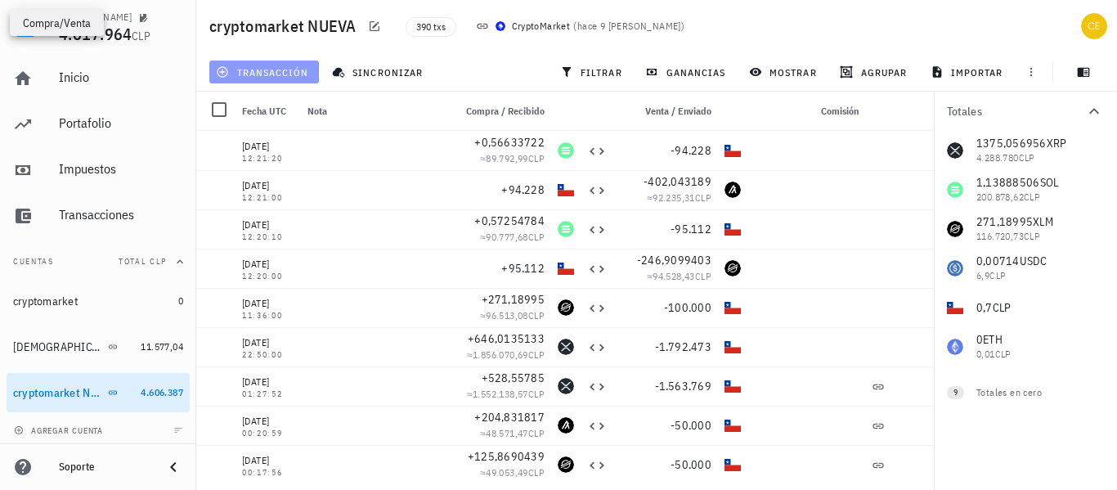
click at [298, 79] on button "transacción" at bounding box center [264, 72] width 110 height 23
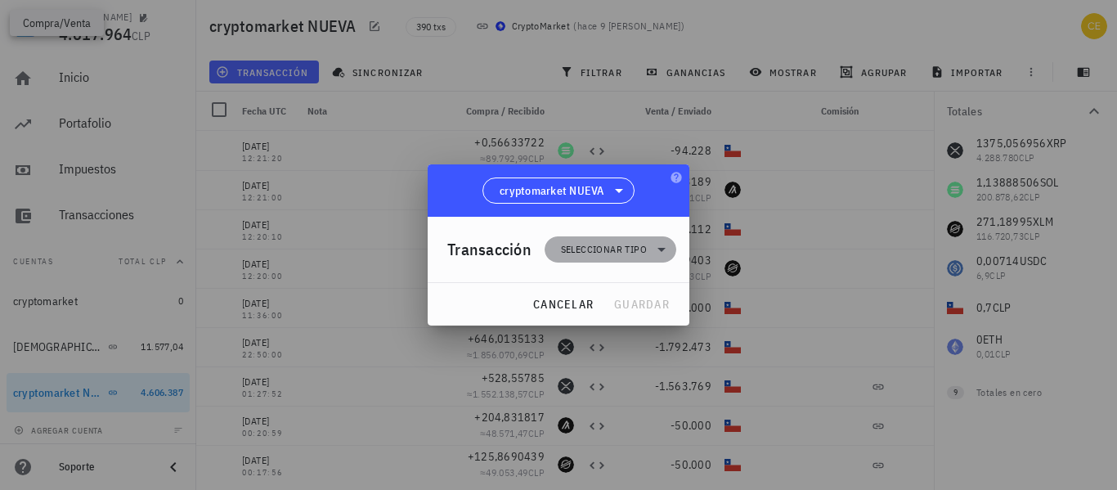
click at [627, 253] on span "Seleccionar tipo" at bounding box center [604, 249] width 86 height 16
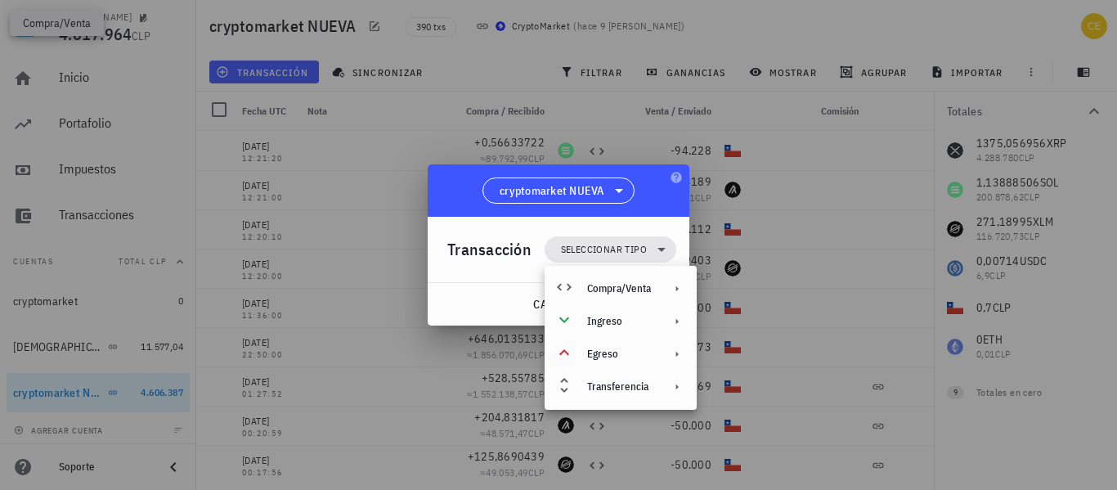
click at [634, 271] on div "Compra/Venta Ingreso Egreso Transferencia" at bounding box center [621, 338] width 152 height 144
click at [635, 282] on div "Compra/Venta" at bounding box center [619, 288] width 64 height 13
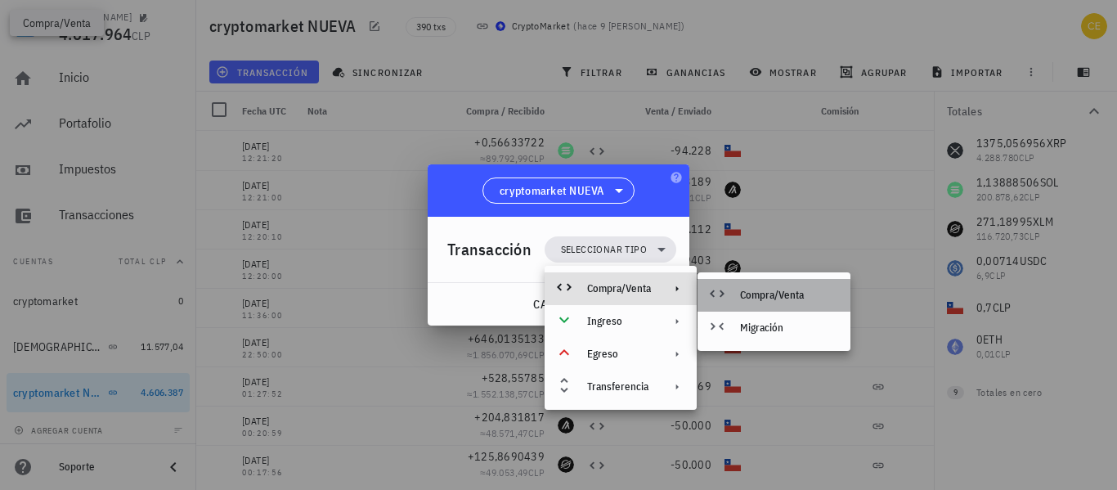
click at [750, 285] on div "Compra/Venta" at bounding box center [773, 295] width 153 height 33
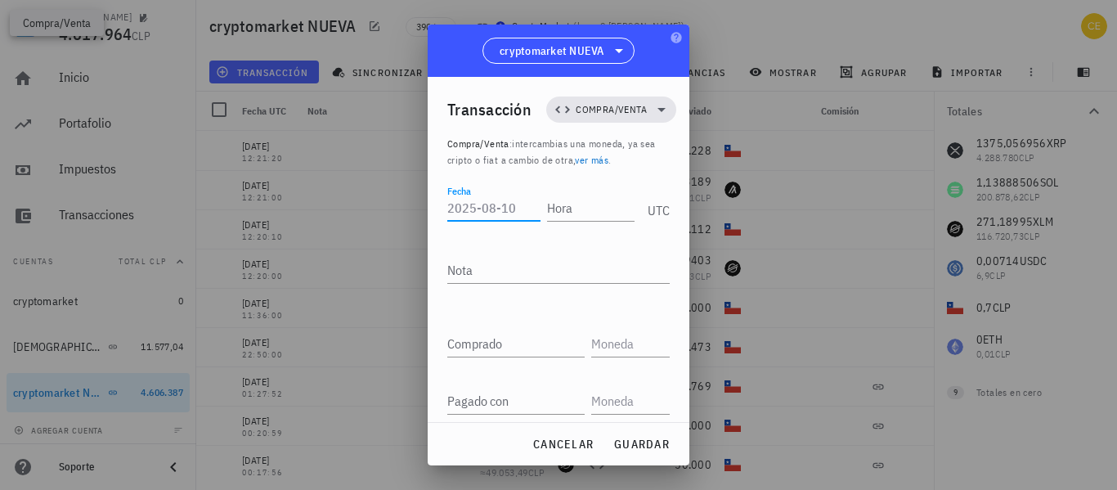
click at [503, 214] on input "Fecha" at bounding box center [493, 208] width 93 height 26
type input "[DATE]"
click at [560, 200] on input "Hora" at bounding box center [587, 208] width 93 height 26
type input "22:14:00"
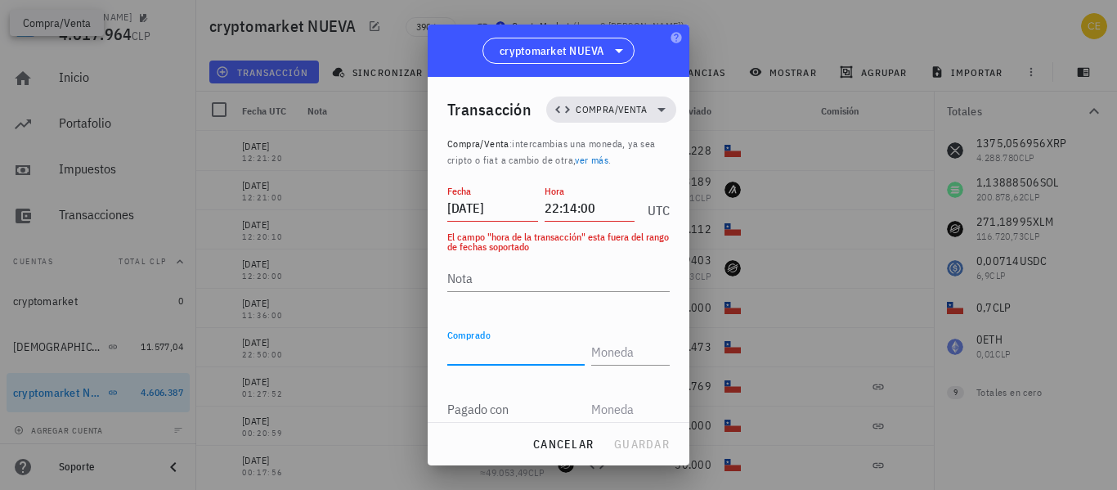
click at [512, 346] on input "Comprado" at bounding box center [515, 352] width 137 height 26
type input "115.188"
click at [591, 355] on input "text" at bounding box center [628, 352] width 75 height 26
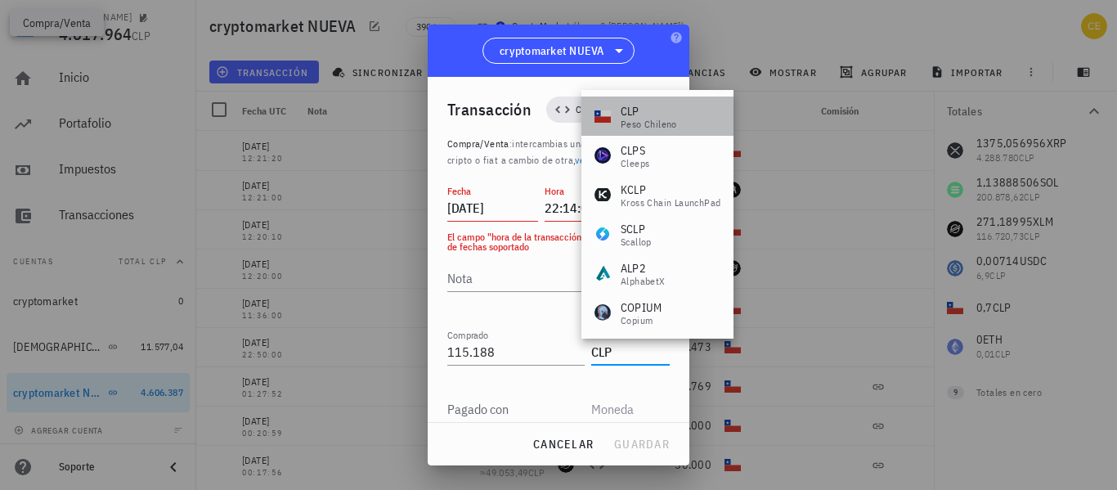
click at [639, 119] on div "peso chileno" at bounding box center [649, 124] width 56 height 10
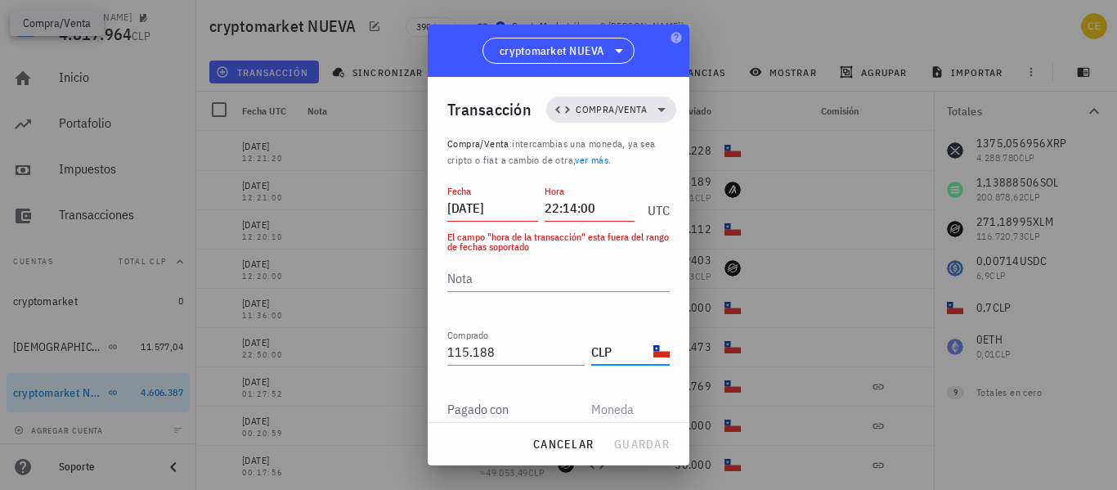
type input "CLP"
click at [514, 405] on input "Pagado con" at bounding box center [515, 409] width 137 height 26
type input "271,18994507"
click at [607, 413] on input "text" at bounding box center [628, 409] width 75 height 26
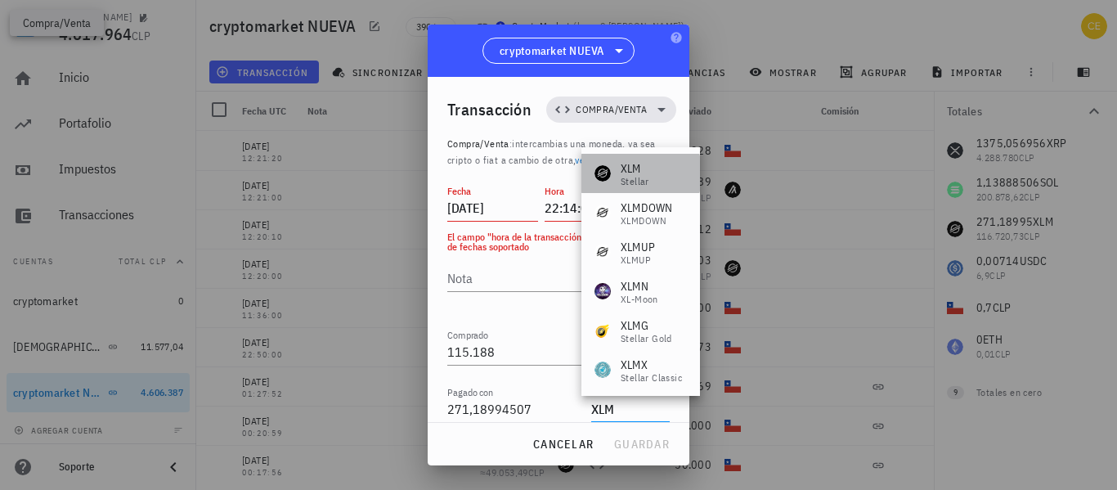
click at [624, 169] on div "XLM" at bounding box center [635, 168] width 29 height 16
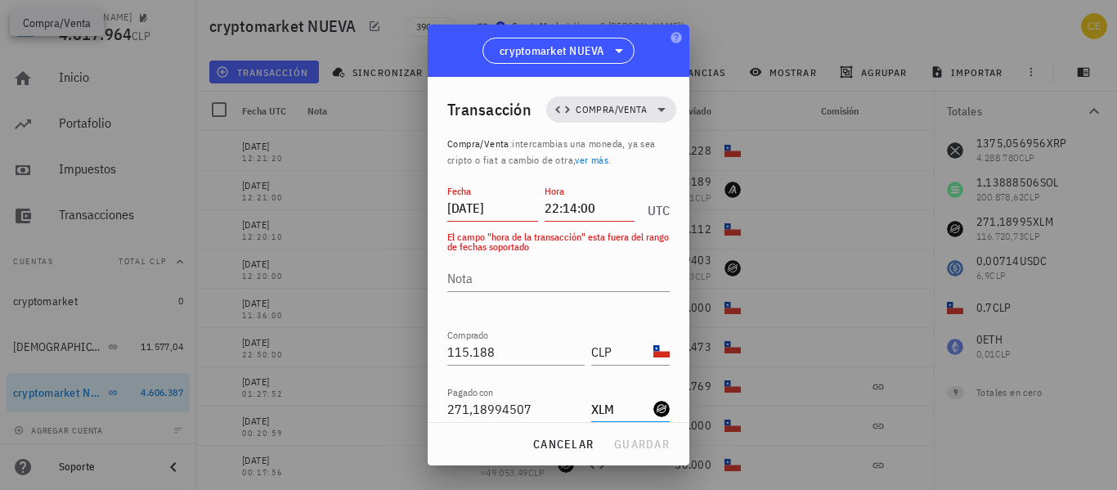
type input "XLM"
click at [514, 207] on input "[DATE]" at bounding box center [492, 208] width 91 height 26
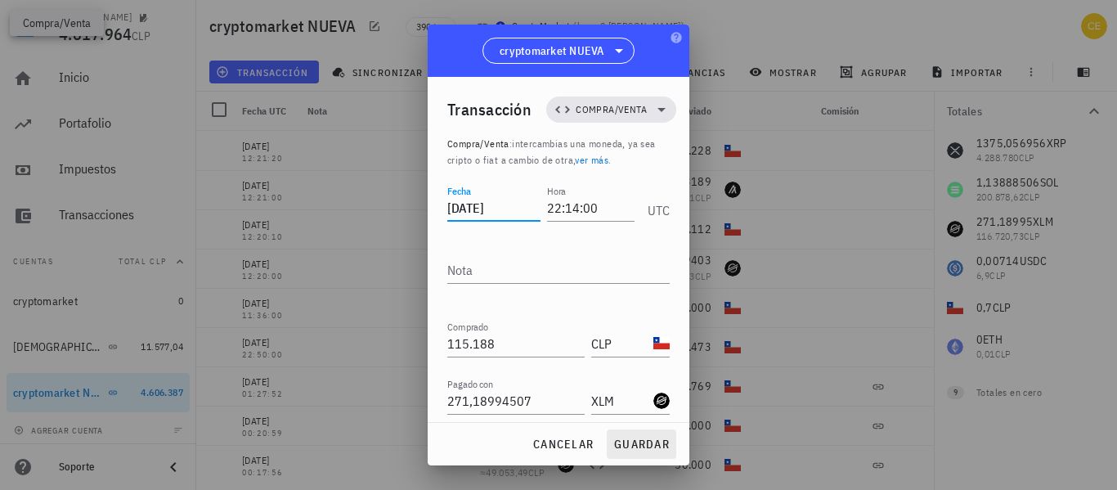
type input "[DATE]"
click at [645, 448] on span "guardar" at bounding box center [641, 444] width 56 height 15
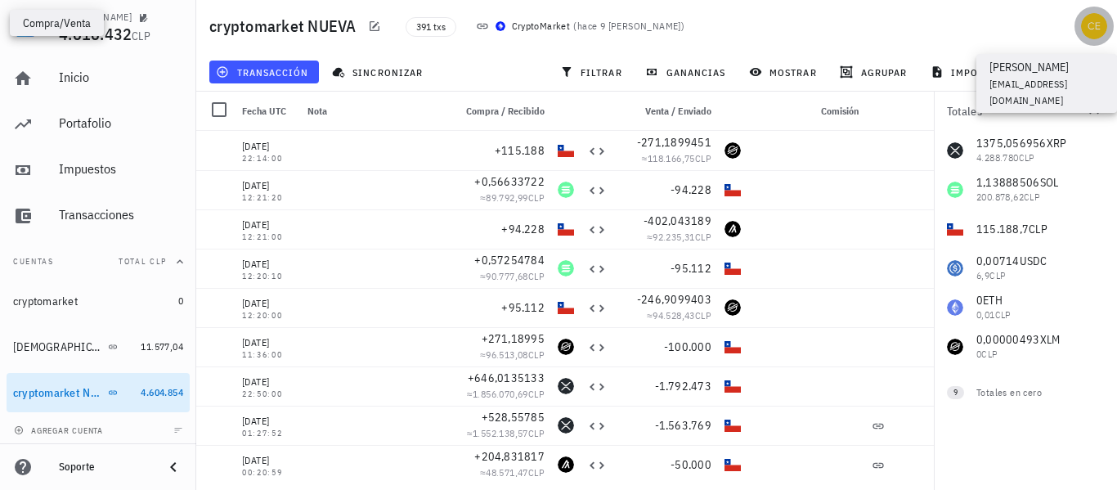
click at [1091, 31] on div "avatar" at bounding box center [1094, 26] width 26 height 26
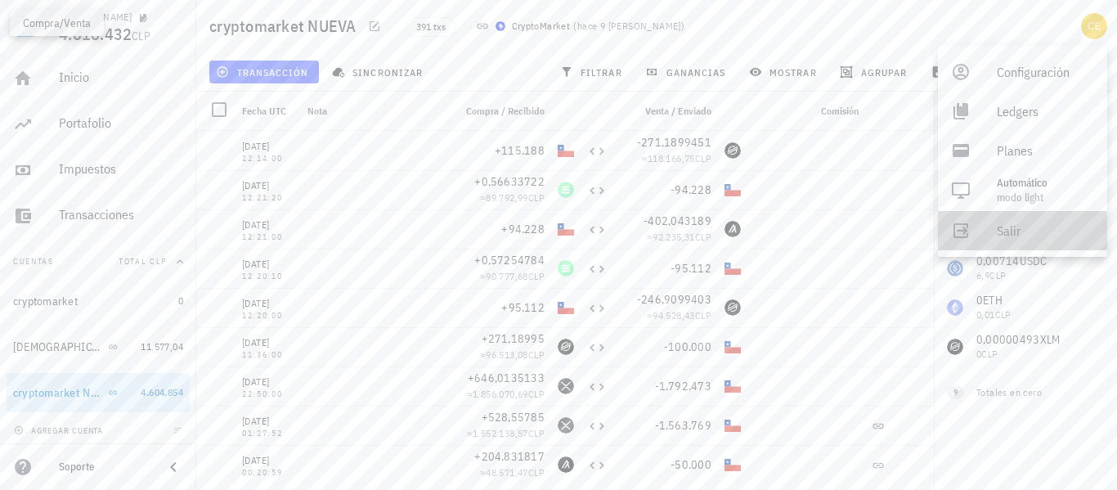
click at [1012, 223] on div "Salir" at bounding box center [1045, 230] width 97 height 33
